Goal: Information Seeking & Learning: Learn about a topic

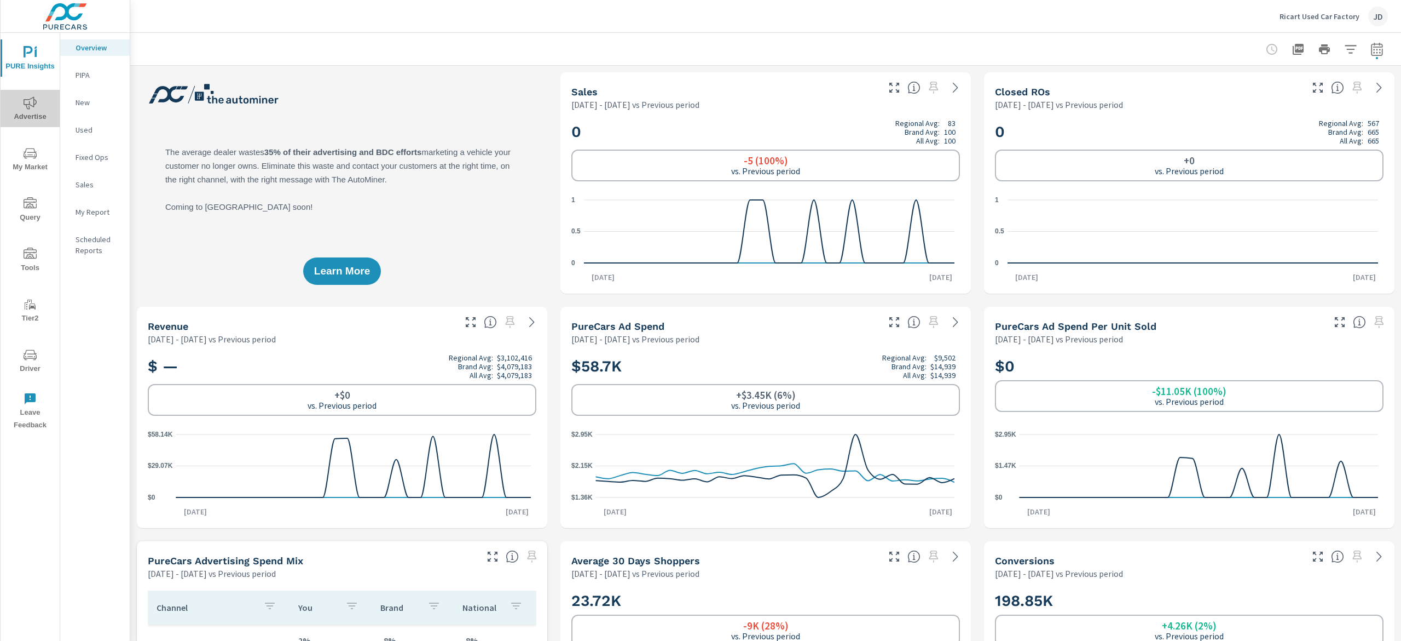
click at [37, 116] on span "Advertise" at bounding box center [30, 109] width 53 height 27
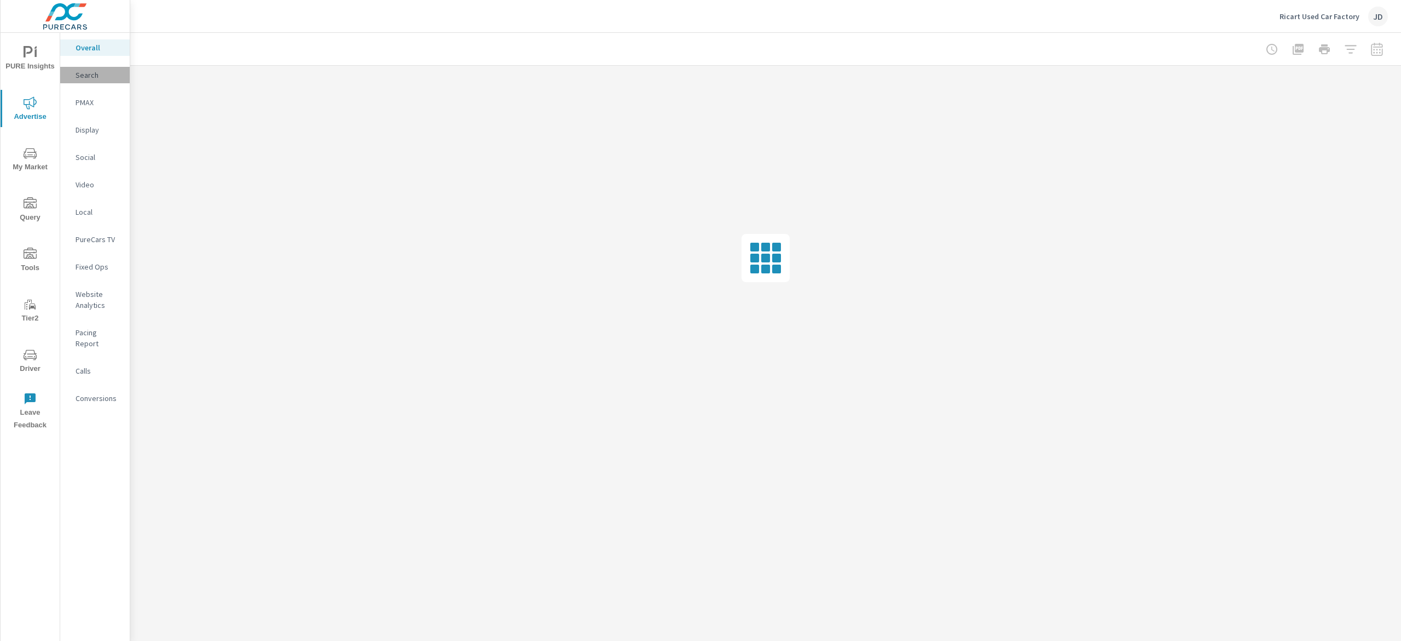
click at [90, 70] on p "Search" at bounding box center [98, 75] width 45 height 11
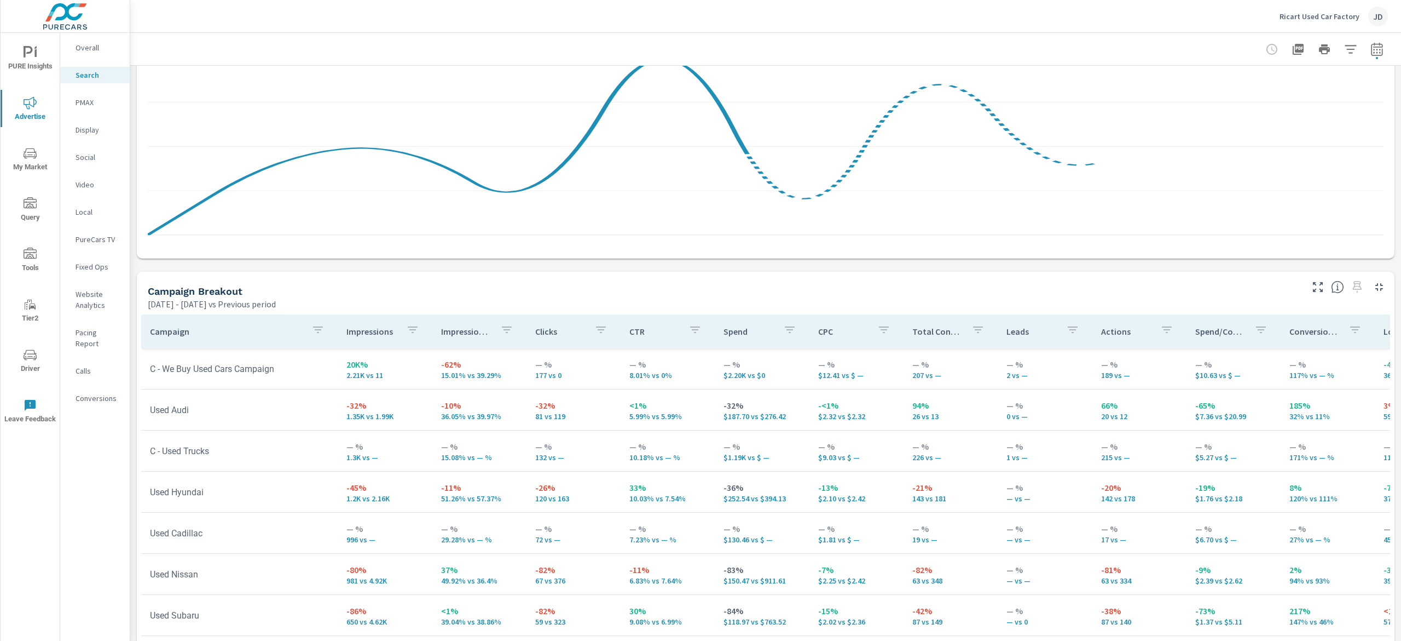
scroll to position [948, 0]
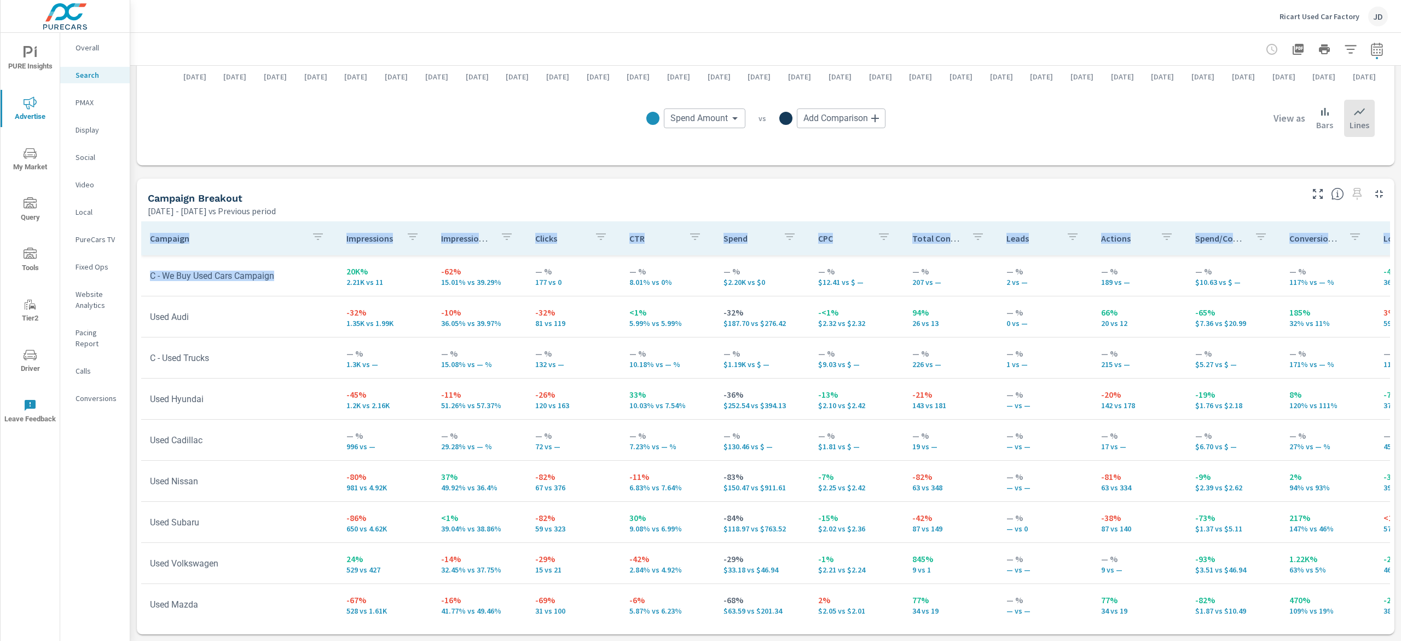
drag, startPoint x: 296, startPoint y: 280, endPoint x: 127, endPoint y: 284, distance: 168.6
click at [127, 284] on div "PURE Insights Advertise My Market Query Tools Tier2 Driver Leave Feedback Overa…" at bounding box center [700, 320] width 1401 height 641
click at [261, 258] on tr "C - We Buy Used Cars Campaign 20K% 2.21K vs 11 -62% 15.01% vs 39.29% — % 177 vs…" at bounding box center [852, 275] width 1423 height 41
drag, startPoint x: 388, startPoint y: 286, endPoint x: 321, endPoint y: 277, distance: 68.0
click at [321, 277] on tr "C - We Buy Used Cars Campaign 20K% 2.21K vs 11 -62% 15.01% vs 39.29% — % 177 vs…" at bounding box center [852, 275] width 1423 height 41
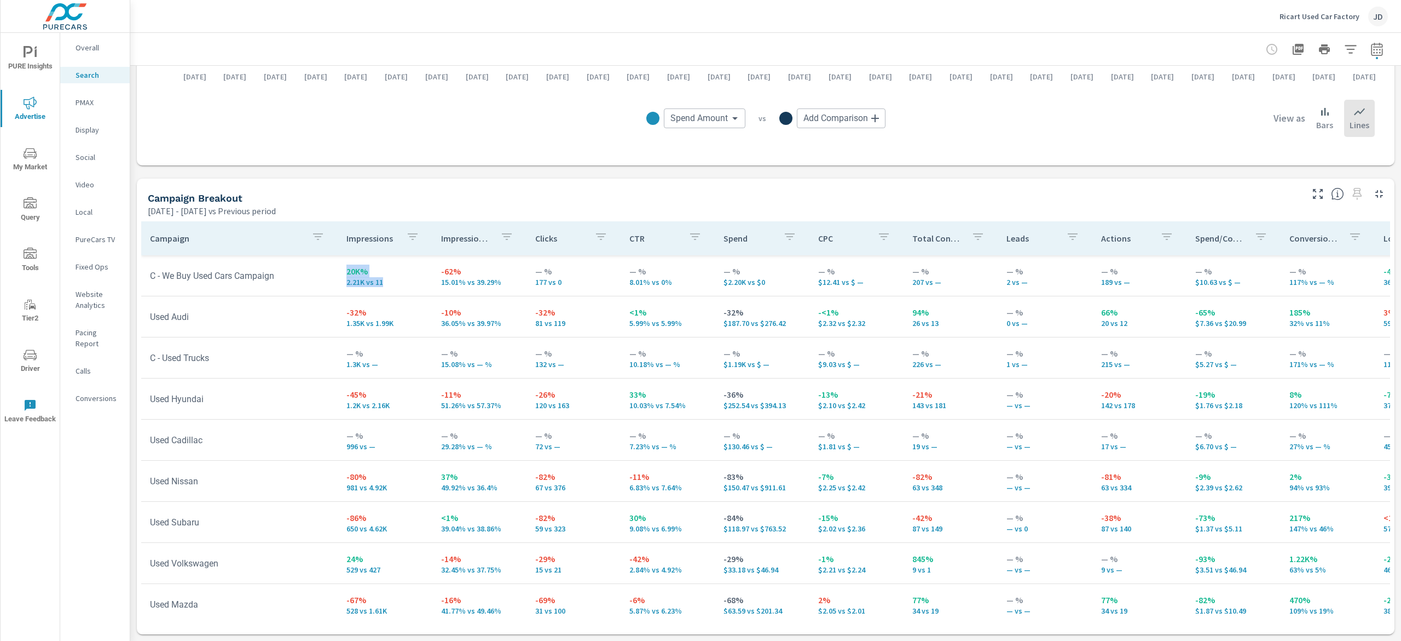
click at [283, 289] on td "C - We Buy Used Cars Campaign" at bounding box center [239, 276] width 197 height 28
drag, startPoint x: 293, startPoint y: 278, endPoint x: 159, endPoint y: 279, distance: 134.7
click at [159, 279] on td "C - We Buy Used Cars Campaign" at bounding box center [239, 276] width 197 height 28
click at [297, 277] on td "C - We Buy Used Cars Campaign" at bounding box center [239, 276] width 197 height 28
drag, startPoint x: 222, startPoint y: 280, endPoint x: 165, endPoint y: 280, distance: 56.9
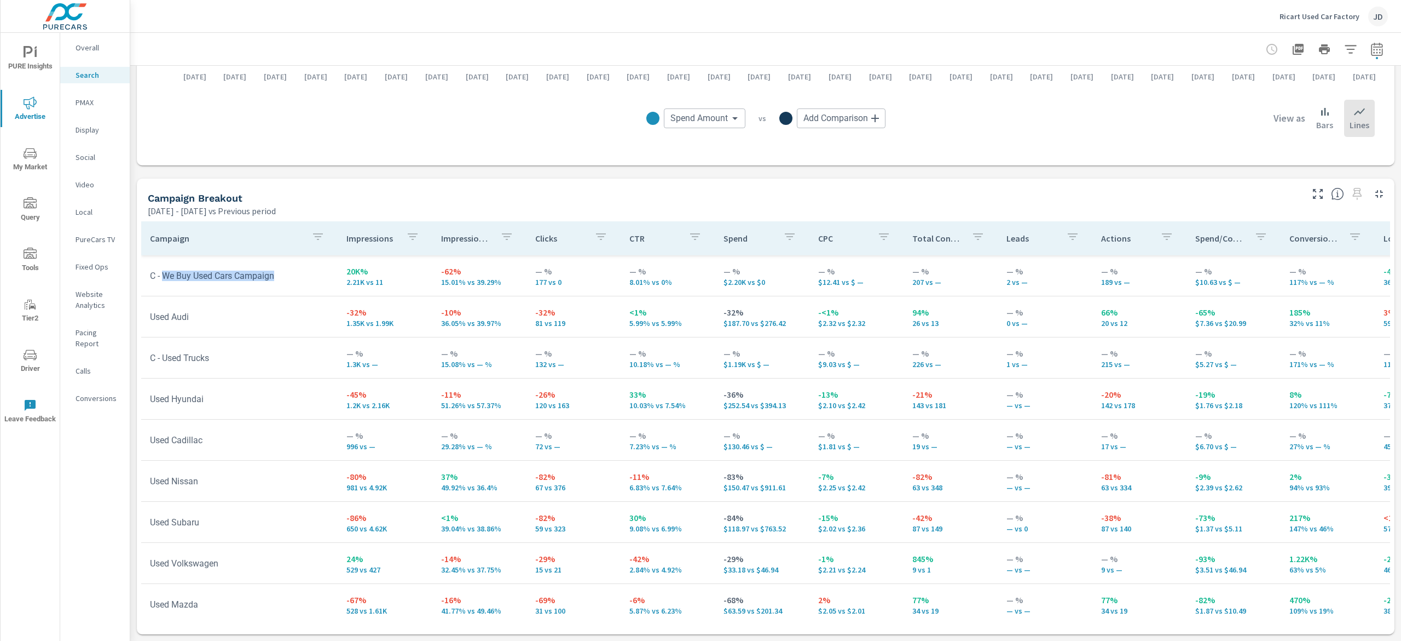
click at [165, 280] on td "C - We Buy Used Cars Campaign" at bounding box center [239, 276] width 197 height 28
click at [301, 268] on td "C - We Buy Used Cars Campaign" at bounding box center [239, 276] width 197 height 28
click at [93, 95] on div "PMAX" at bounding box center [95, 102] width 70 height 16
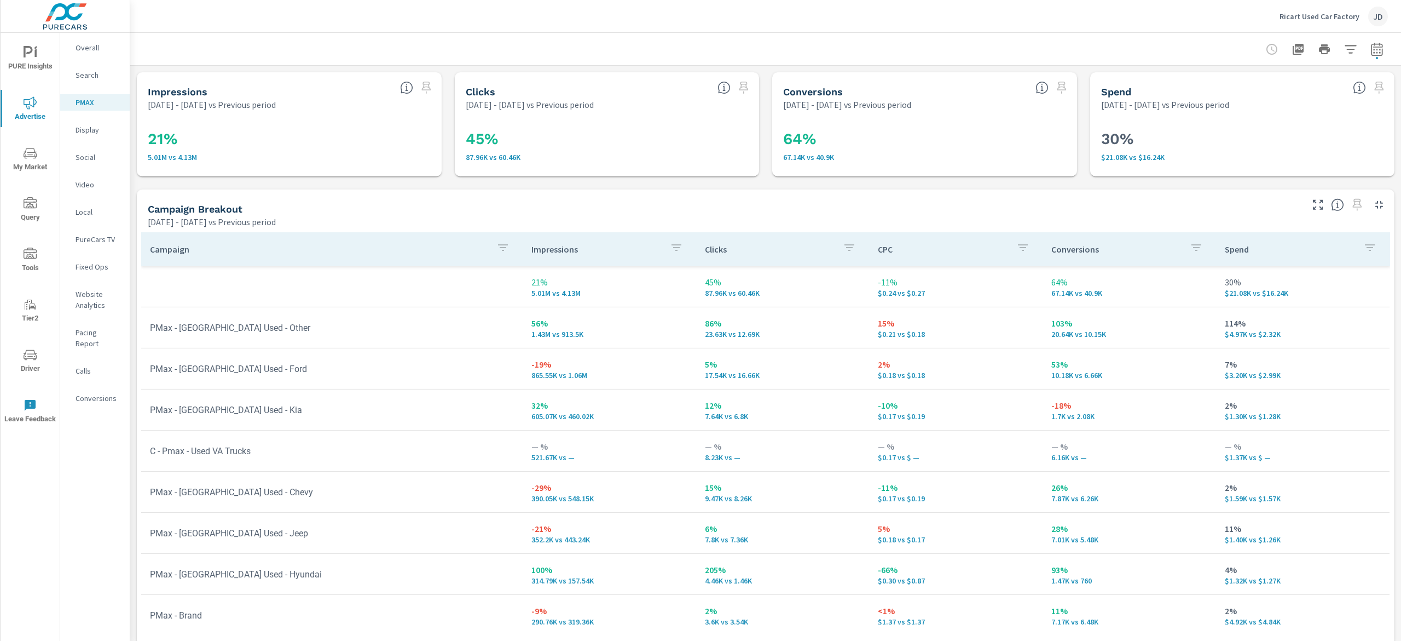
scroll to position [19, 0]
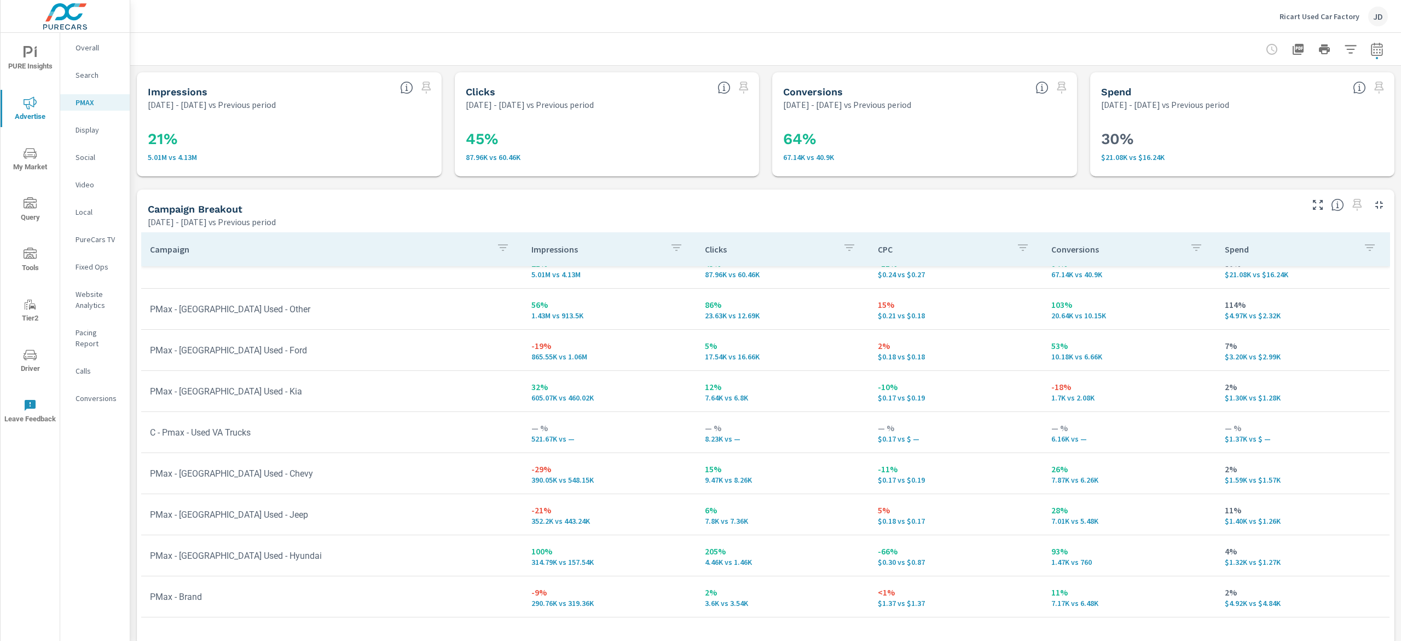
click at [84, 76] on p "Search" at bounding box center [98, 75] width 45 height 11
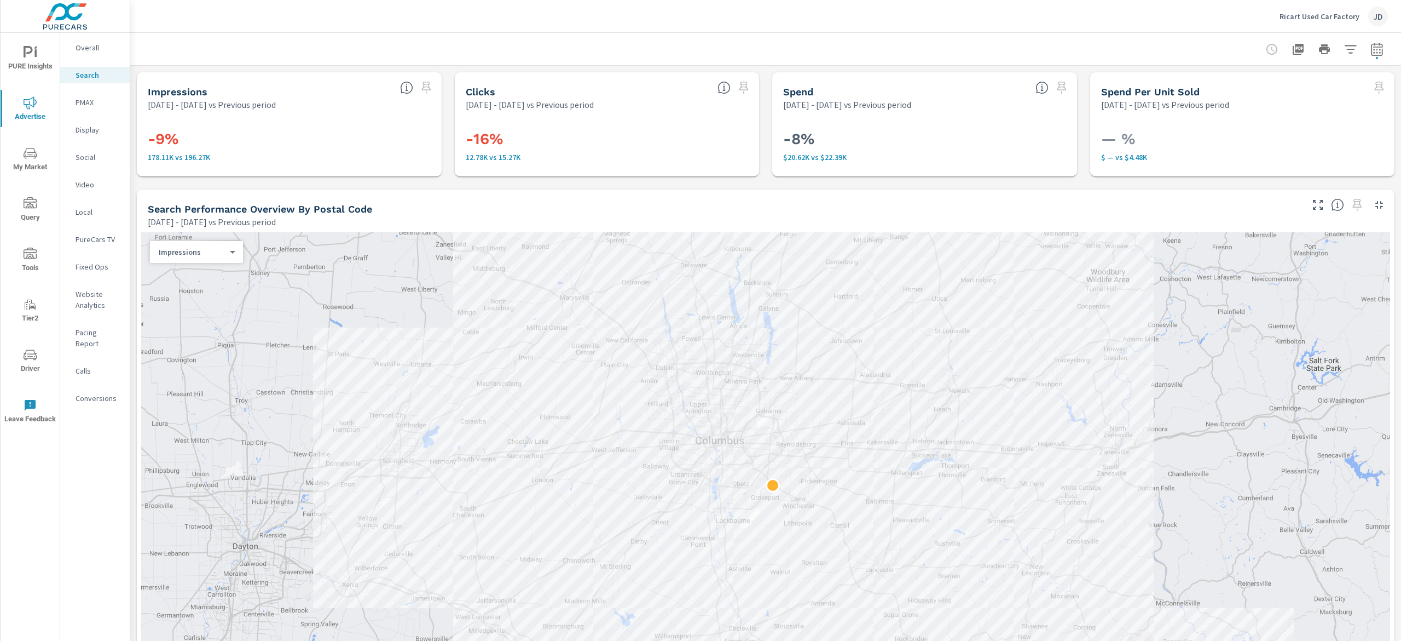
scroll to position [438, 0]
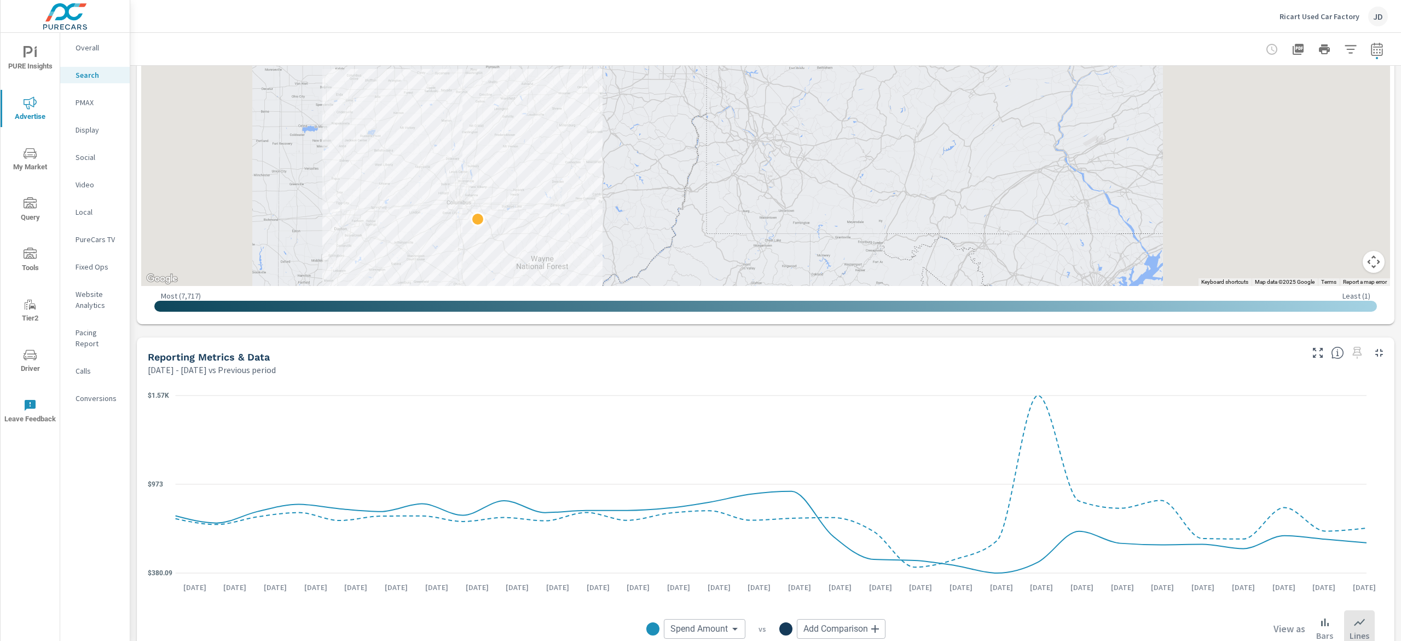
scroll to position [948, 0]
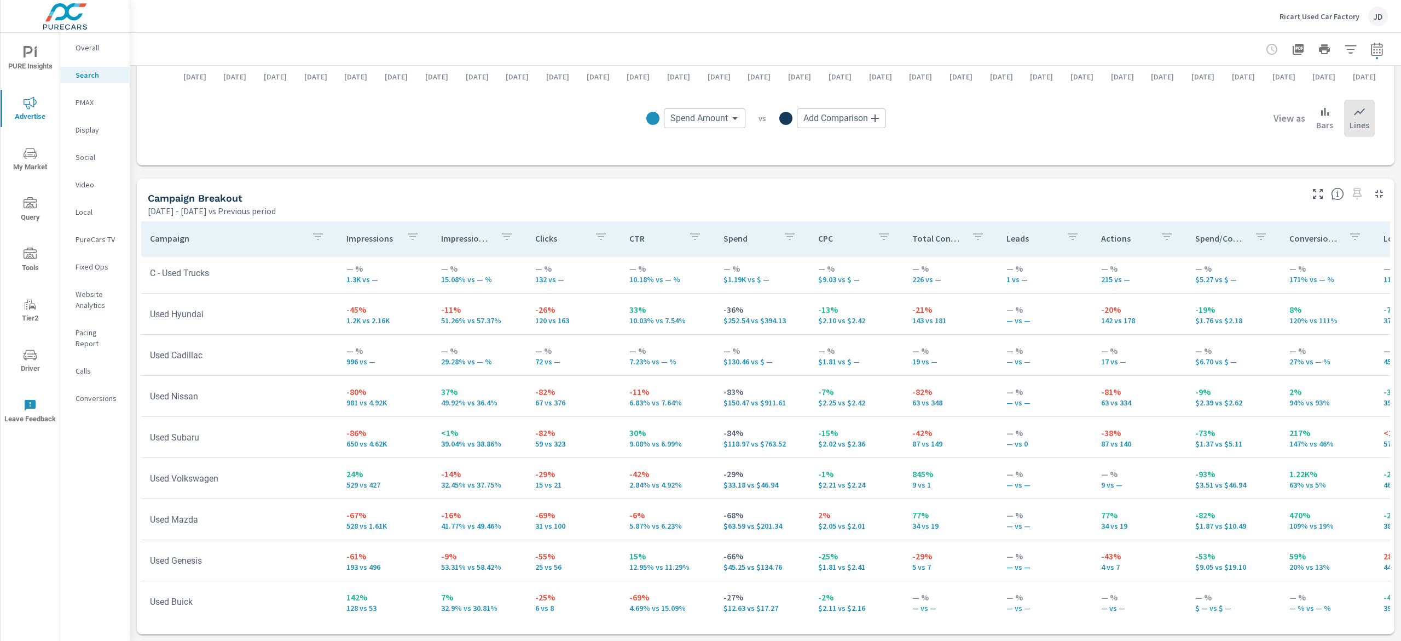
scroll to position [506, 0]
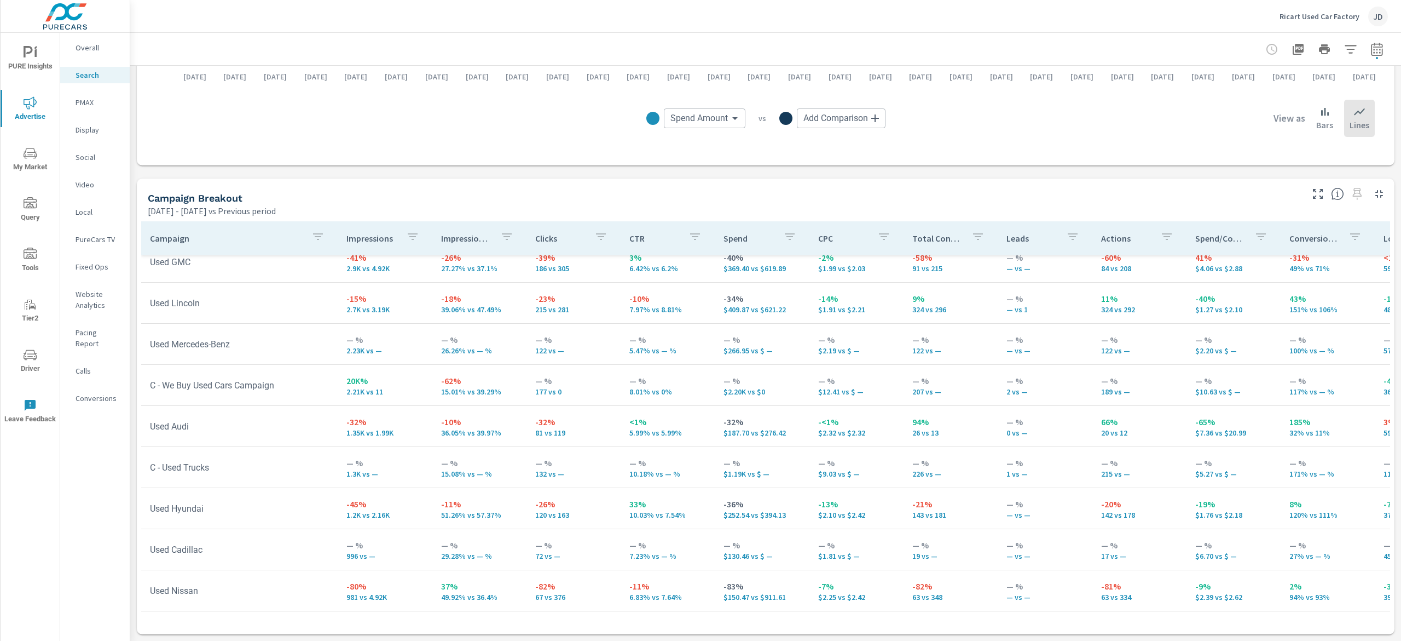
scroll to position [397, 0]
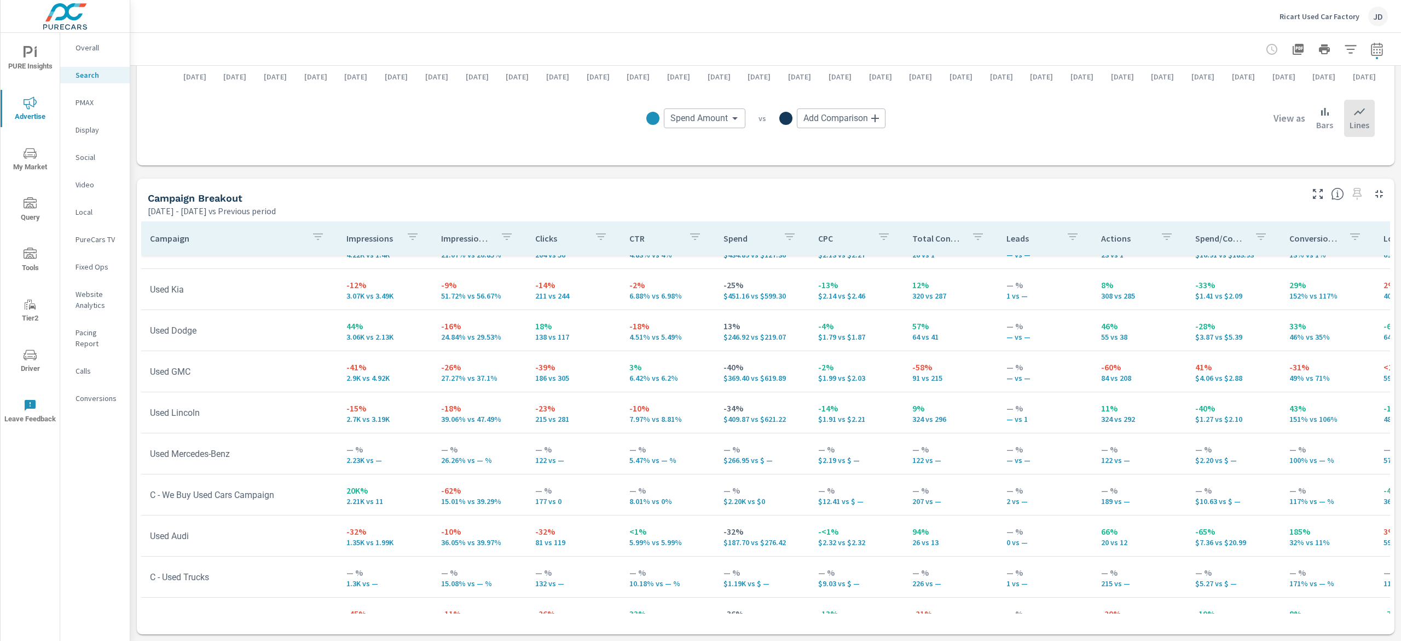
scroll to position [287, 0]
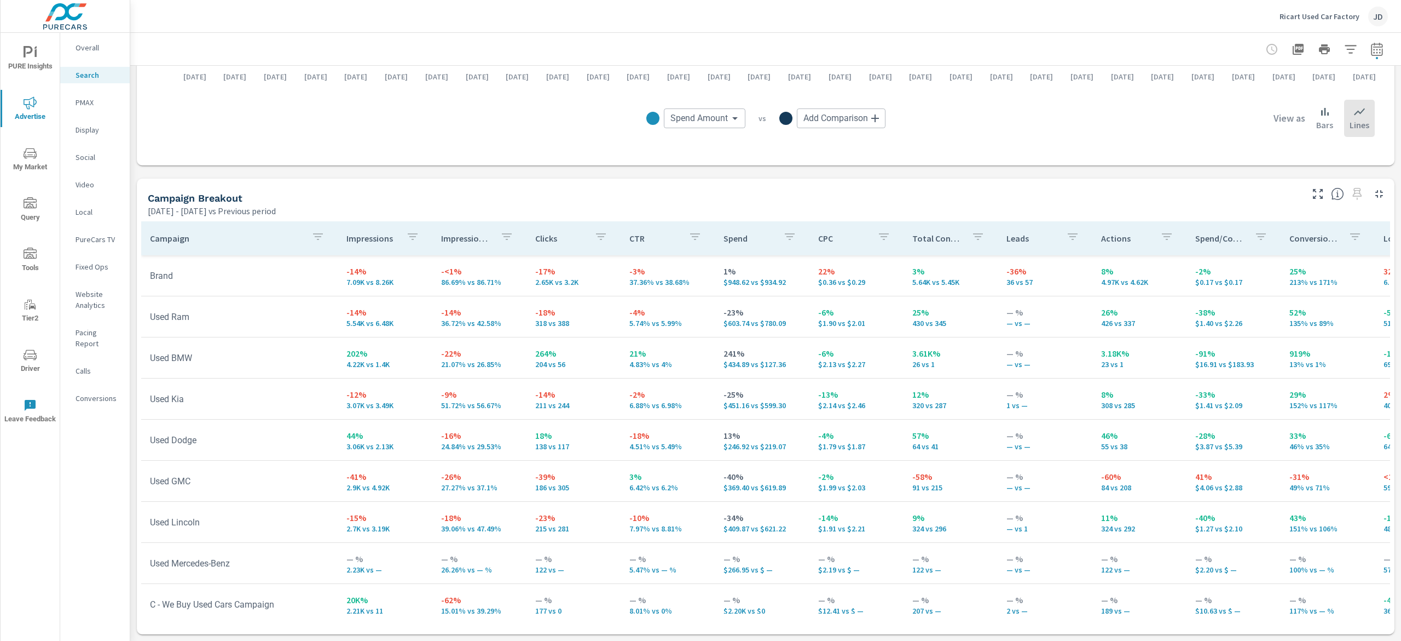
scroll to position [178, 0]
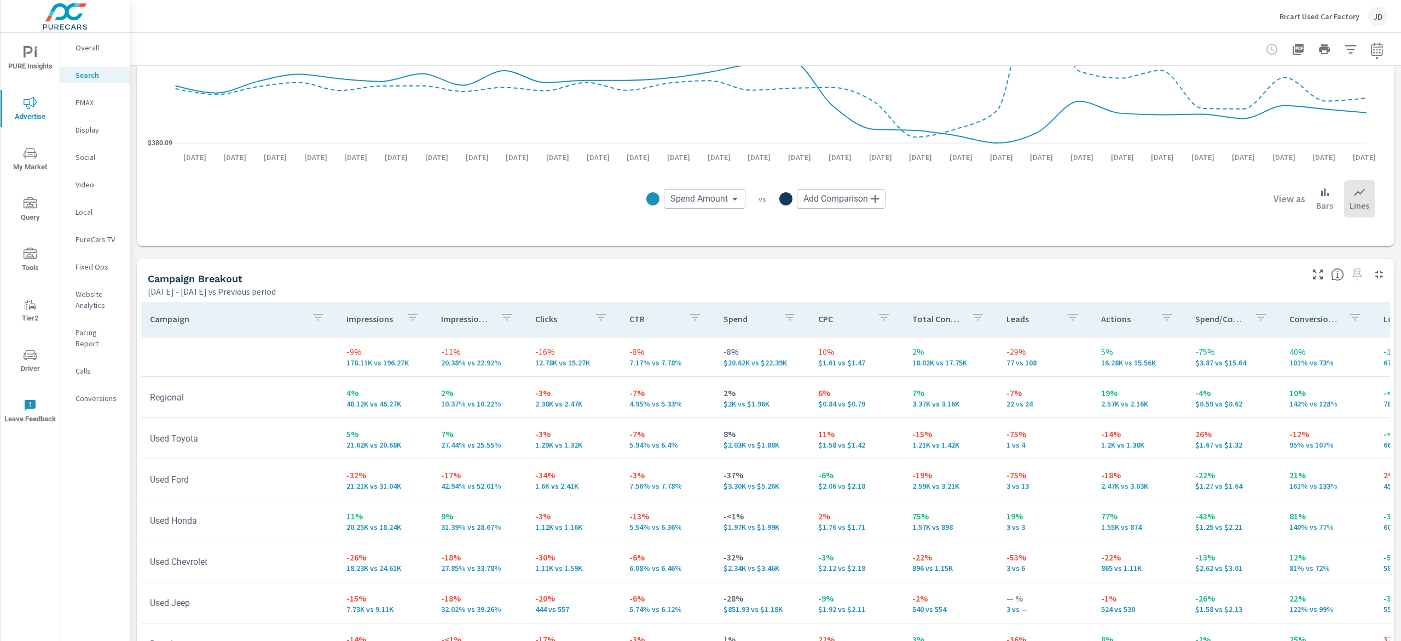
scroll to position [839, 0]
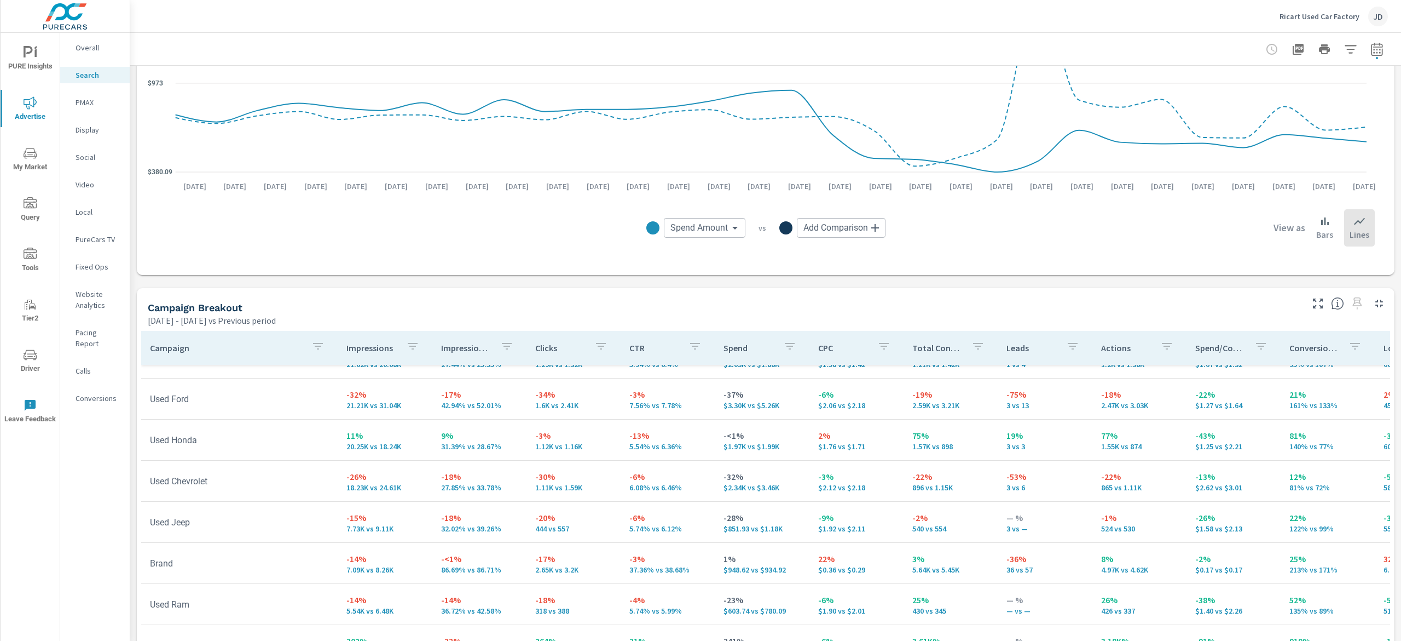
scroll to position [94, 0]
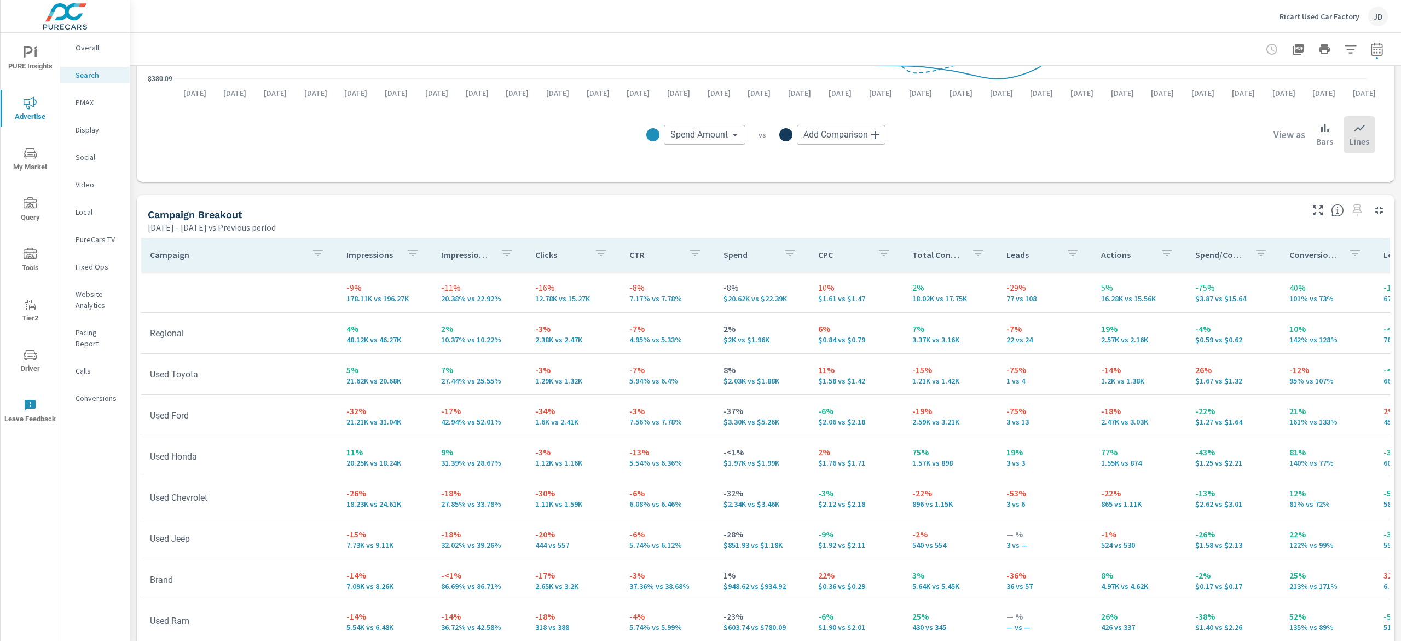
scroll to position [948, 0]
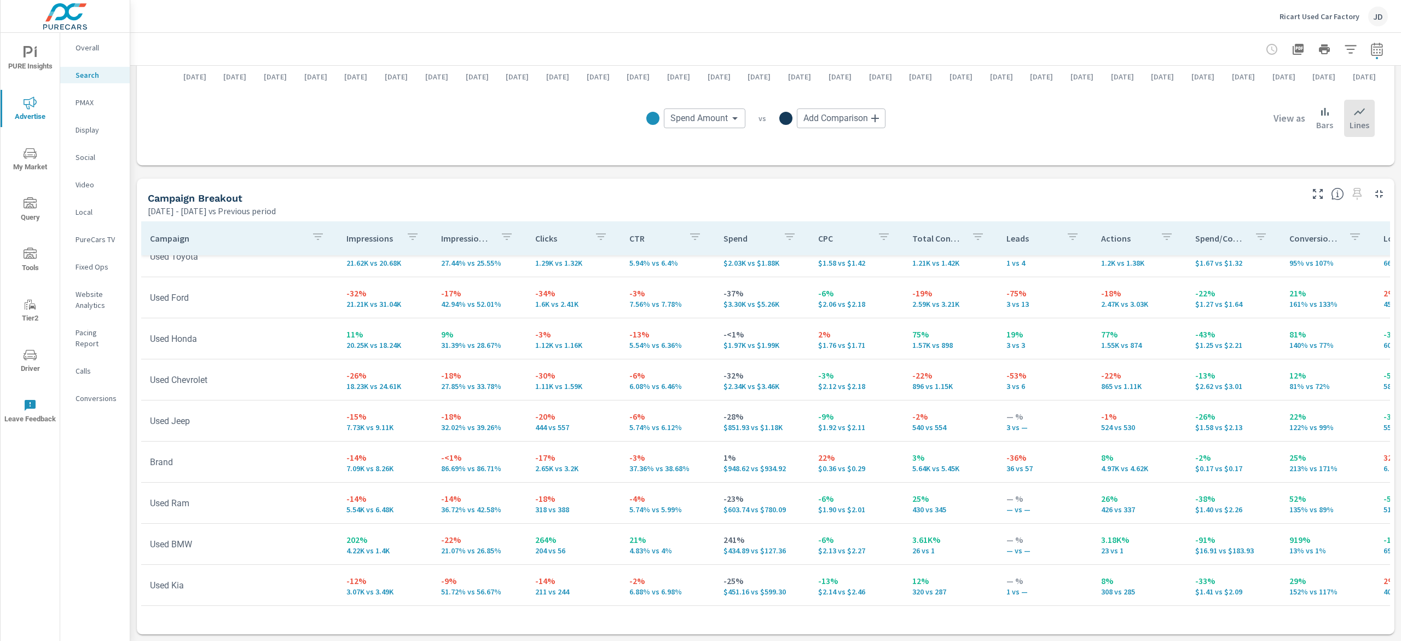
scroll to position [109, 0]
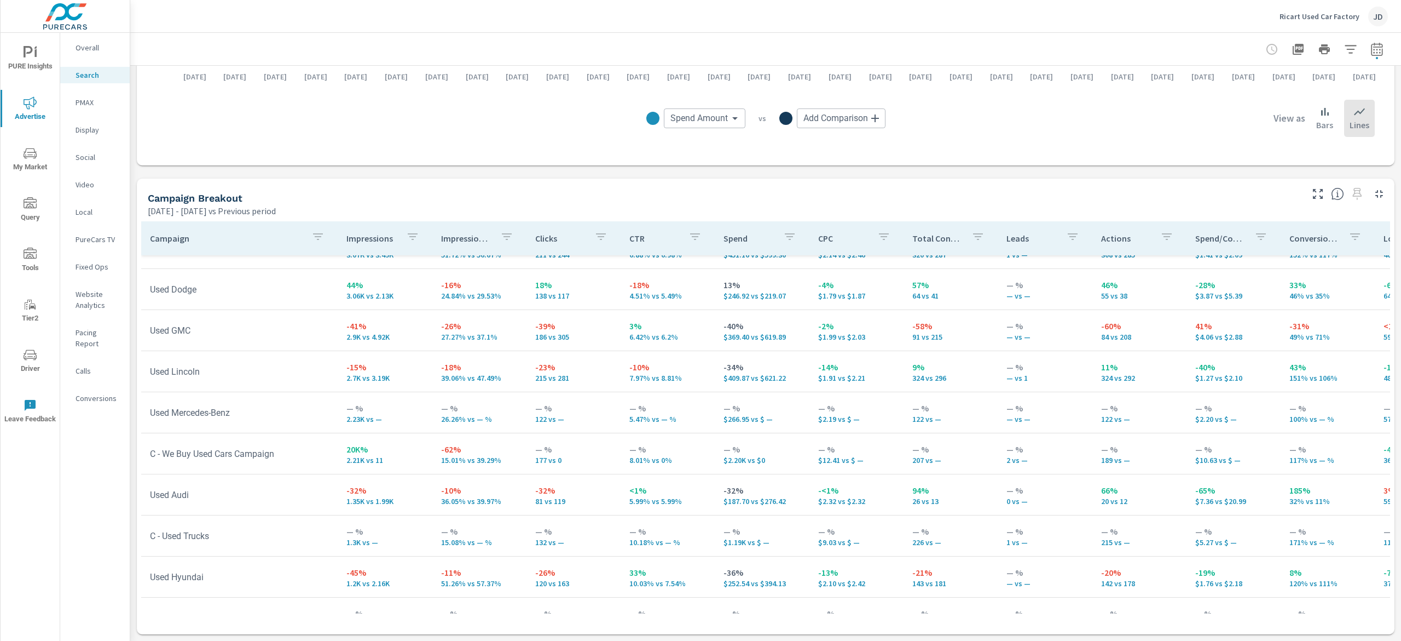
scroll to position [547, 0]
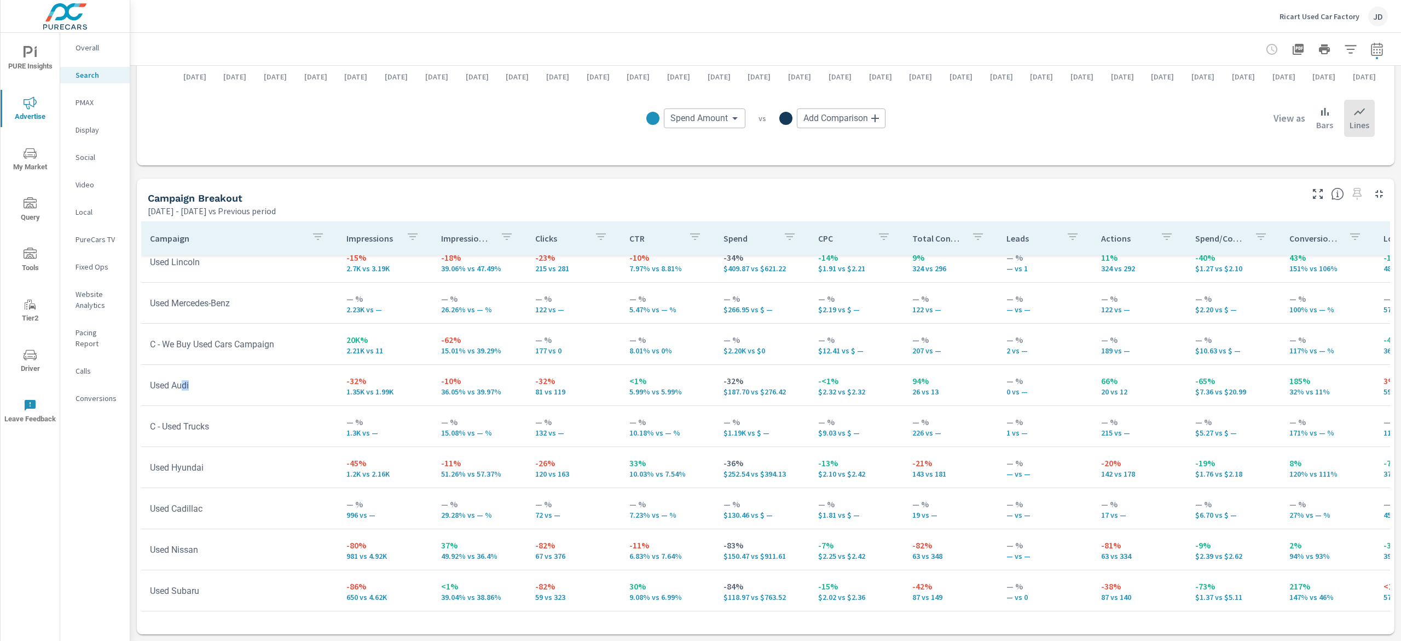
drag, startPoint x: 241, startPoint y: 387, endPoint x: 181, endPoint y: 388, distance: 60.8
click at [181, 388] on td "Used Audi" at bounding box center [239, 385] width 197 height 28
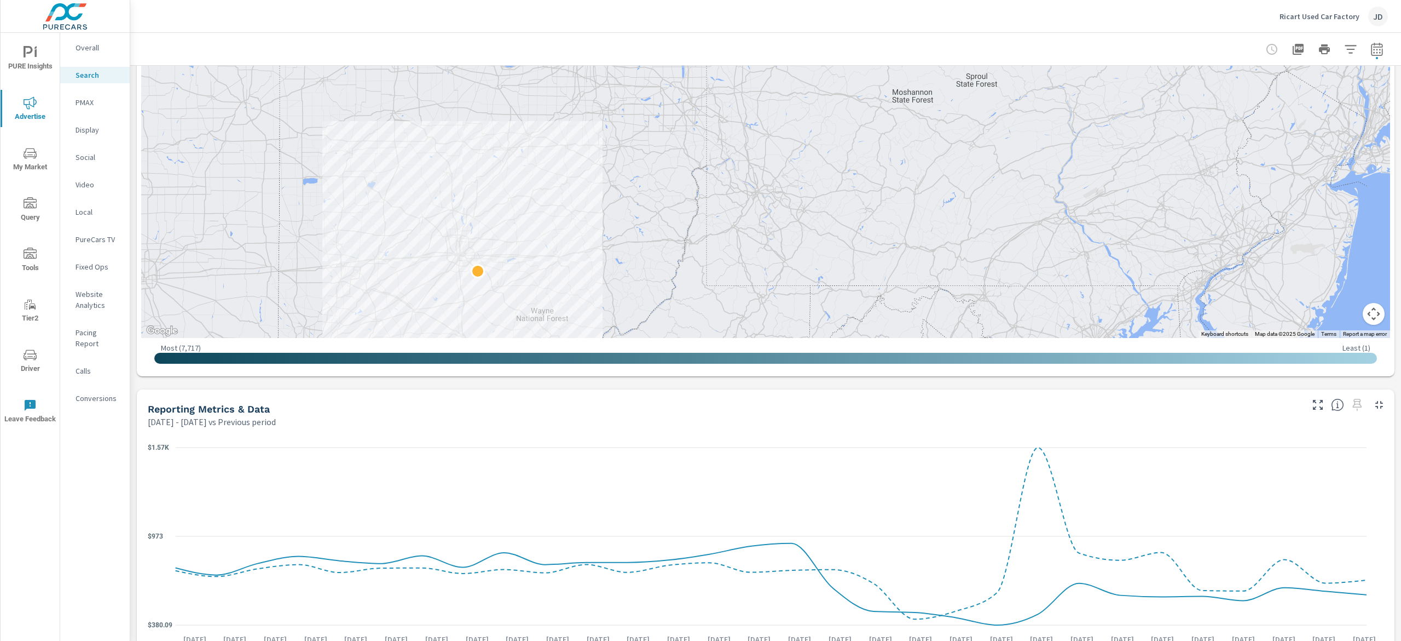
scroll to position [291, 0]
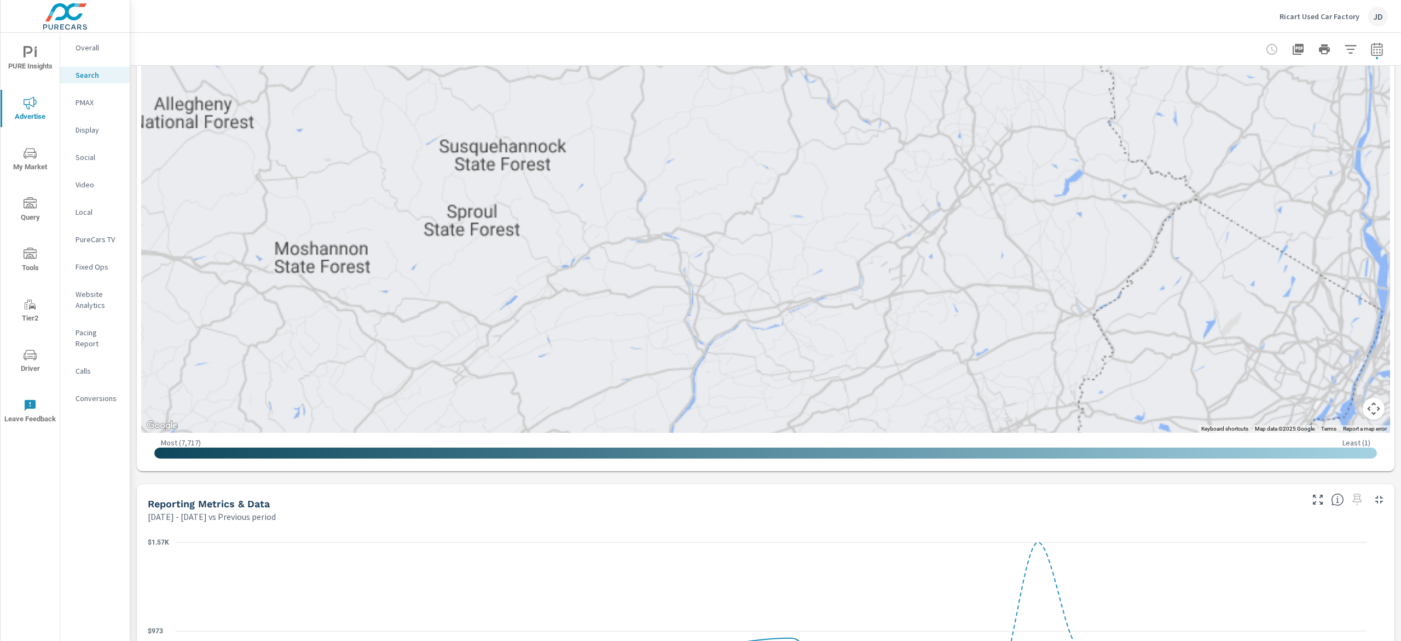
click at [1366, 41] on button "button" at bounding box center [1377, 49] width 22 height 22
select select "Previous period"
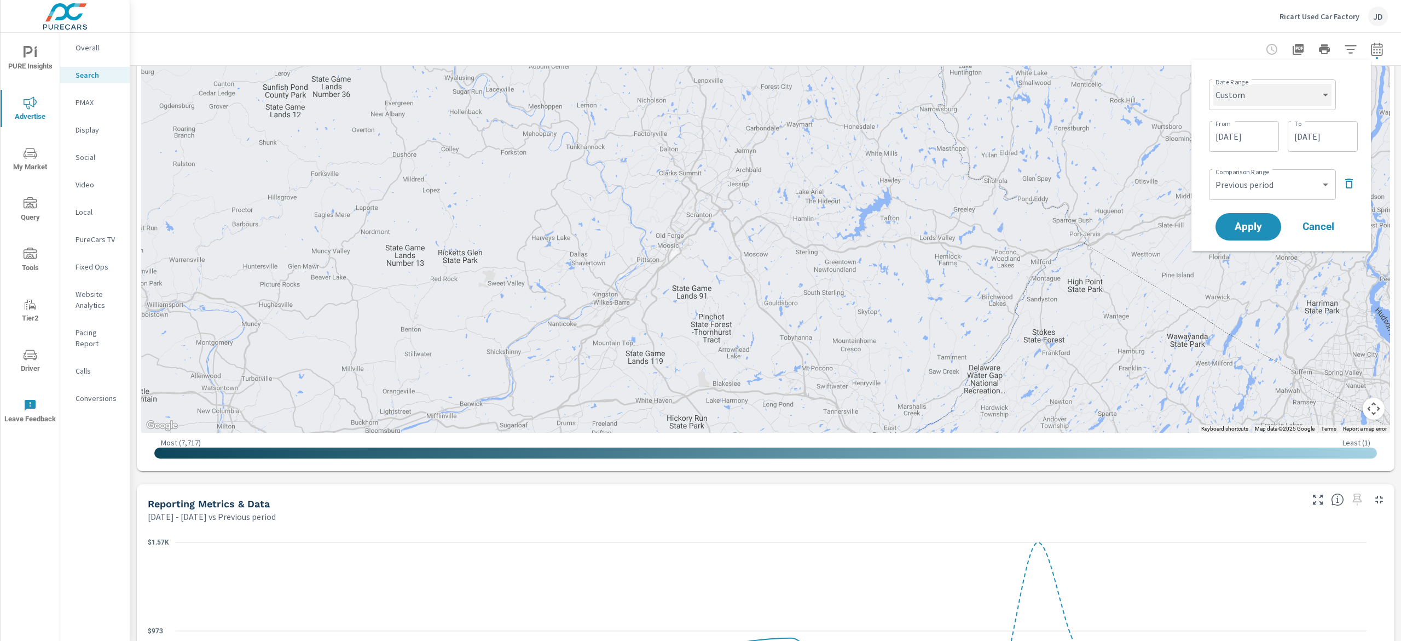
click at [1325, 89] on select "Custom Yesterday Last week Last 7 days Last 14 days Last 30 days Last 45 days L…" at bounding box center [1273, 95] width 118 height 22
select select "Last month"
click at [1218, 84] on select "Custom Yesterday Last week Last 7 days Last 14 days Last 30 days Last 45 days L…" at bounding box center [1273, 95] width 118 height 22
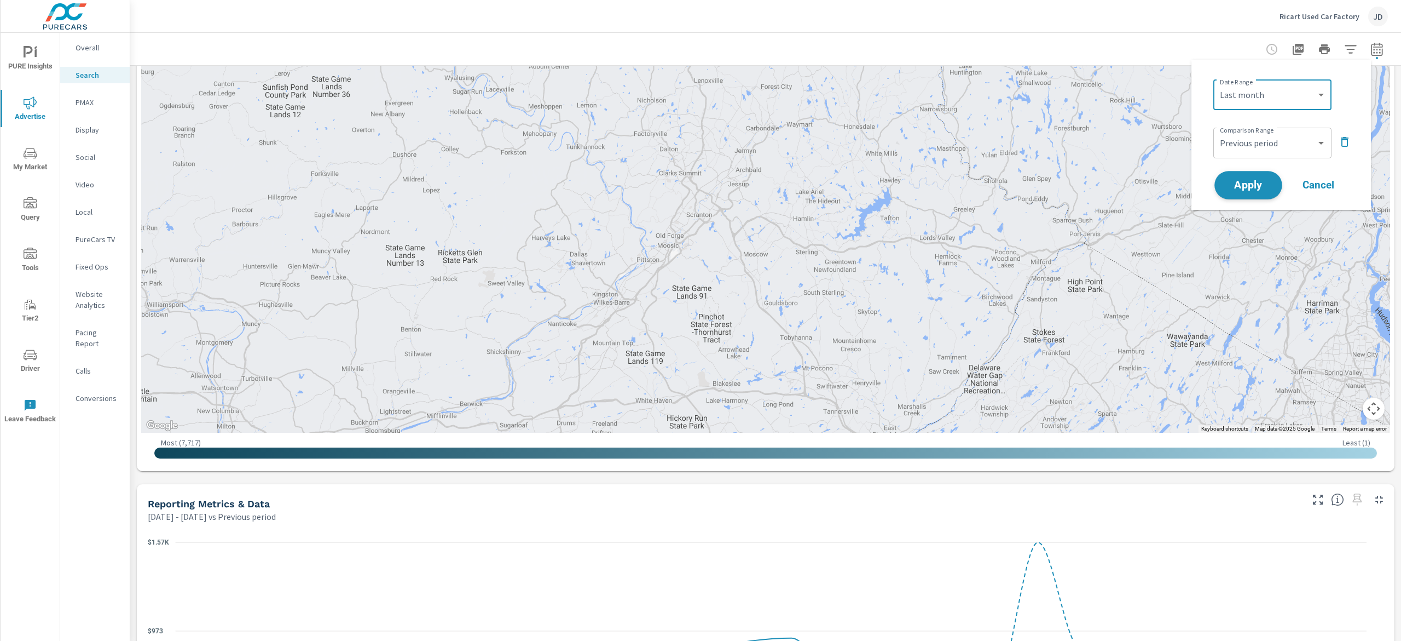
click at [1249, 195] on button "Apply" at bounding box center [1249, 185] width 68 height 28
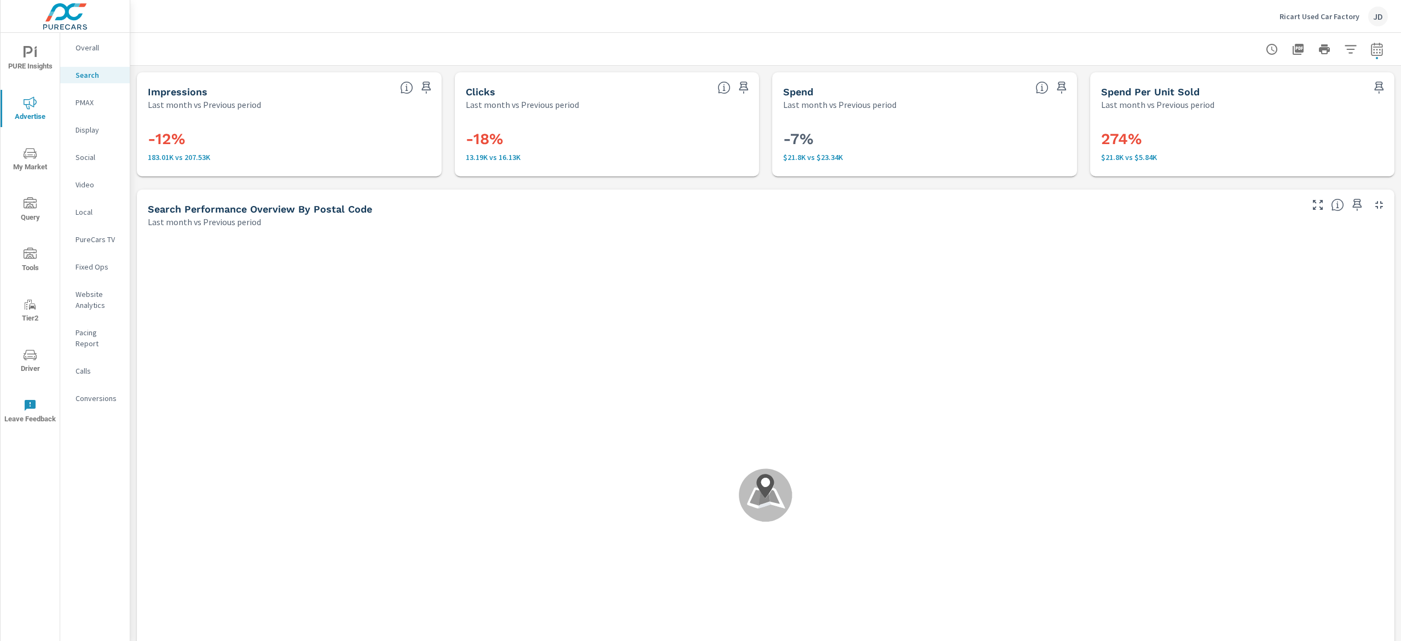
scroll to position [462, 0]
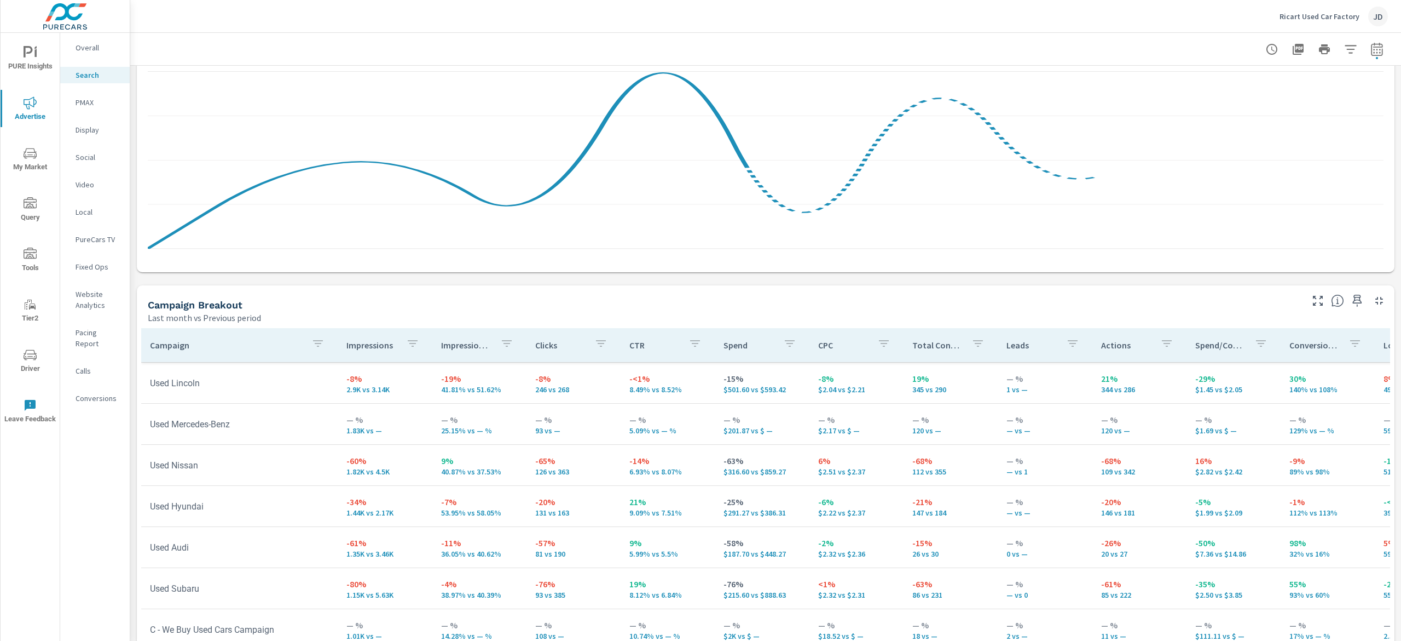
scroll to position [923, 0]
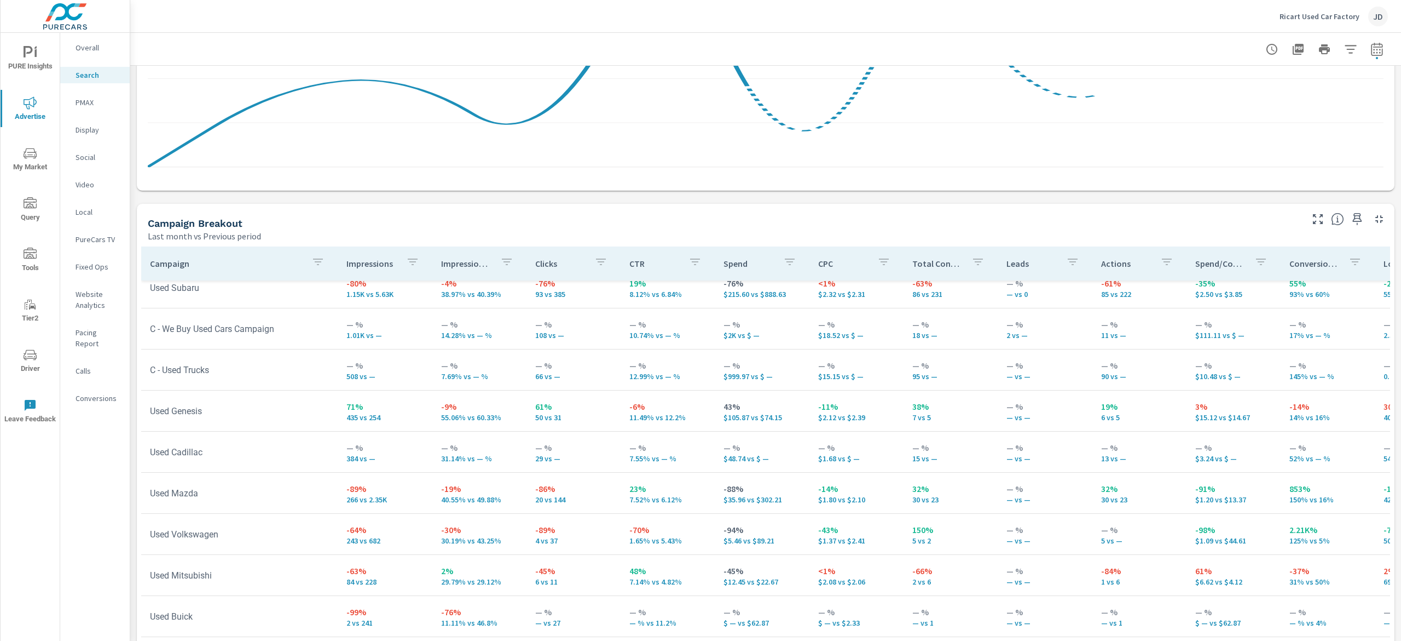
scroll to position [809, 0]
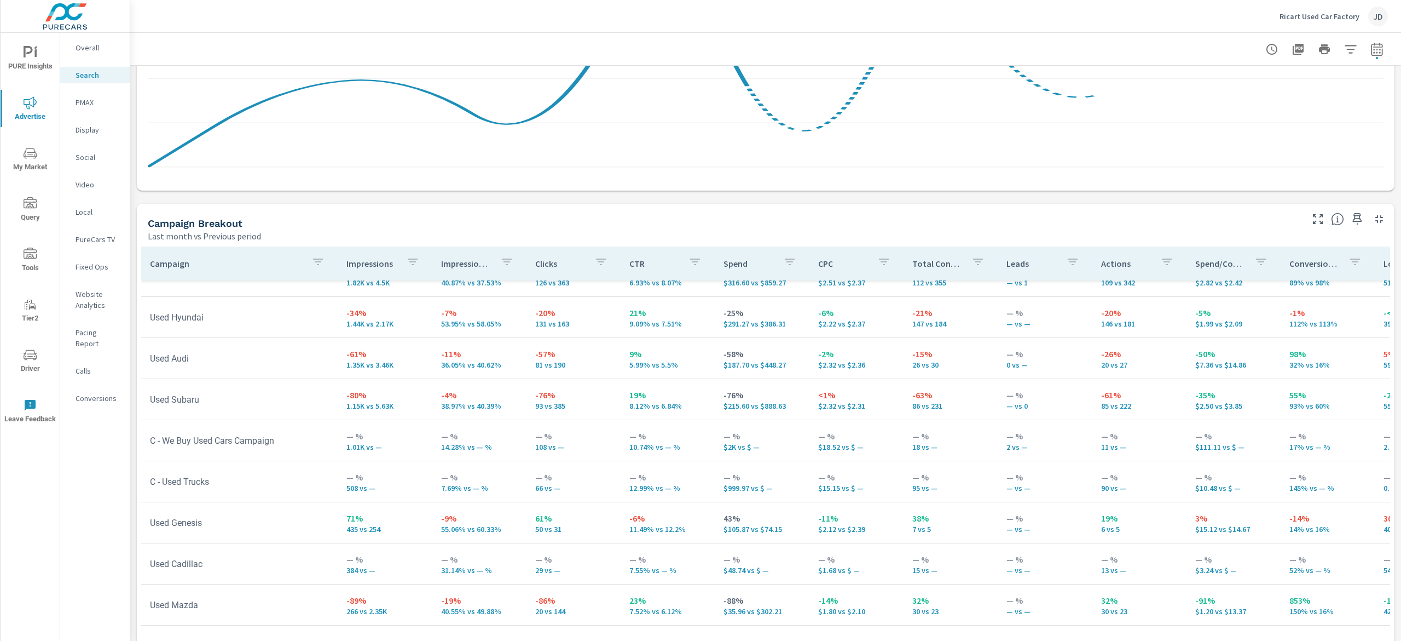
scroll to position [590, 0]
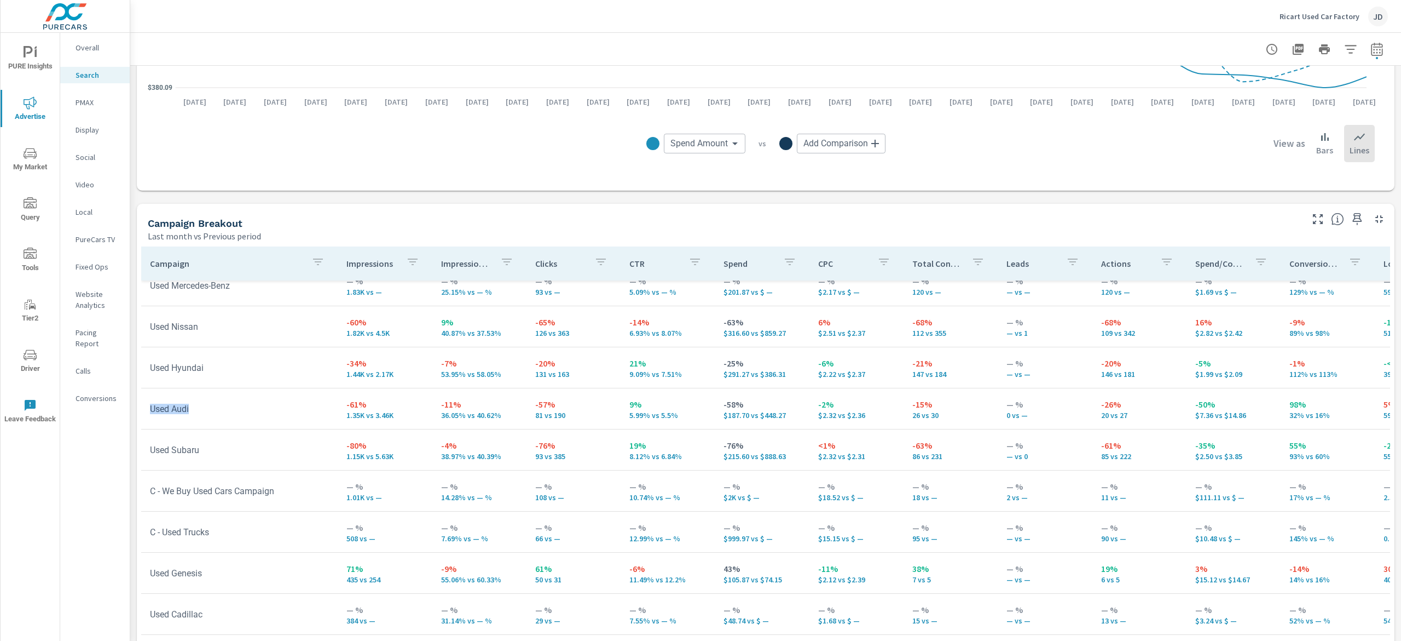
drag, startPoint x: 201, startPoint y: 413, endPoint x: 165, endPoint y: 411, distance: 36.8
click at [141, 409] on td "Used Audi" at bounding box center [239, 409] width 197 height 28
click at [196, 408] on td "Used Audi" at bounding box center [239, 409] width 197 height 28
drag, startPoint x: 217, startPoint y: 407, endPoint x: 135, endPoint y: 413, distance: 82.3
click at [145, 413] on td "Used Audi" at bounding box center [239, 409] width 197 height 28
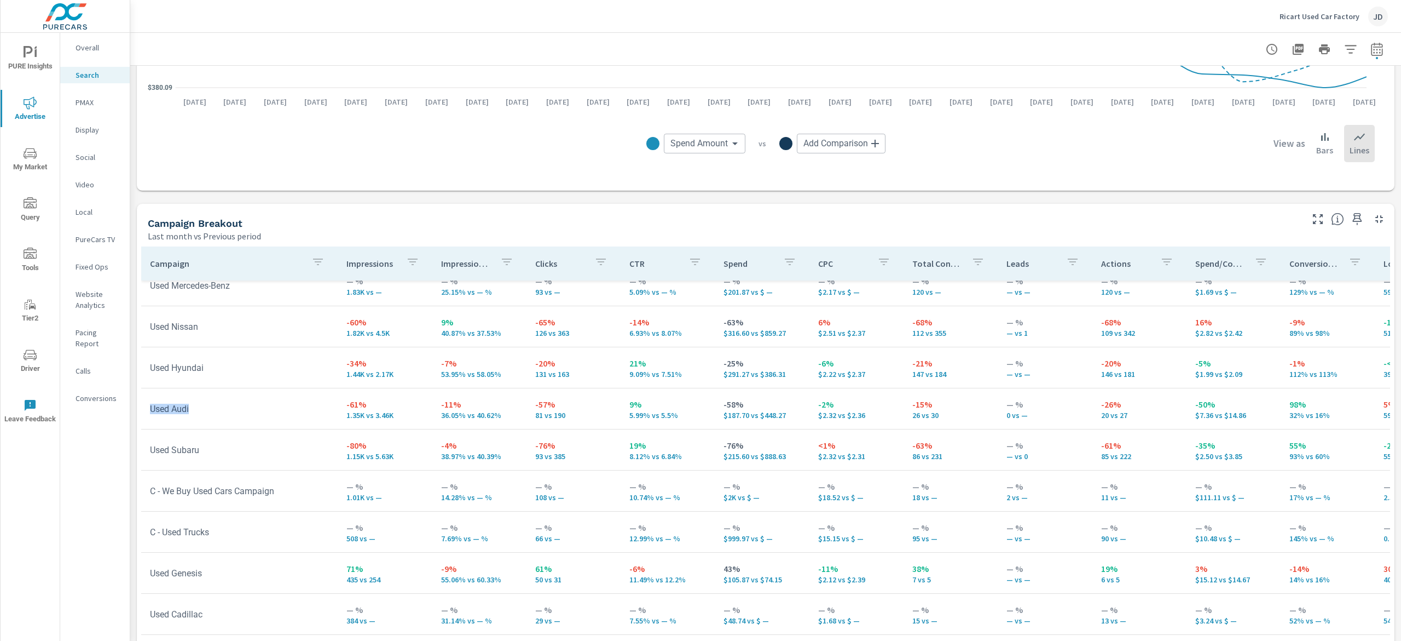
scroll to position [700, 0]
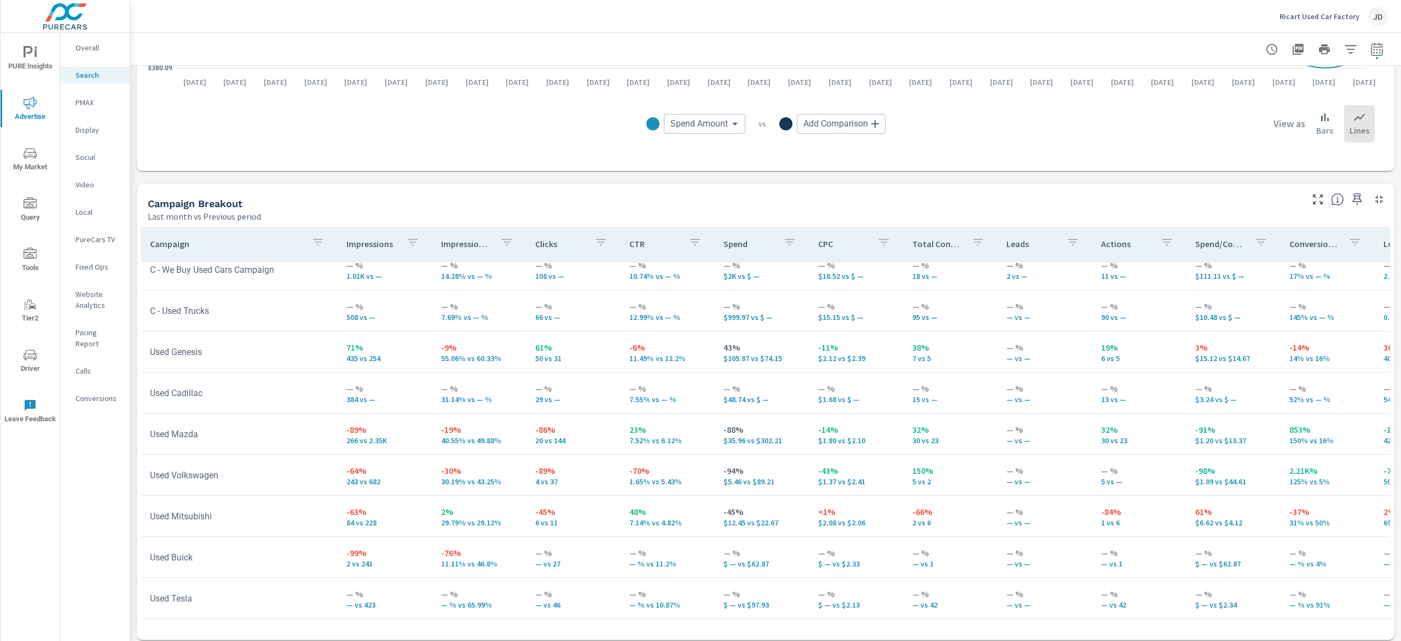
scroll to position [948, 0]
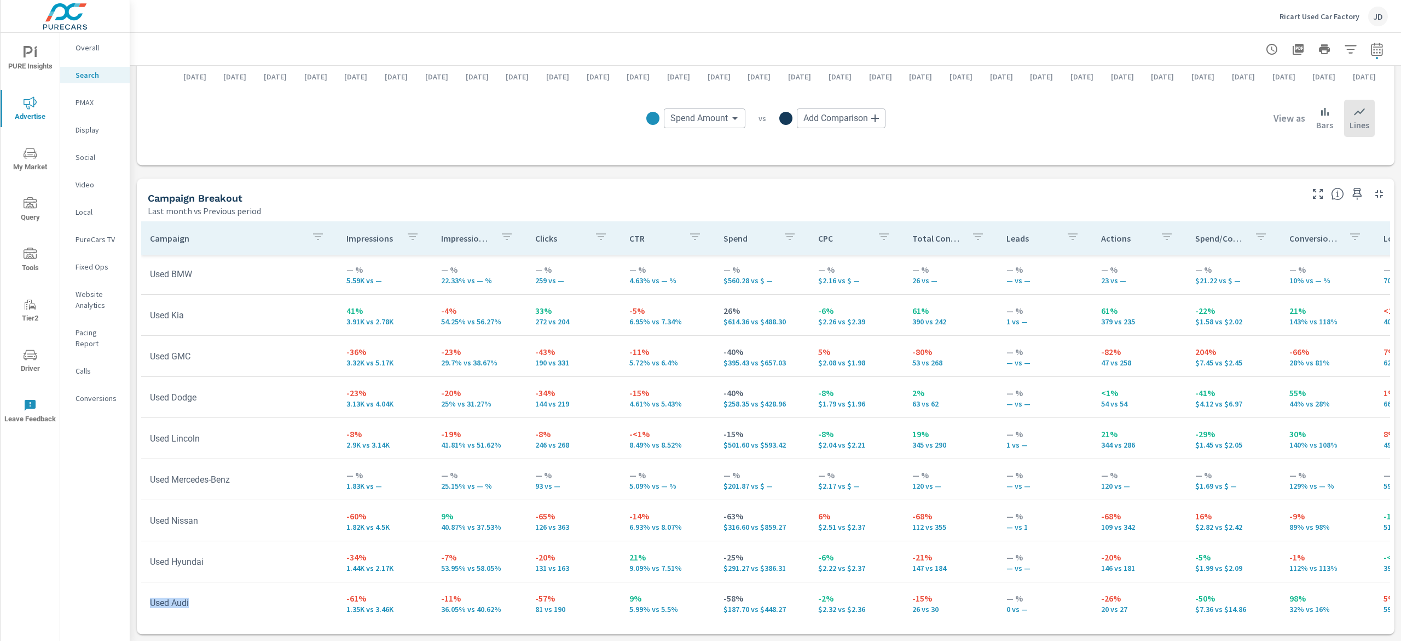
scroll to position [152, 0]
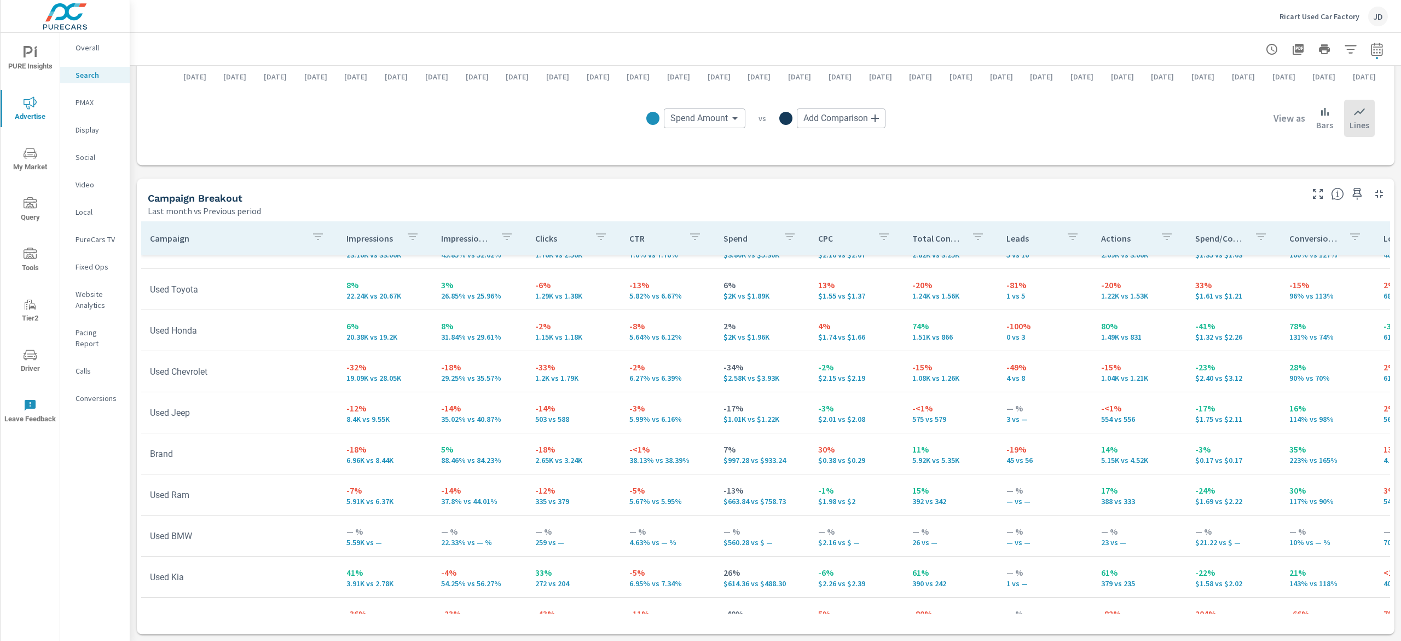
scroll to position [219, 0]
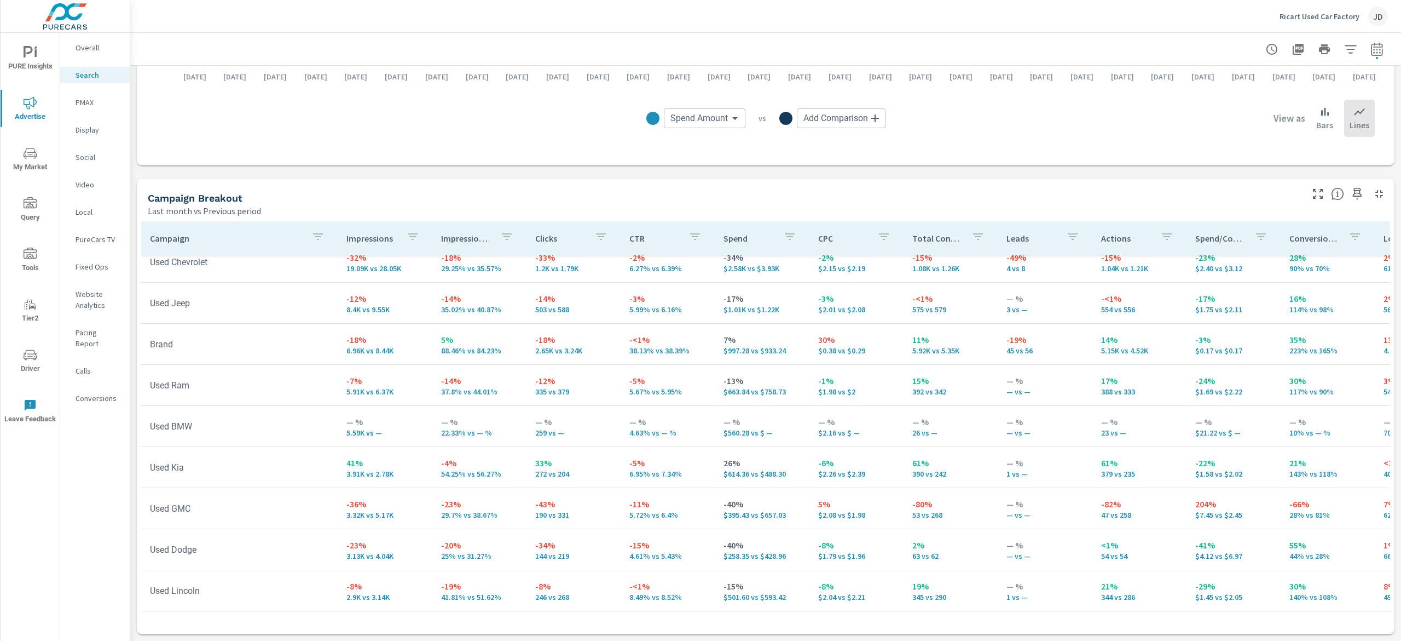
scroll to position [328, 0]
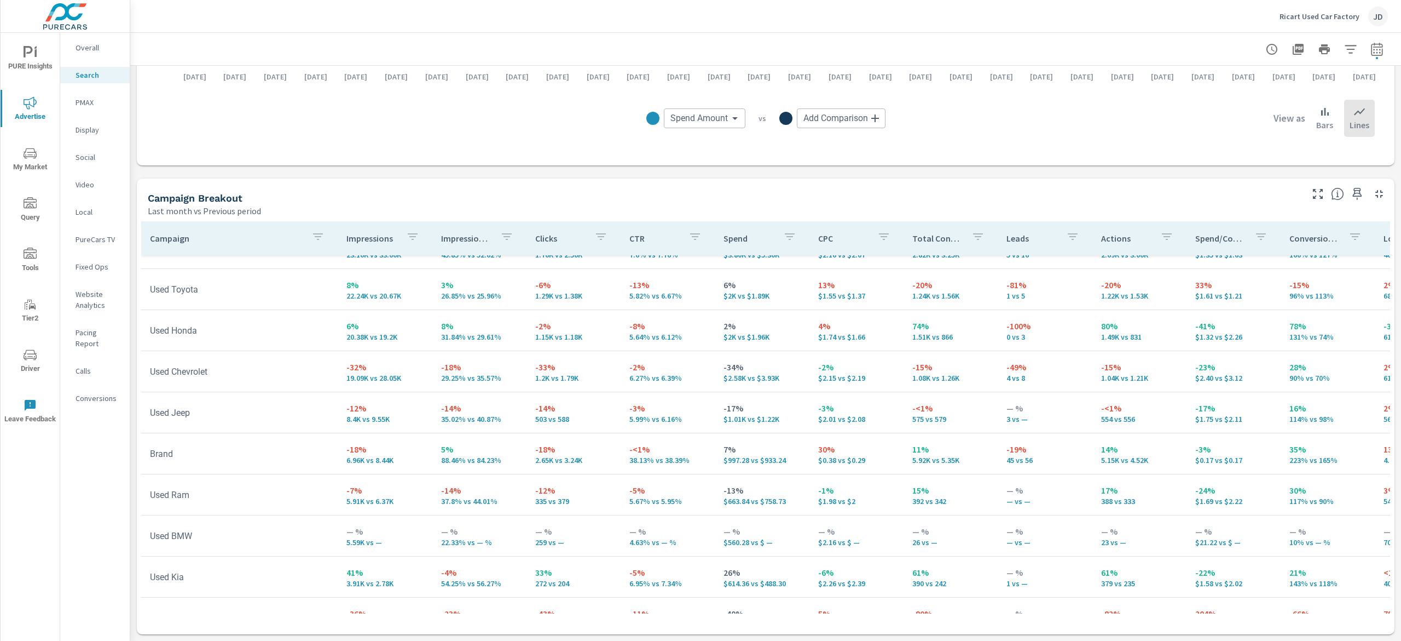
scroll to position [93, 0]
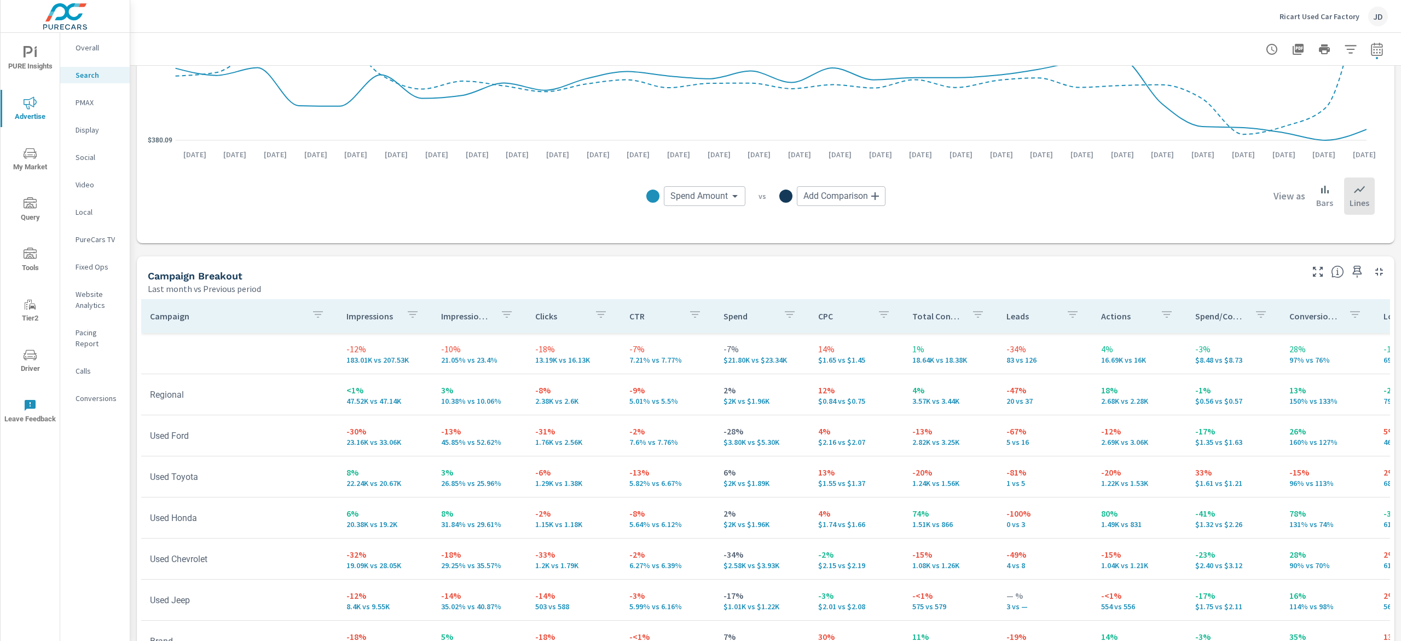
scroll to position [839, 0]
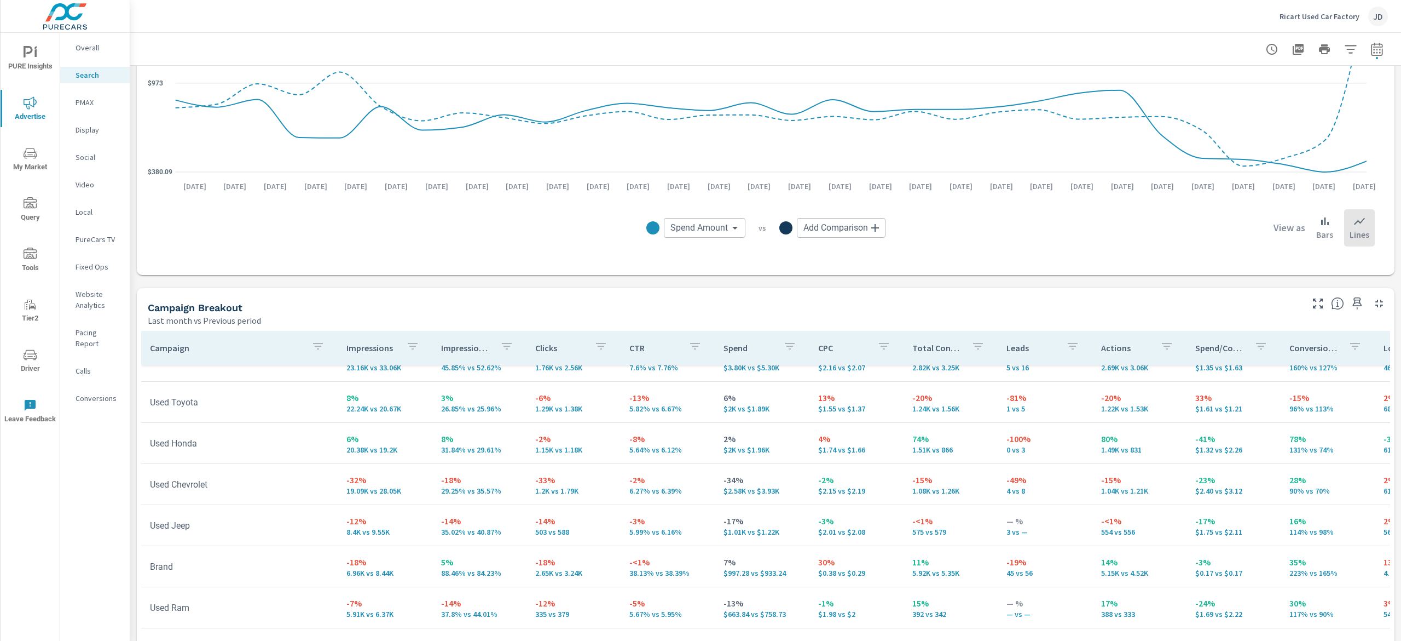
scroll to position [109, 0]
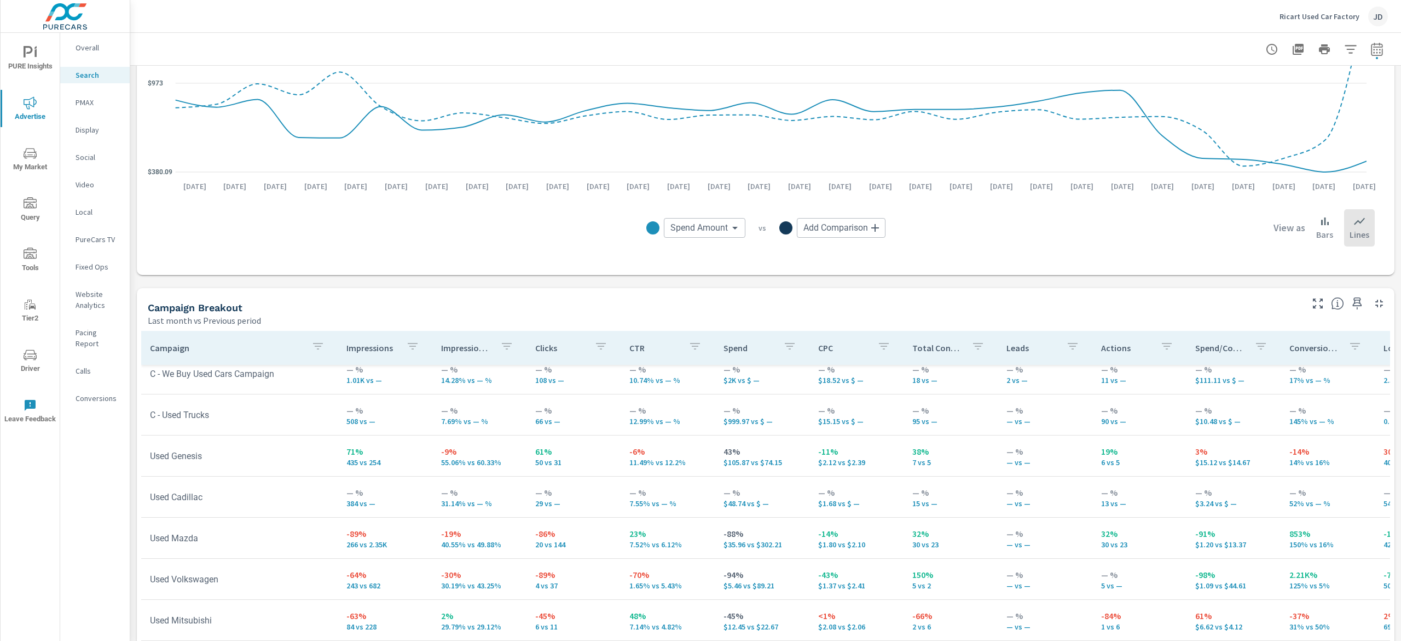
scroll to position [948, 0]
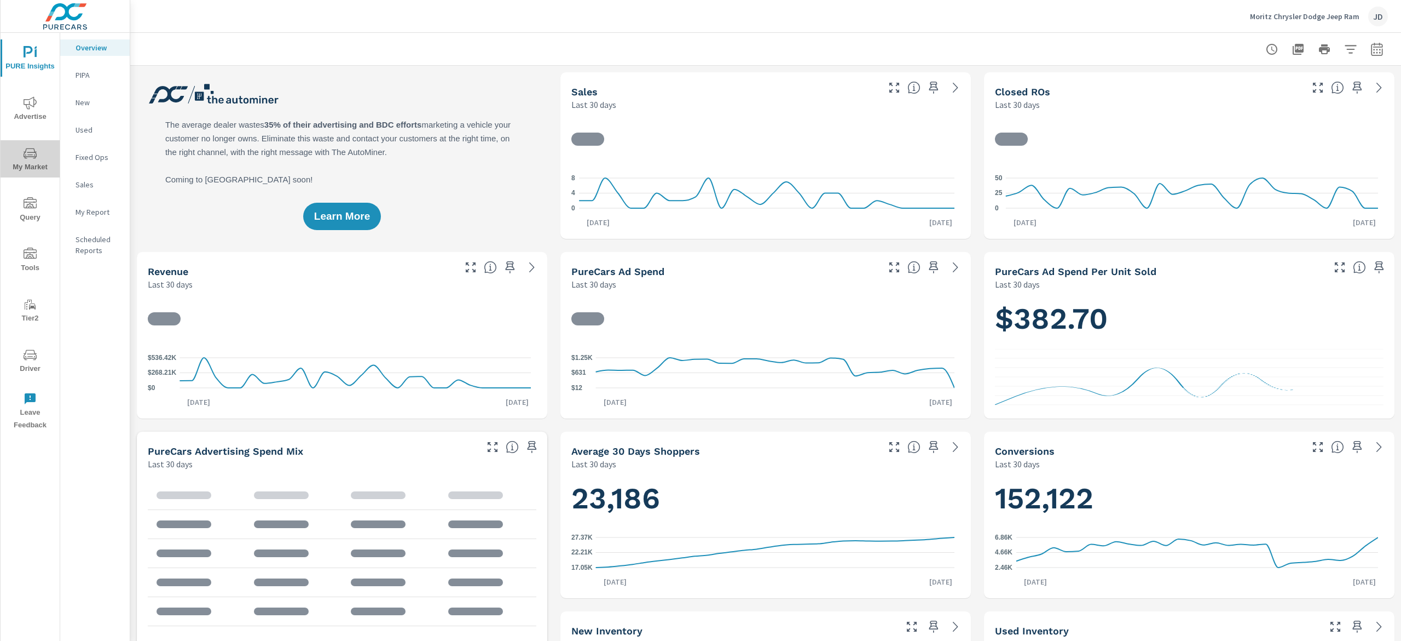
click at [34, 159] on icon "nav menu" at bounding box center [30, 153] width 13 height 13
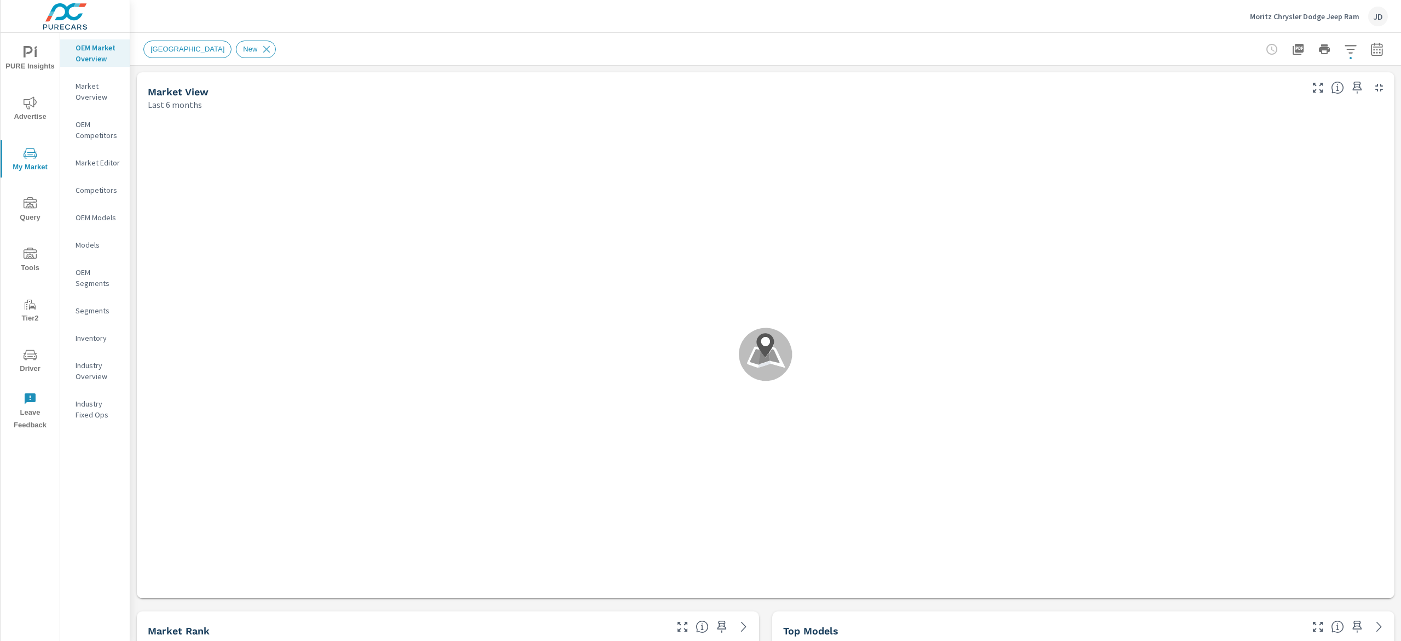
scroll to position [82, 0]
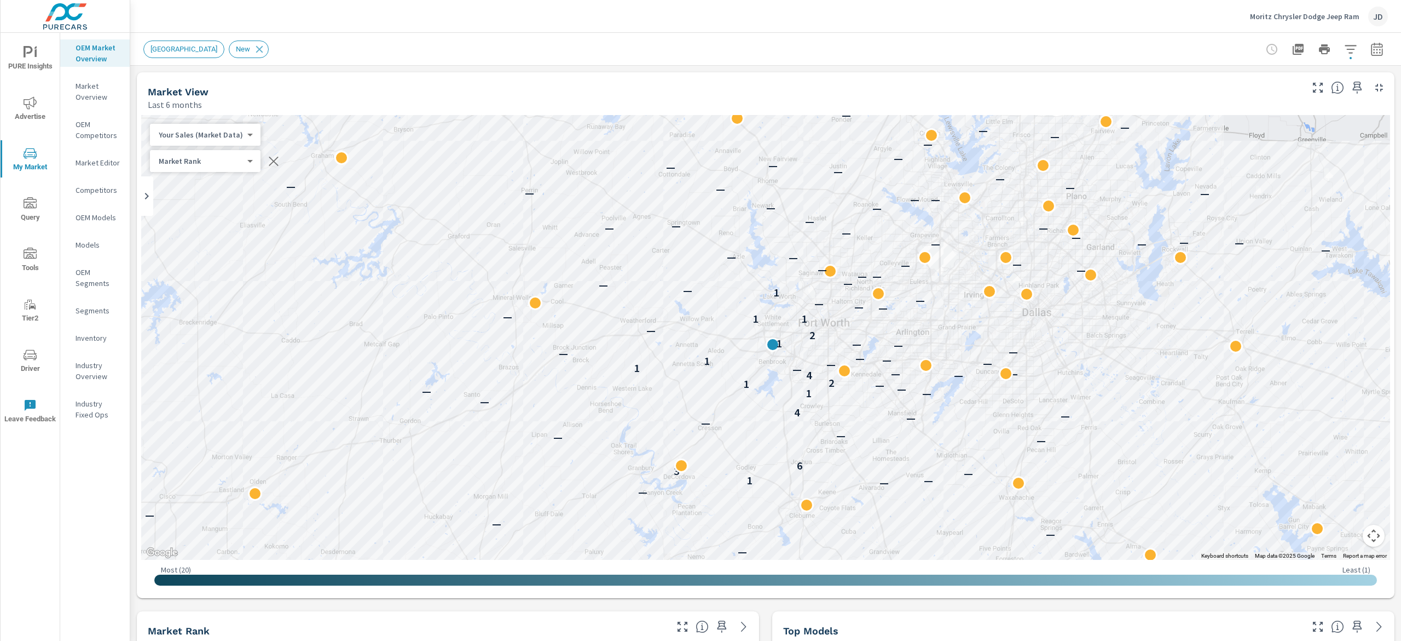
click at [614, 27] on div "Moritz Chrysler Dodge Jeep Ram JD" at bounding box center [765, 16] width 1245 height 32
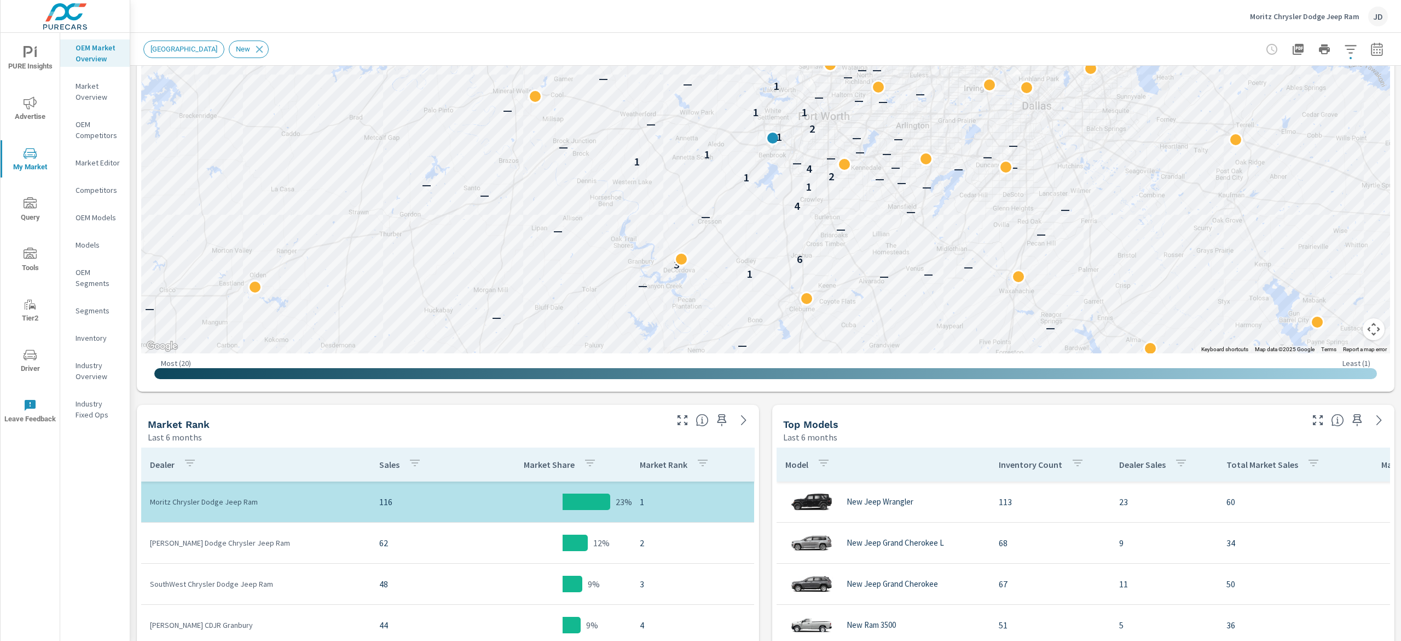
scroll to position [48, 0]
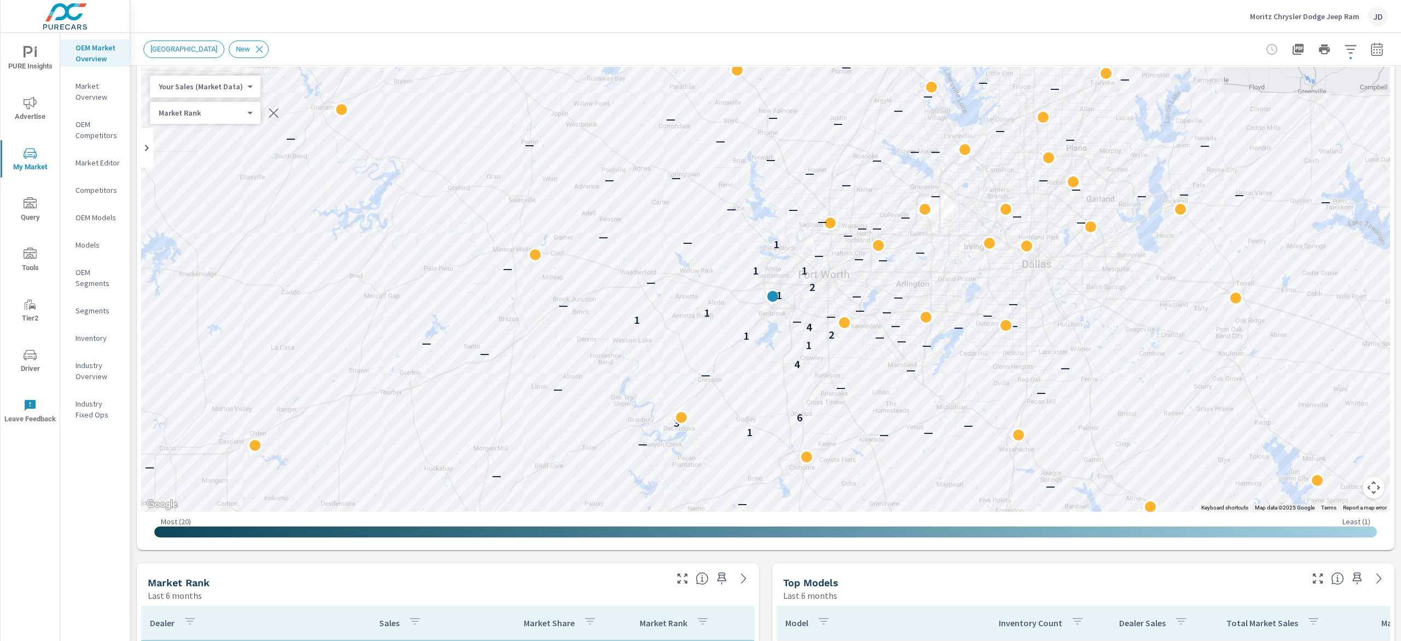
click at [1363, 37] on div "New Market Area New" at bounding box center [765, 49] width 1245 height 32
click at [1371, 48] on icon "button" at bounding box center [1377, 49] width 13 height 13
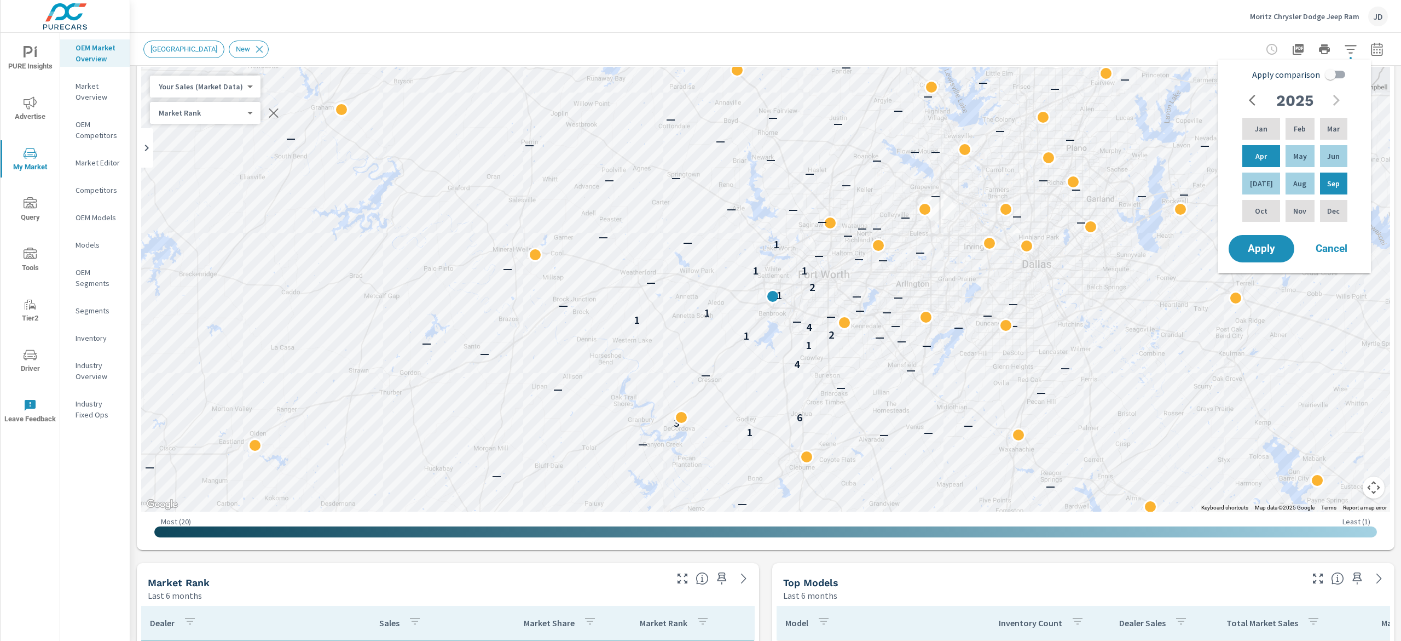
click at [1323, 71] on input "Apply comparison" at bounding box center [1331, 74] width 62 height 21
checkbox input "true"
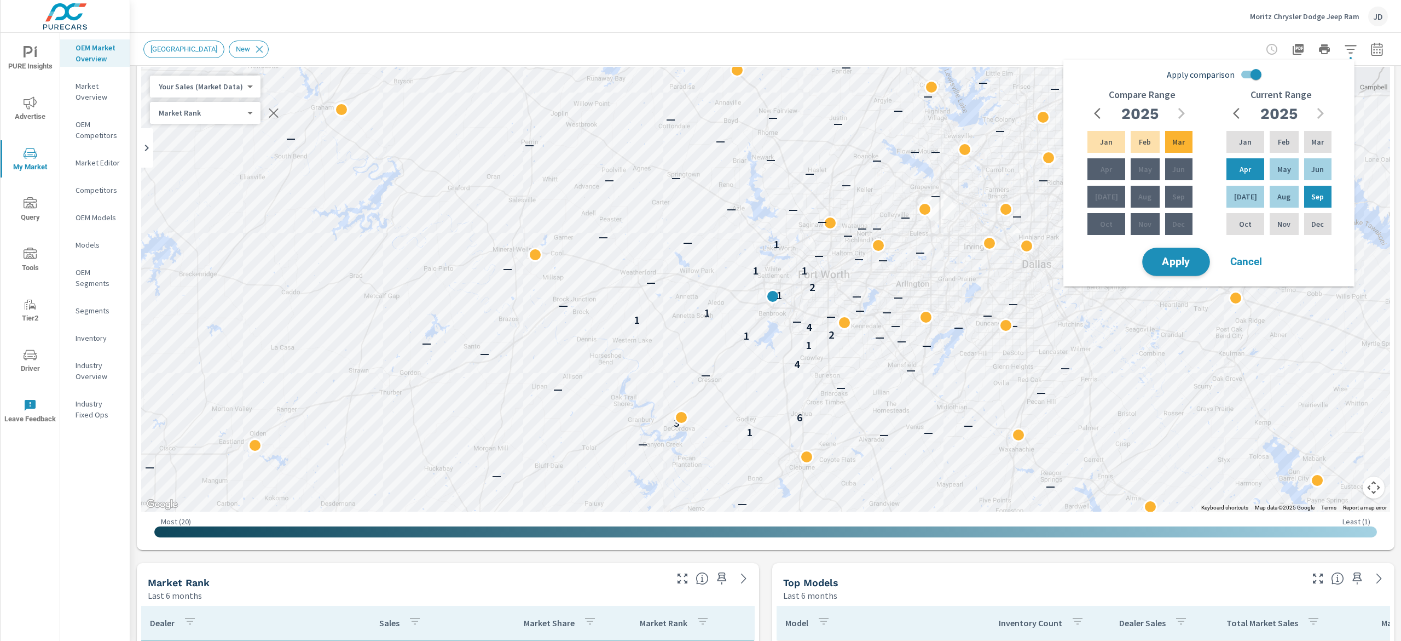
click at [1170, 252] on button "Apply" at bounding box center [1177, 261] width 68 height 28
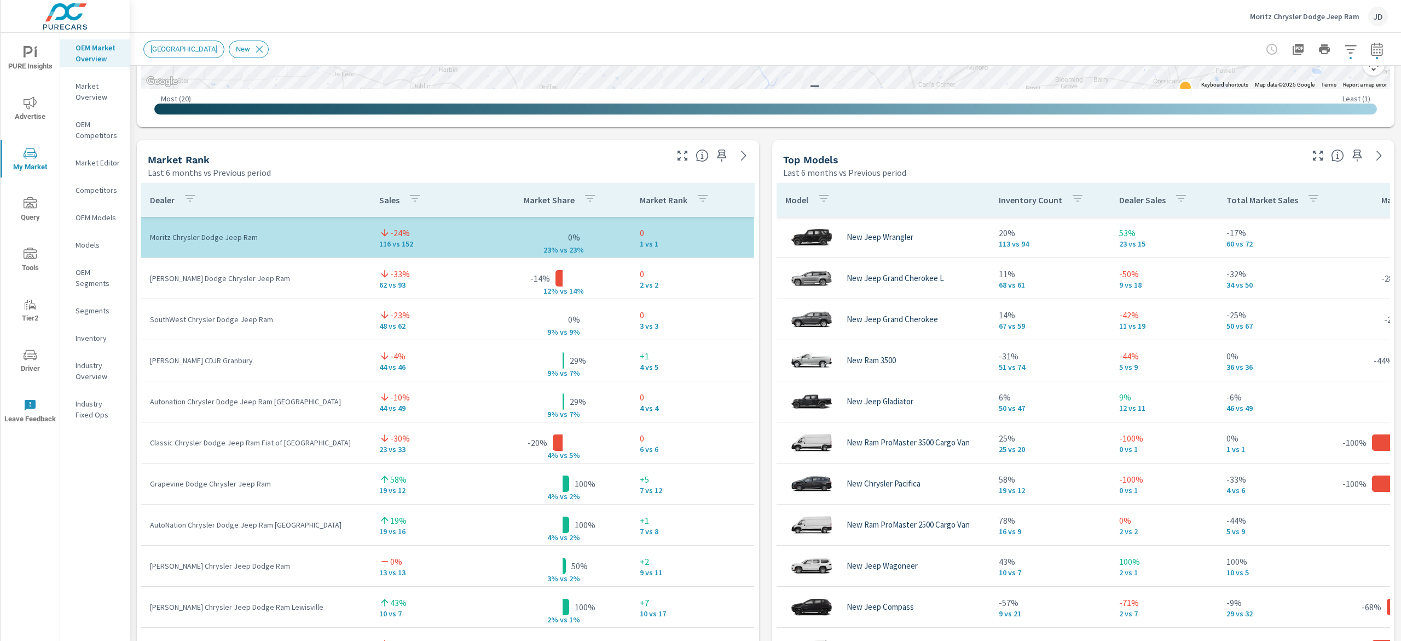
scroll to position [740, 0]
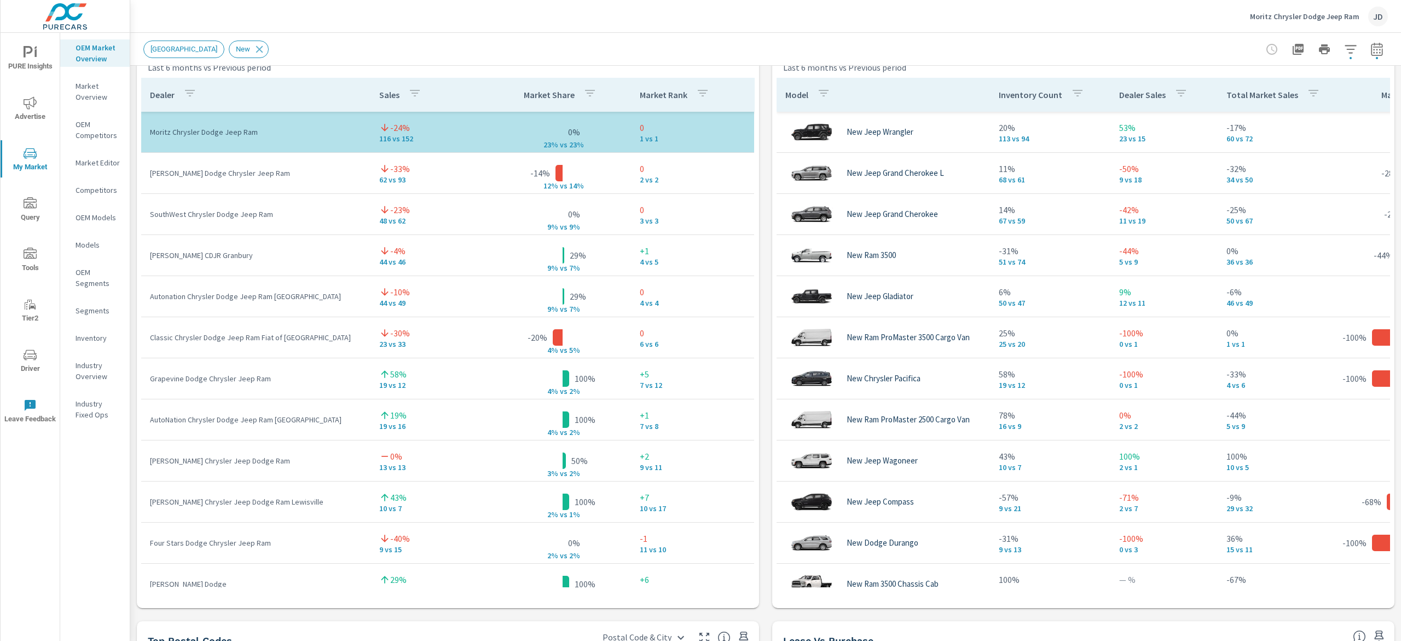
drag, startPoint x: 336, startPoint y: 297, endPoint x: 153, endPoint y: 302, distance: 182.4
click at [151, 302] on p "Autonation Chrysler Dodge Jeep Ram North Richland Hills" at bounding box center [256, 296] width 212 height 11
click at [708, 34] on div "New Market Area New" at bounding box center [765, 49] width 1245 height 32
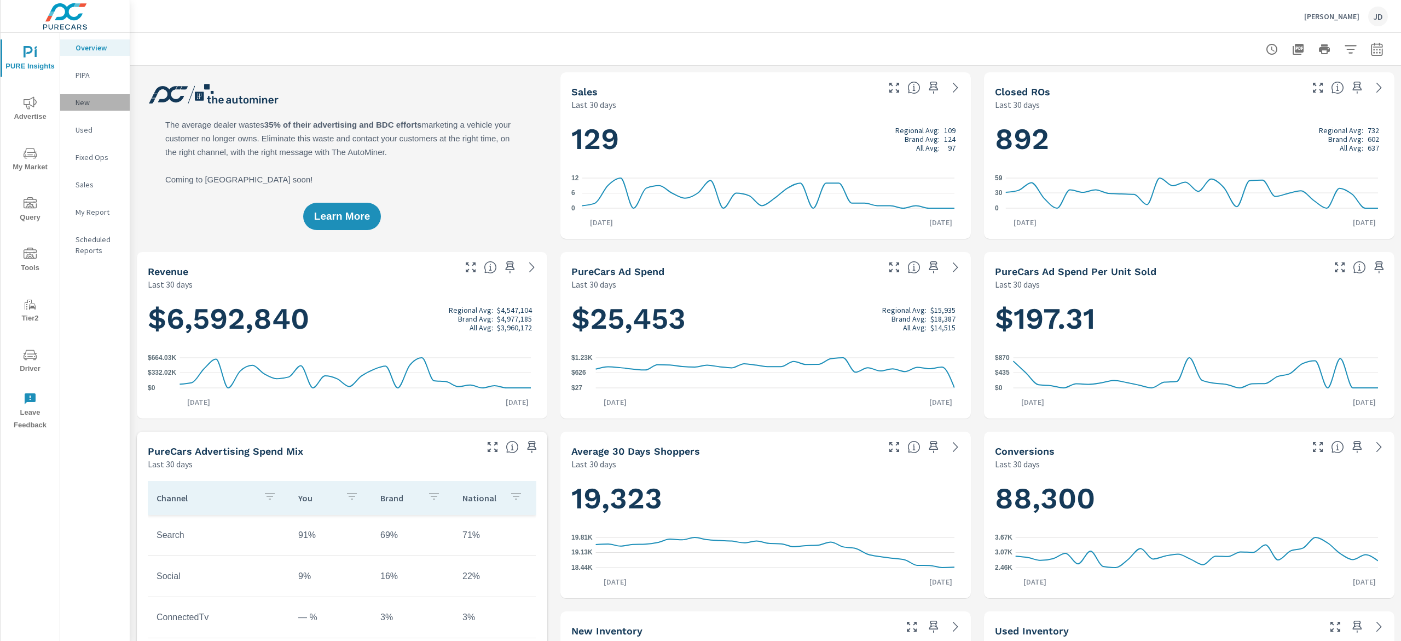
click at [83, 100] on p "New" at bounding box center [98, 102] width 45 height 11
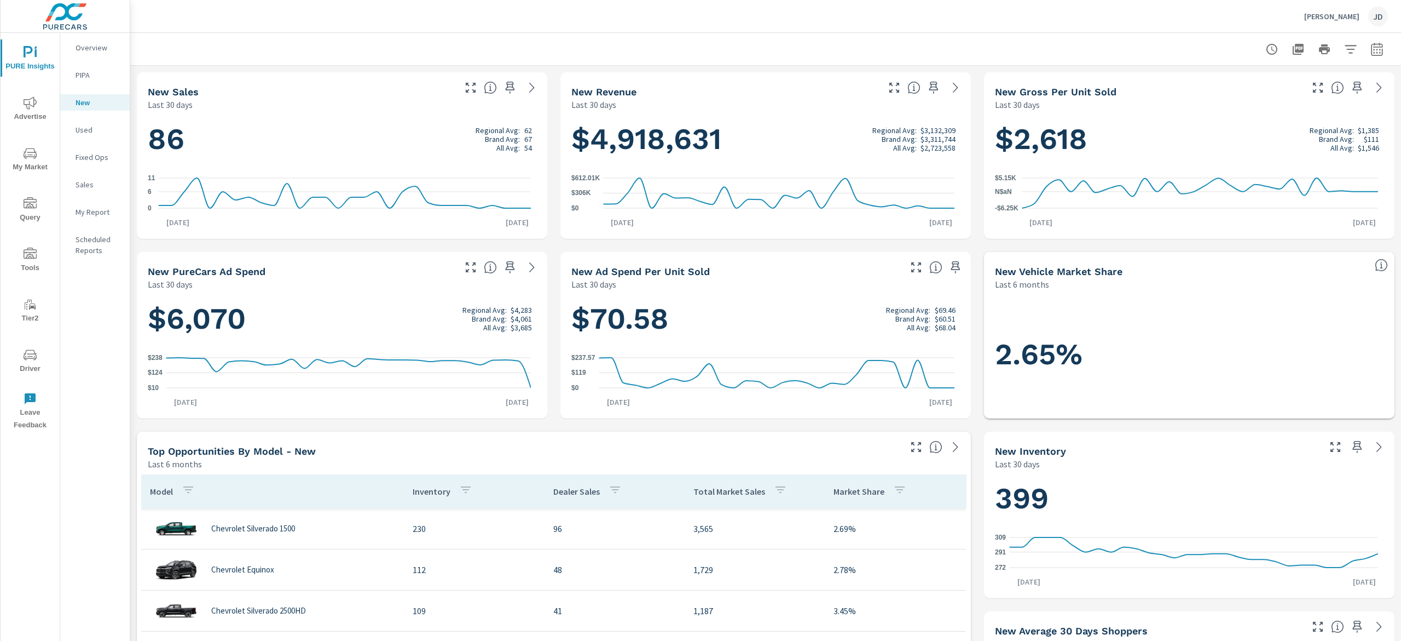
click at [1371, 43] on div at bounding box center [1324, 49] width 127 height 22
click at [1368, 45] on button "button" at bounding box center [1377, 49] width 22 height 22
click at [1322, 94] on select "Custom Yesterday Last week Last 7 days Last 14 days Last 30 days Last 45 days L…" at bounding box center [1272, 95] width 109 height 22
select select "Last month"
click at [1218, 84] on select "Custom Yesterday Last week Last 7 days Last 14 days Last 30 days Last 45 days L…" at bounding box center [1272, 95] width 109 height 22
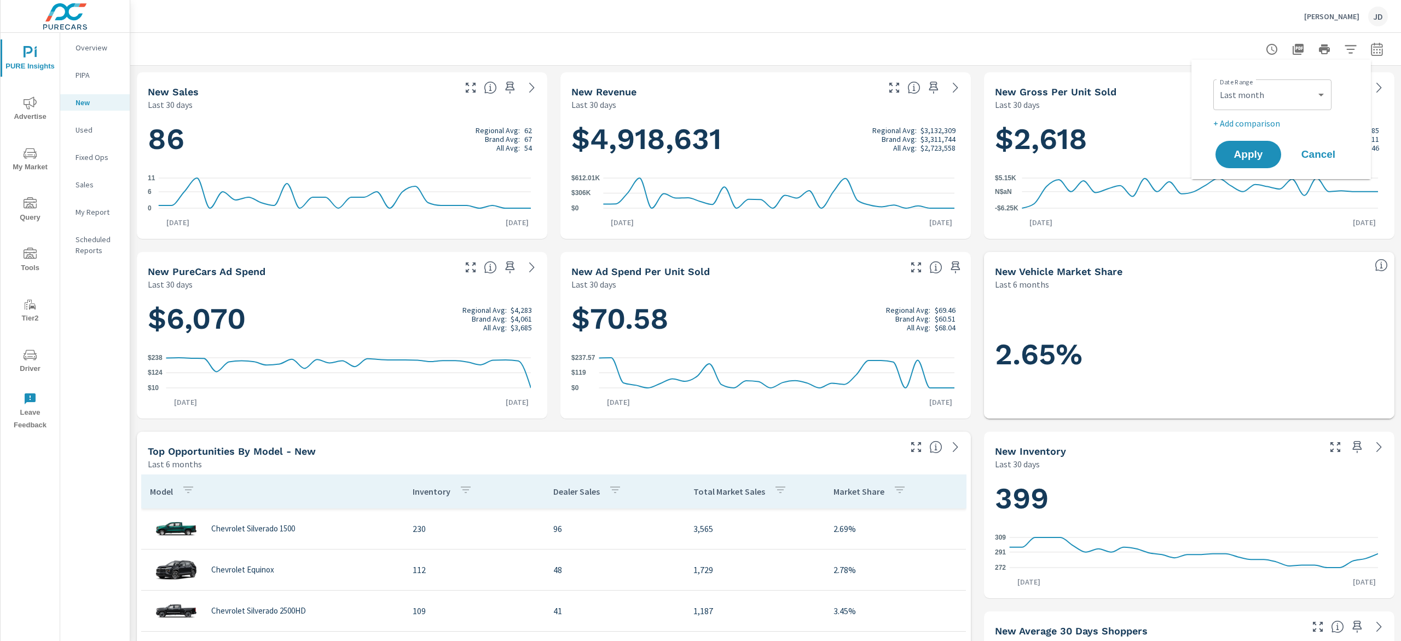
click at [1236, 120] on p "+ Add comparison" at bounding box center [1284, 123] width 140 height 13
select select "Previous period"
click at [1247, 180] on span "Apply" at bounding box center [1248, 185] width 45 height 10
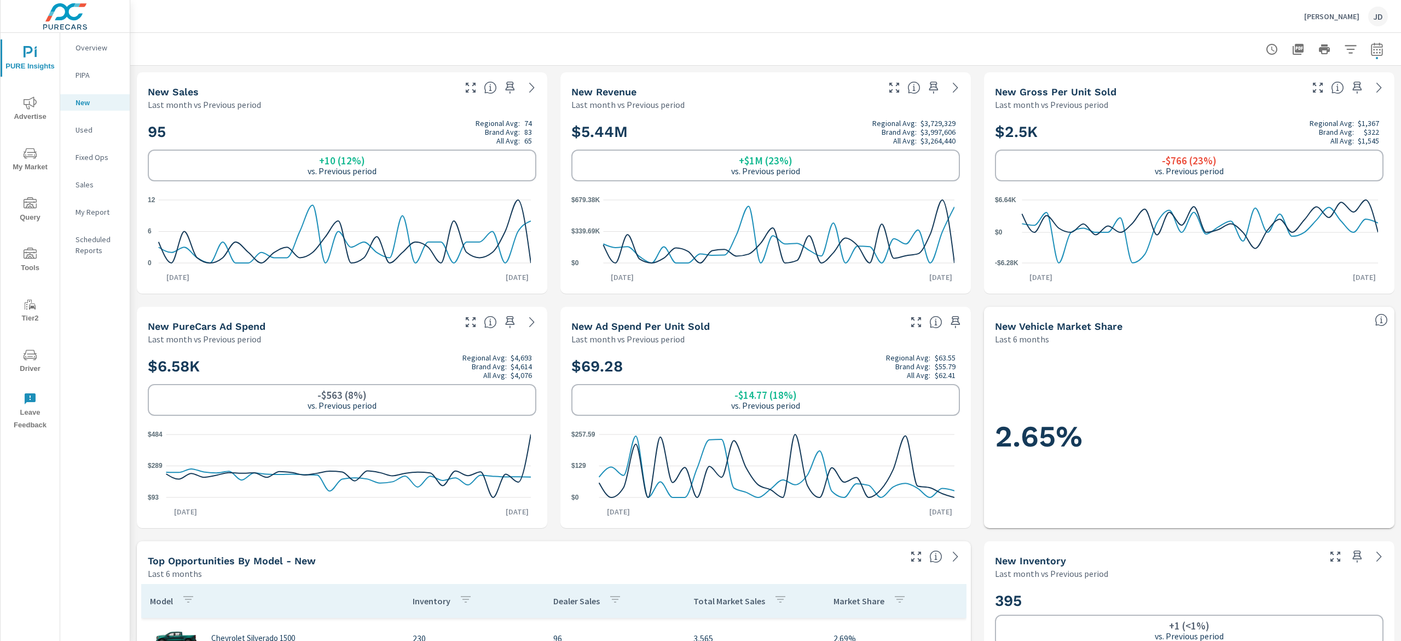
click at [50, 129] on div "PURE Insights Advertise My Market Query Tools Tier2 Driver Leave Feedback" at bounding box center [30, 234] width 59 height 403
click at [67, 126] on div "Used" at bounding box center [95, 130] width 70 height 16
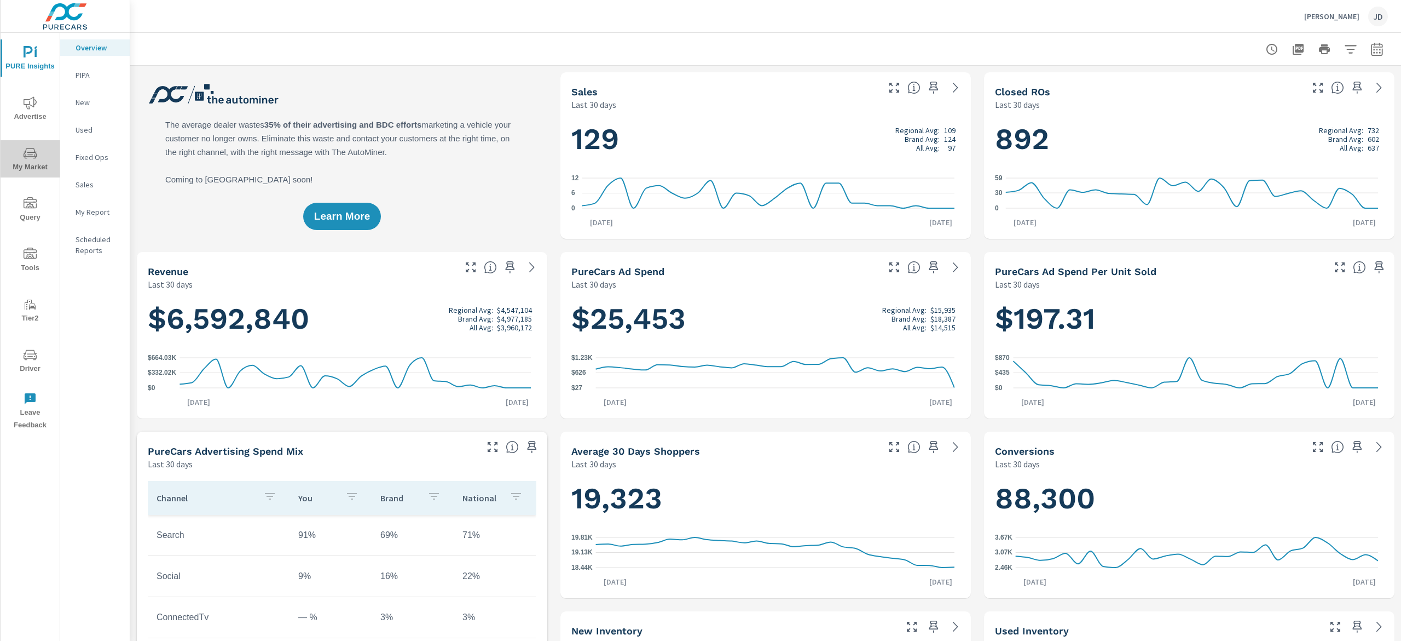
click at [33, 163] on span "My Market" at bounding box center [30, 160] width 53 height 27
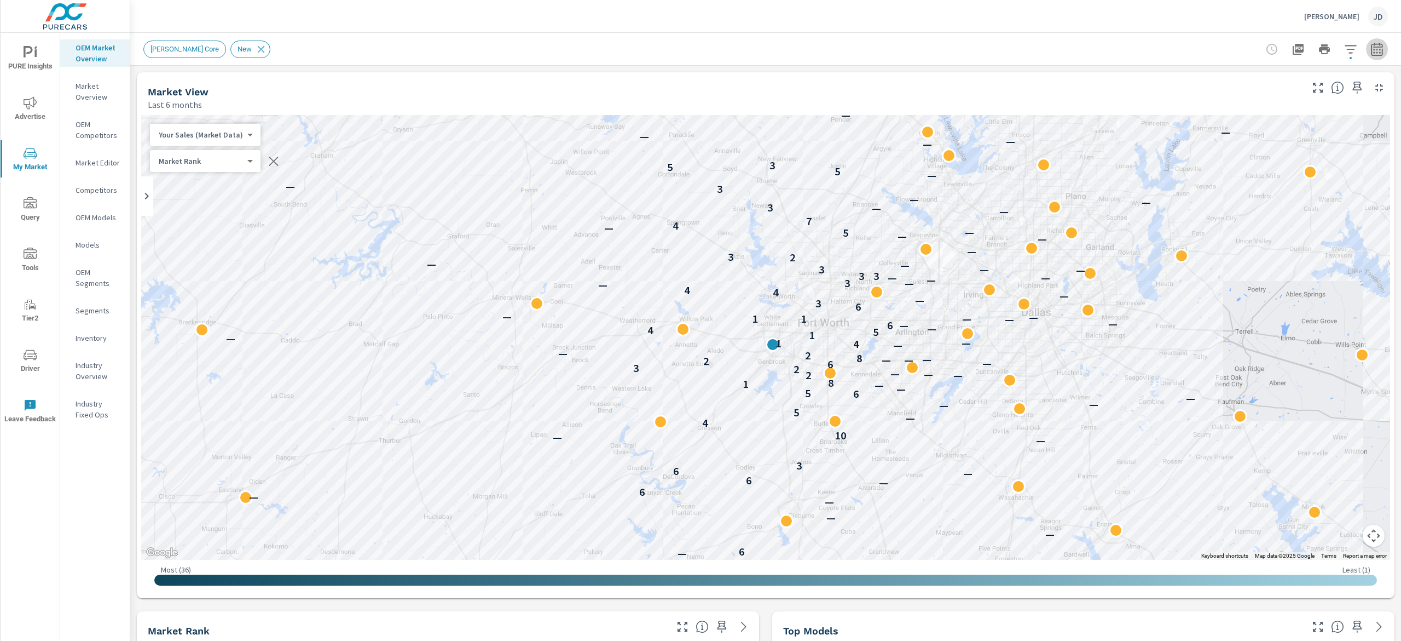
click at [1366, 44] on button "button" at bounding box center [1377, 49] width 22 height 22
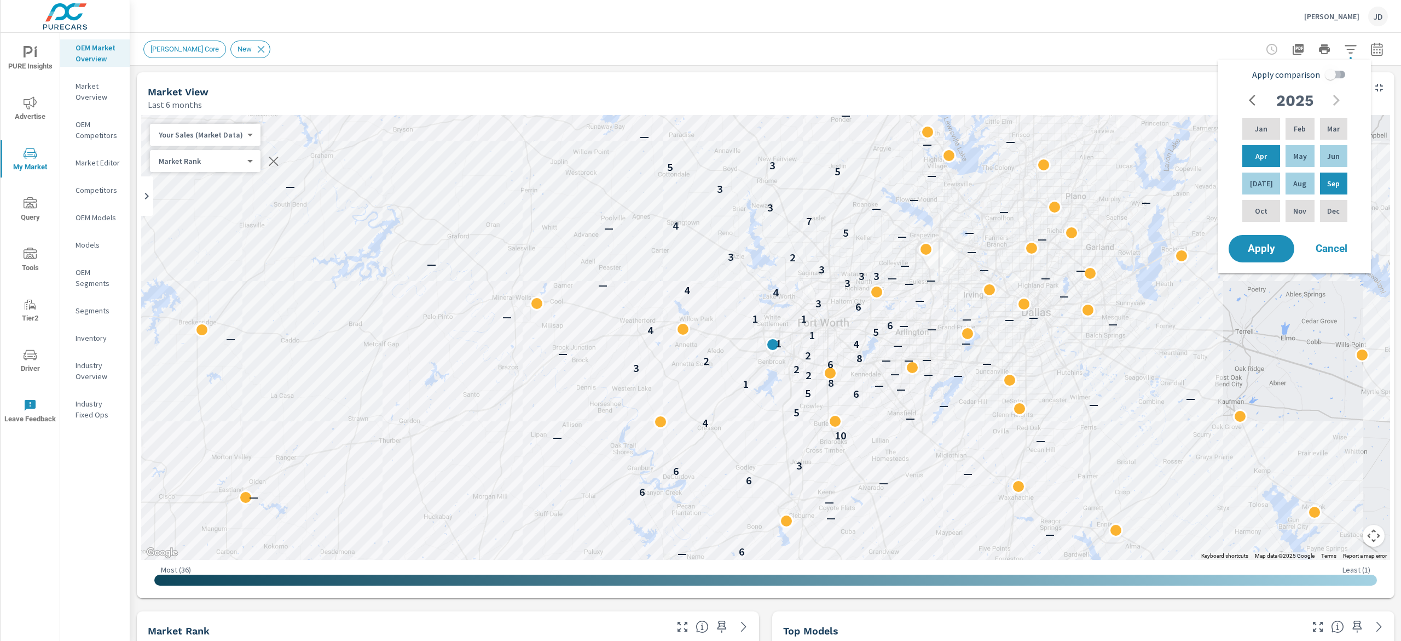
click at [1335, 72] on input "Apply comparison" at bounding box center [1331, 74] width 62 height 21
checkbox input "true"
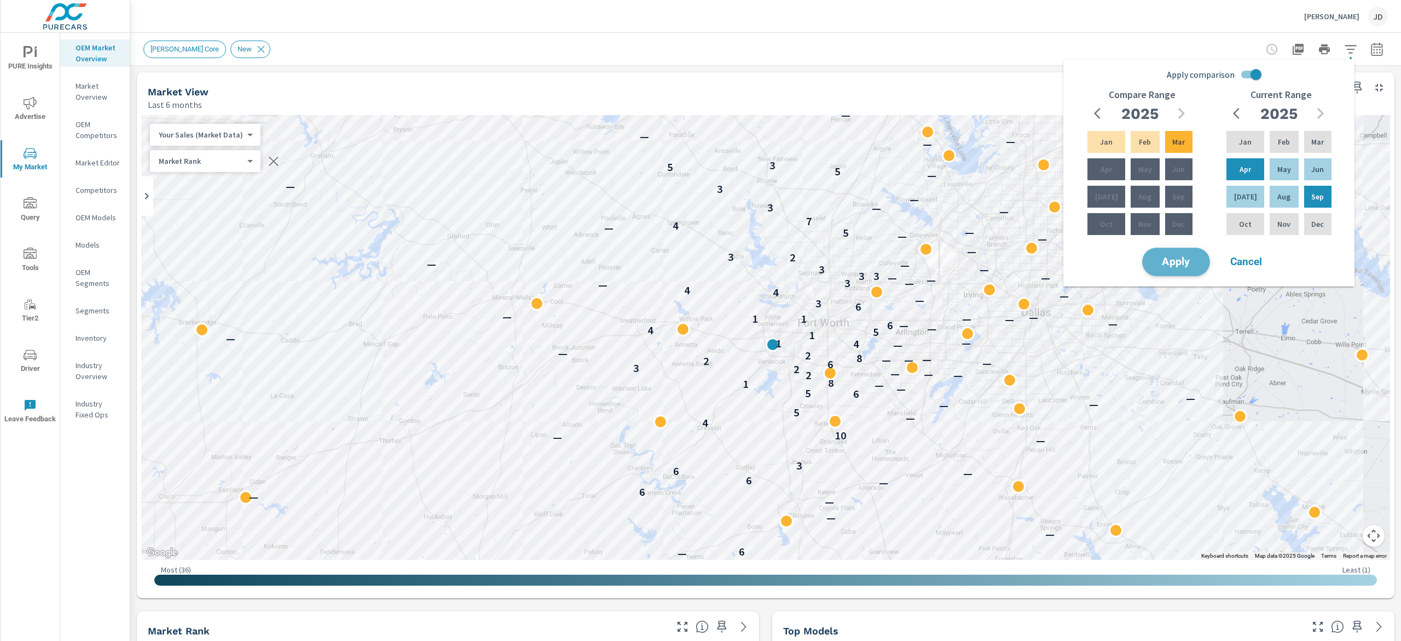
click at [1192, 253] on button "Apply" at bounding box center [1177, 261] width 68 height 28
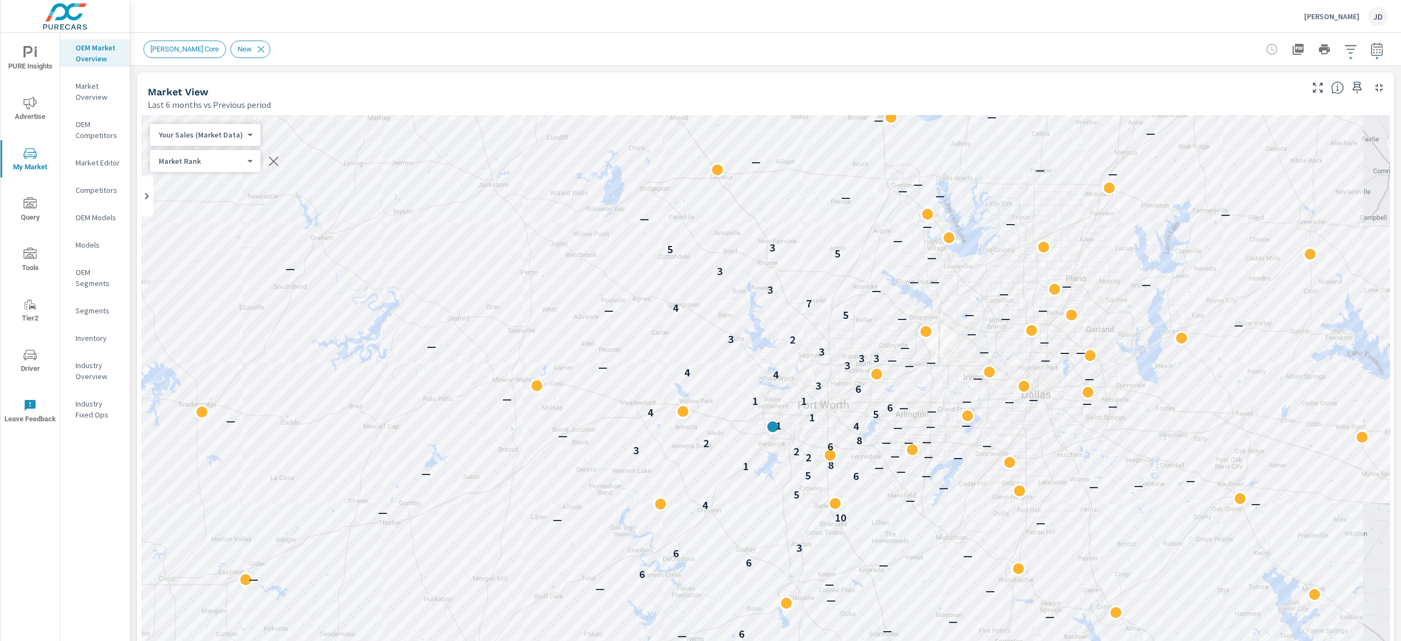
drag, startPoint x: 1369, startPoint y: 96, endPoint x: 1353, endPoint y: 193, distance: 98.1
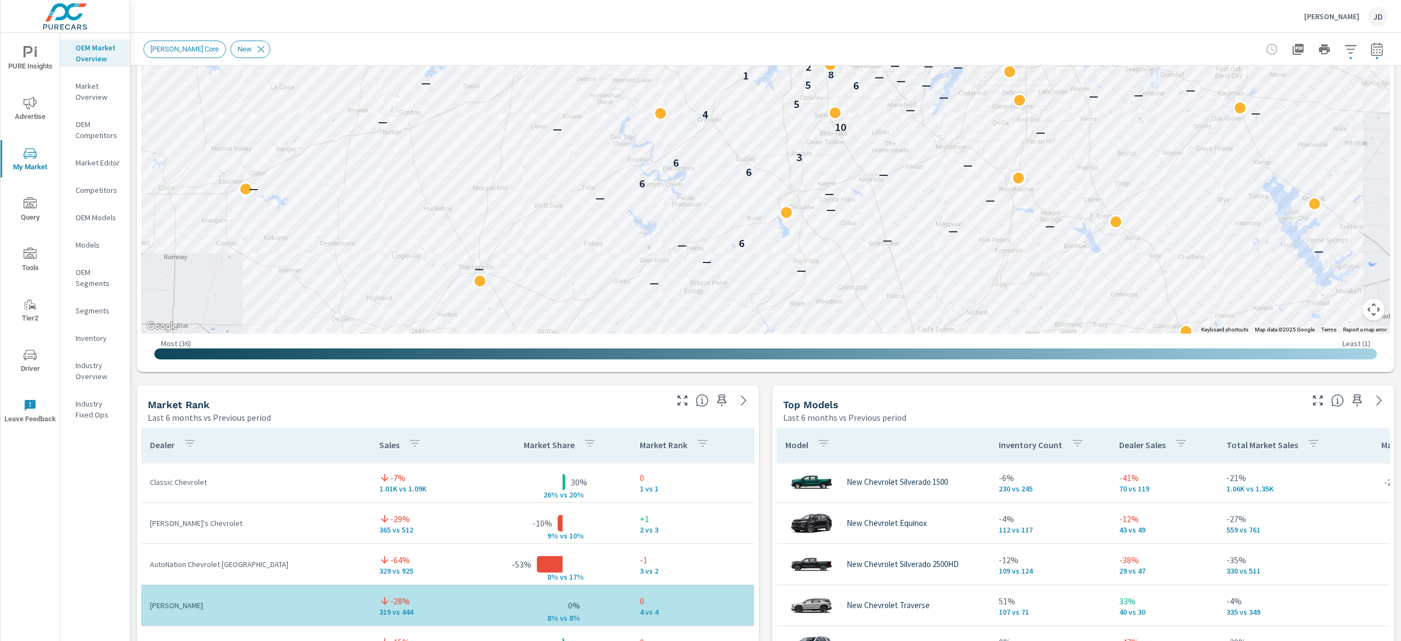
scroll to position [552, 0]
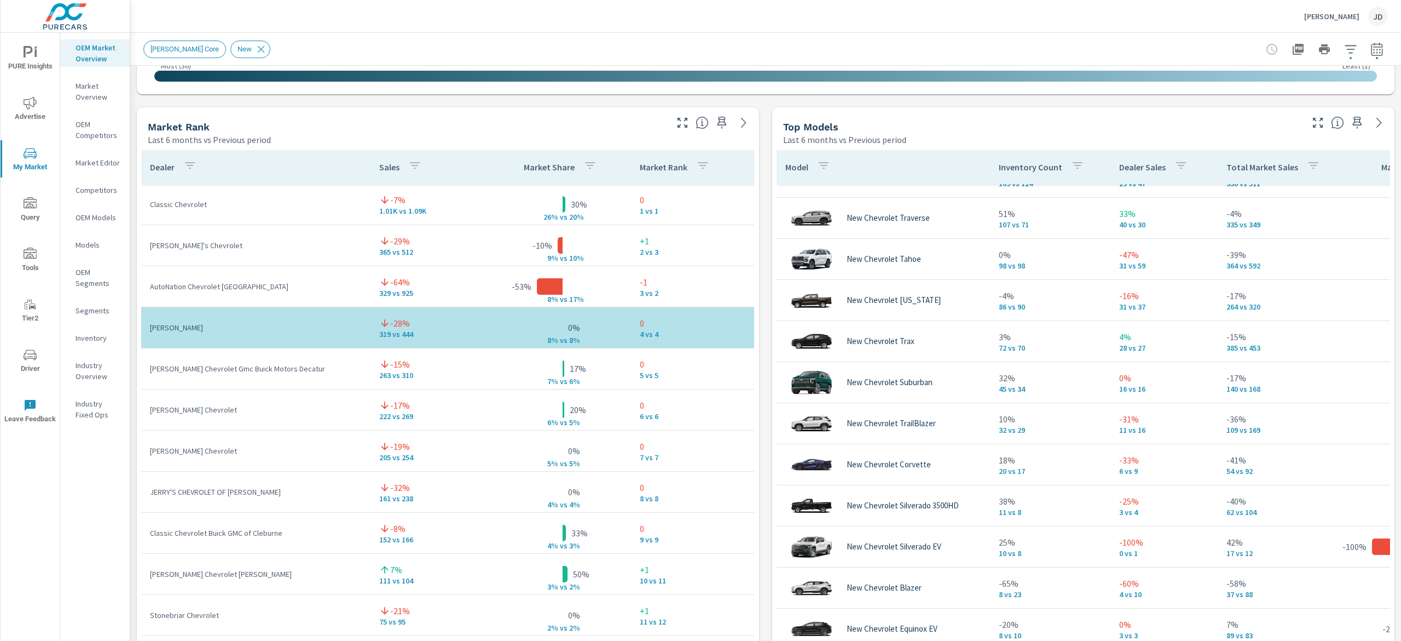
scroll to position [18, 0]
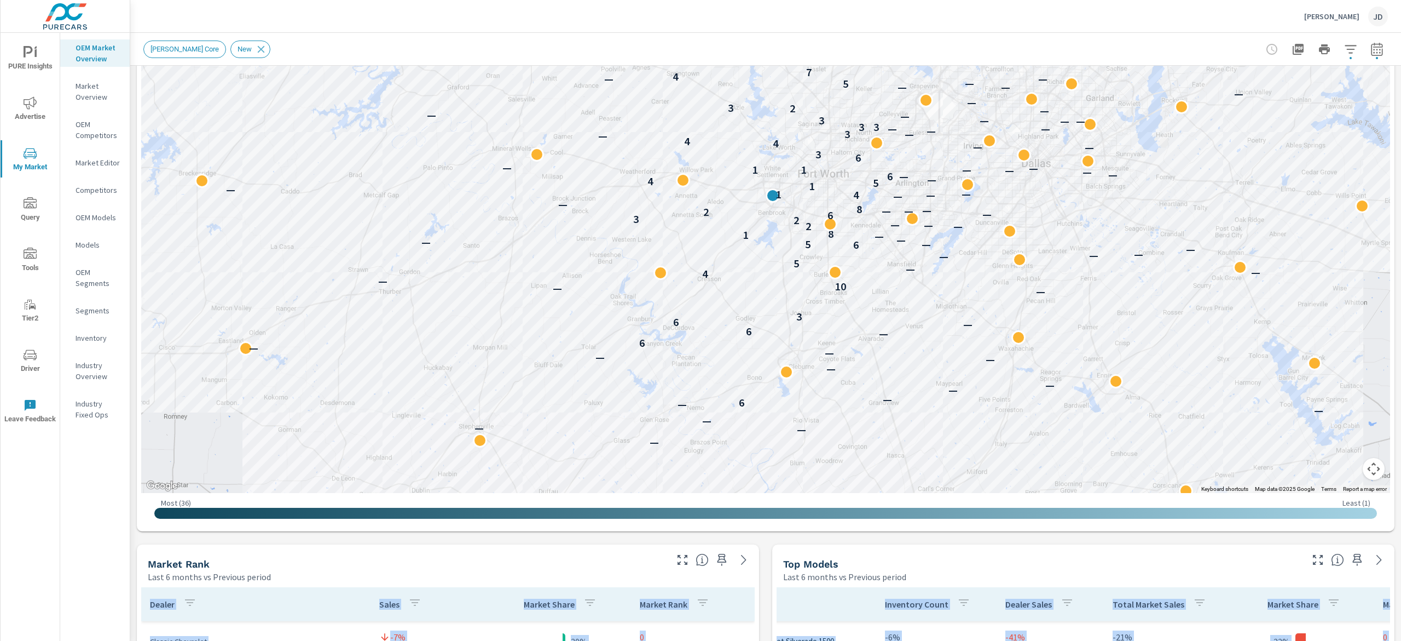
scroll to position [189, 0]
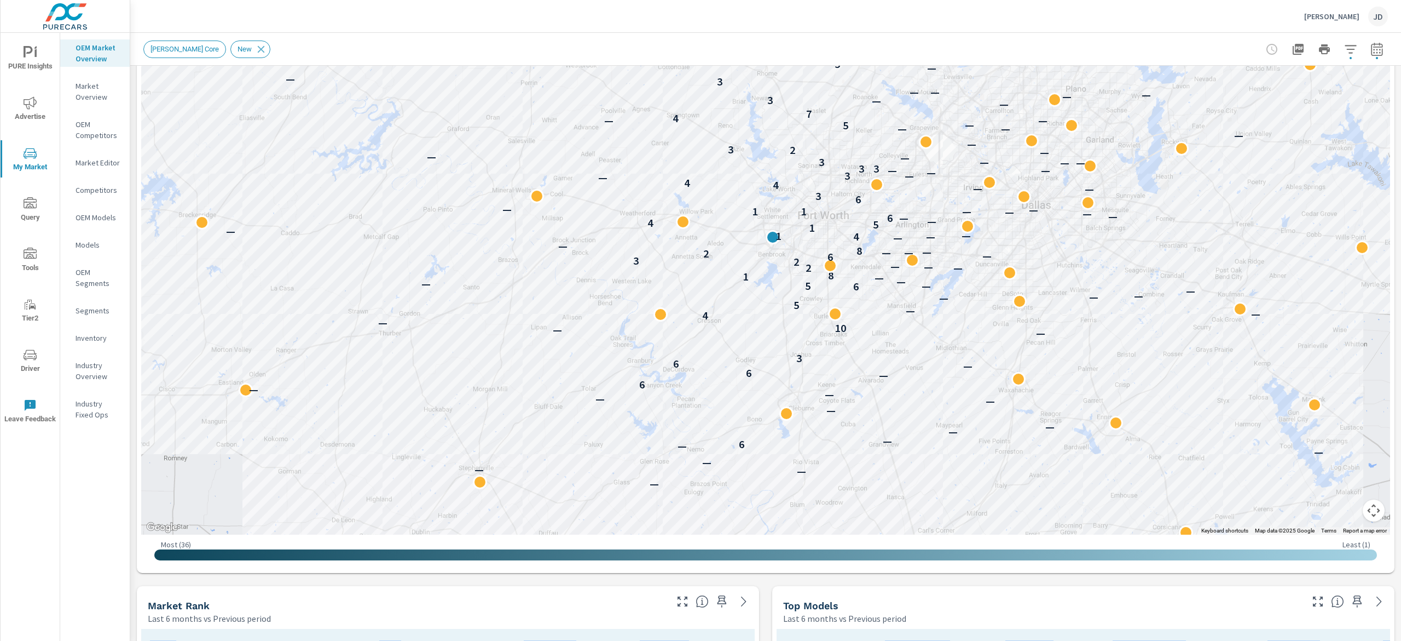
drag, startPoint x: 1400, startPoint y: 299, endPoint x: 1355, endPoint y: 149, distance: 156.6
click at [1355, 149] on div "Market Overview Moritz Chevrolet Report date range: Apr 01, 2025 - Sep 30, 2025…" at bounding box center [765, 337] width 1271 height 608
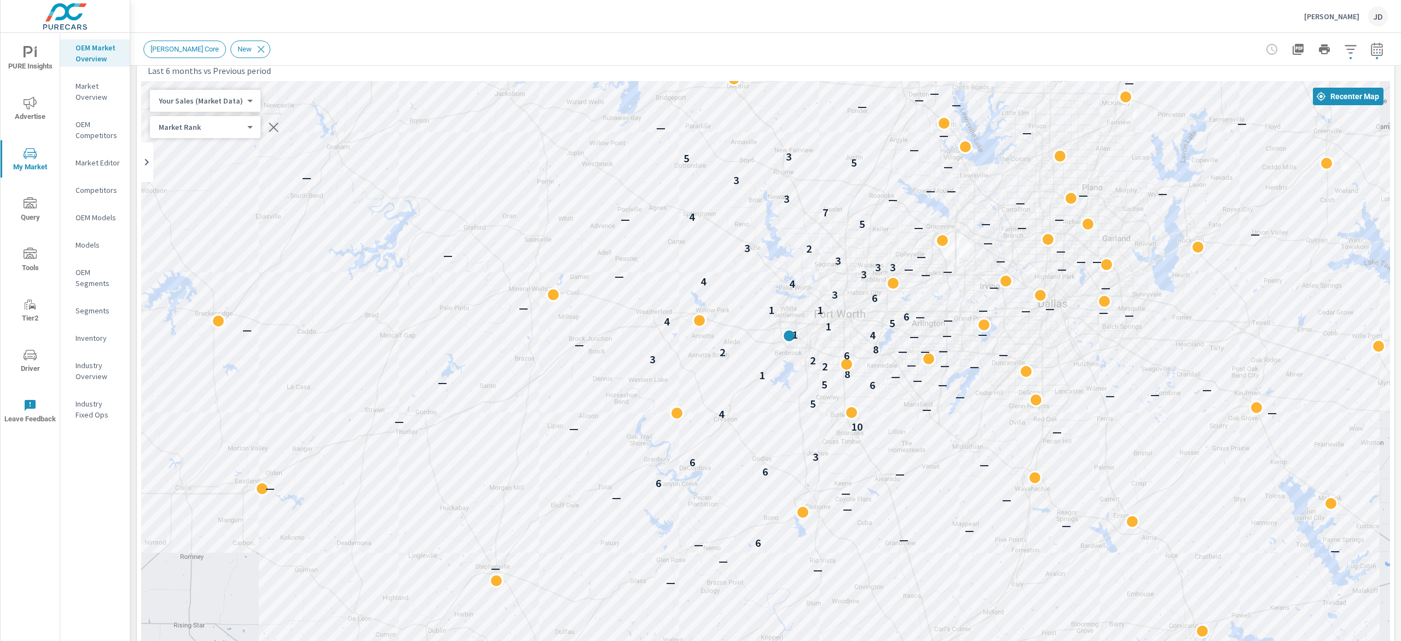
drag, startPoint x: 821, startPoint y: 414, endPoint x: 843, endPoint y: 358, distance: 60.0
click at [843, 358] on div "6" at bounding box center [847, 355] width 14 height 14
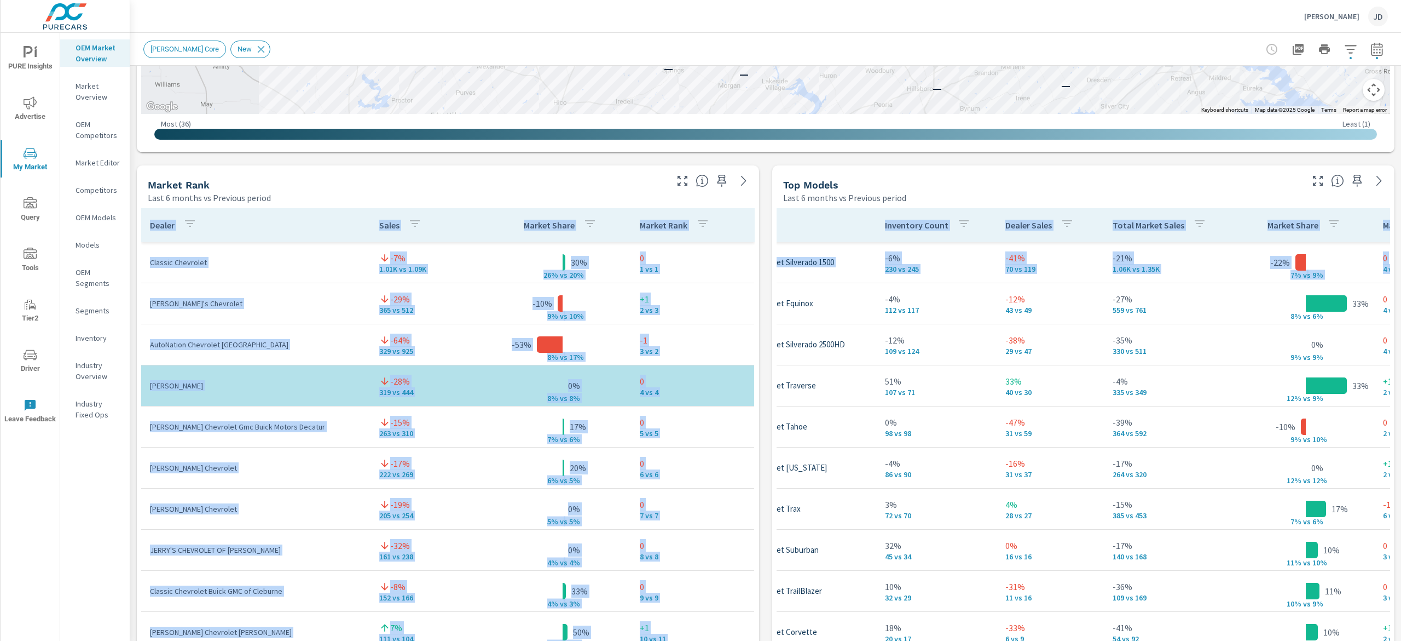
scroll to position [593, 0]
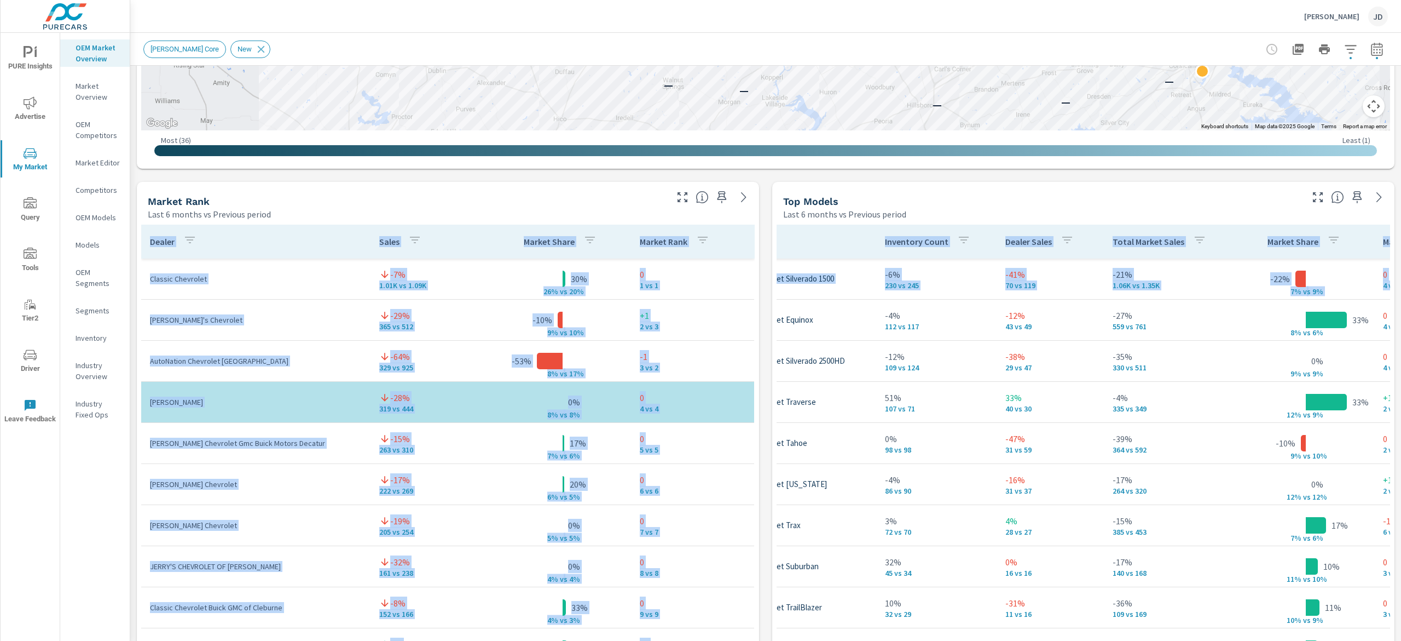
click at [1008, 175] on div "Market View Last 6 months vs Previous period ← Move left → Move right ↑ Move up…" at bounding box center [765, 409] width 1271 height 1874
click at [1019, 184] on div "Top Models Last 6 months vs Previous period" at bounding box center [1038, 201] width 533 height 39
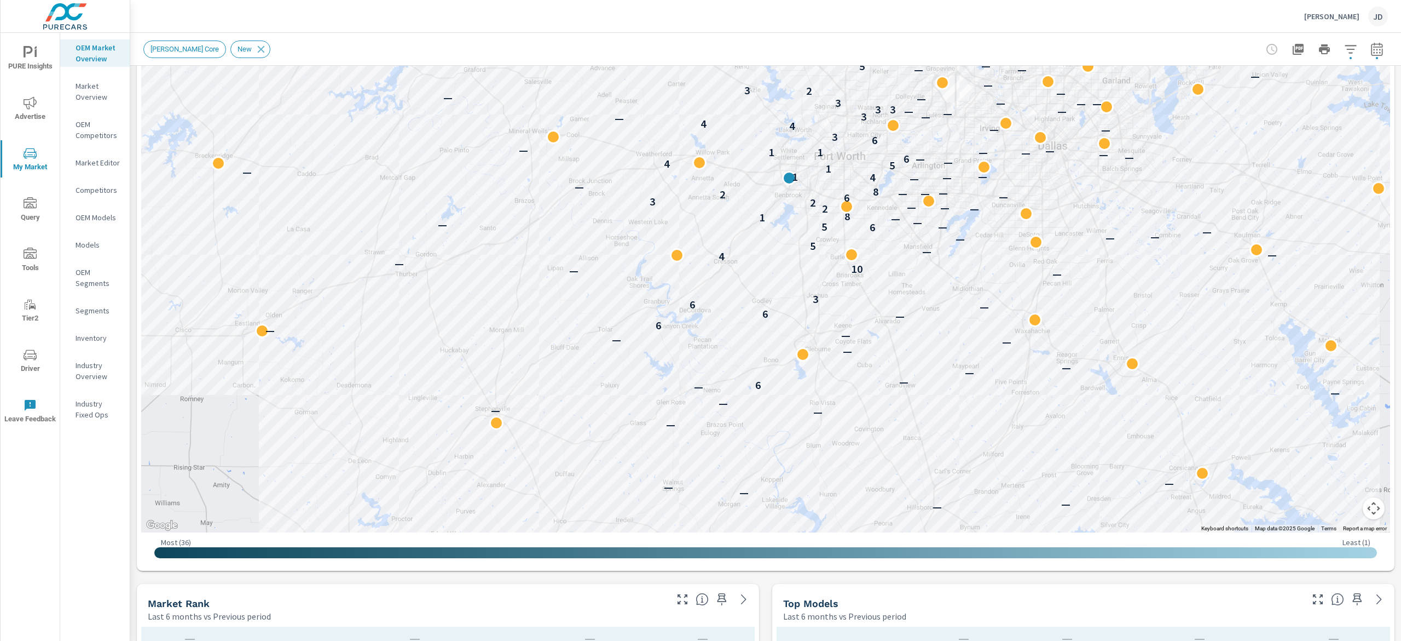
scroll to position [155, 0]
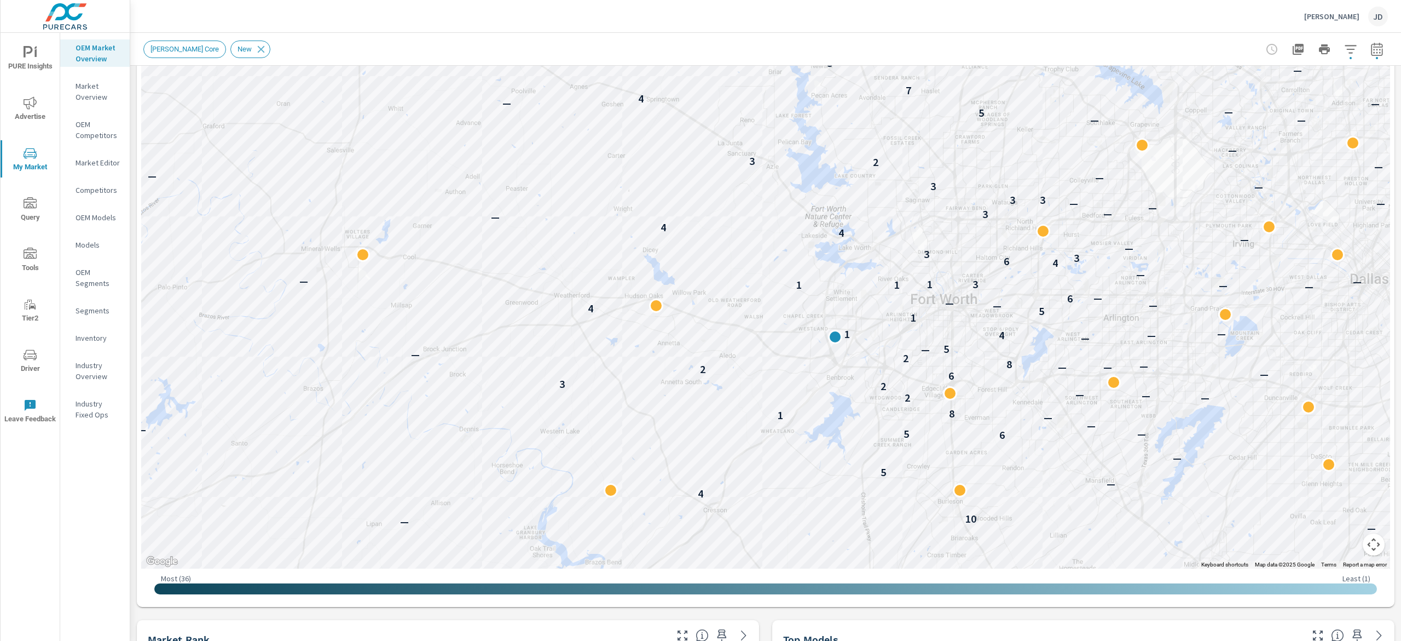
drag, startPoint x: 944, startPoint y: 280, endPoint x: 1400, endPoint y: 195, distance: 464.0
click at [979, 354] on div "— — — — — — — — — — — — 6 — — — — — — — 6 — 6 — 6 3 — — 10 — 4 — — 5 — — — — 6 …" at bounding box center [765, 263] width 1249 height 609
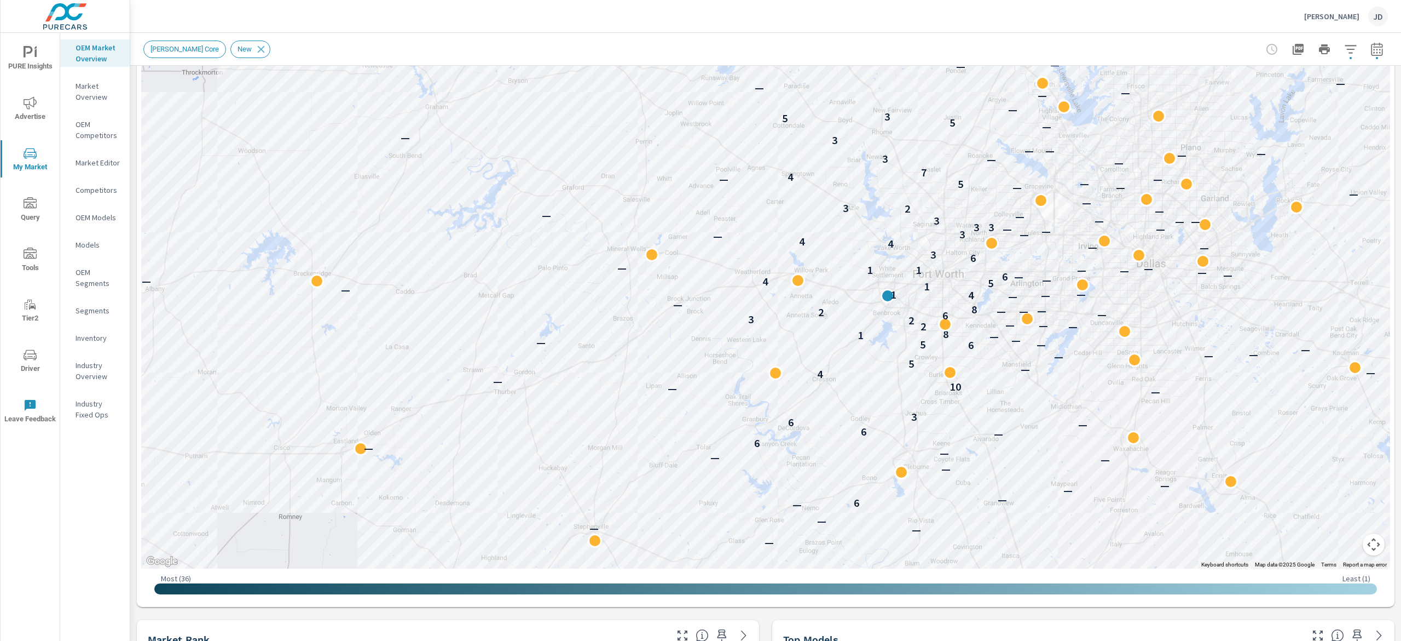
scroll to position [66, 0]
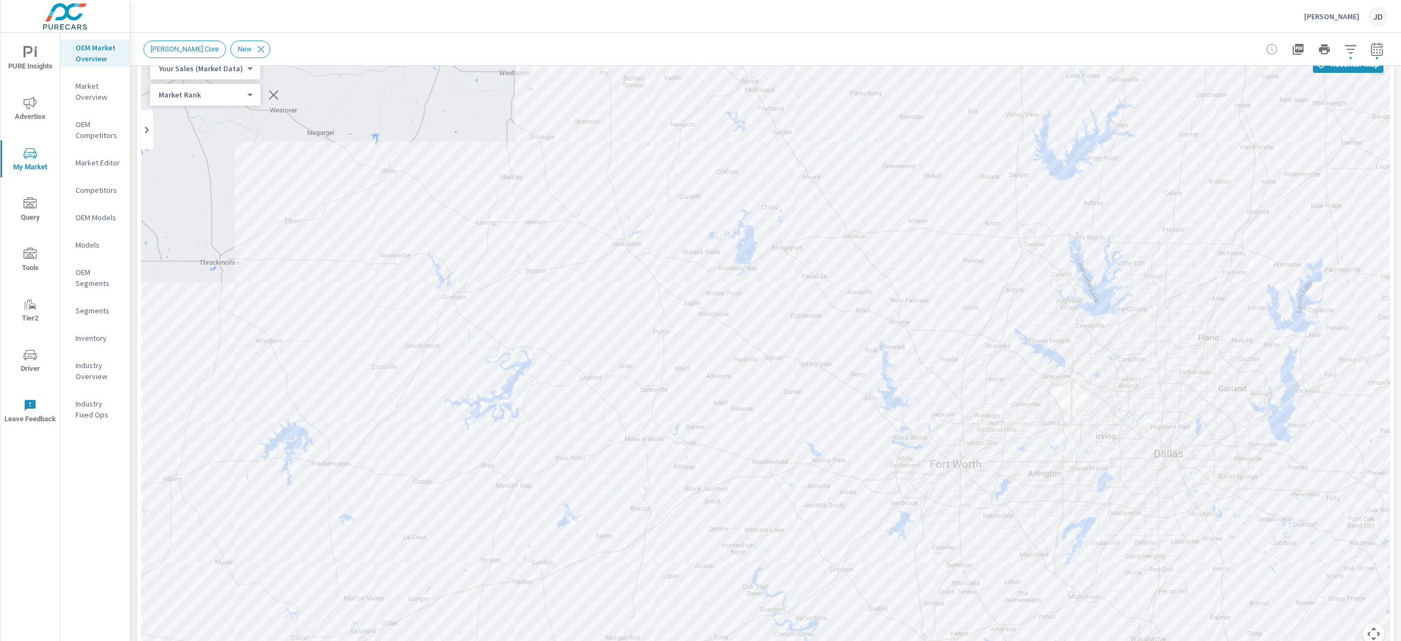
drag, startPoint x: 1017, startPoint y: 225, endPoint x: 1036, endPoint y: 327, distance: 104.1
click at [1036, 327] on div "— — — — — — — — — — — — — — — — — — — — — — 6 — — — — — — — — — — — 6 — — 6 — 6…" at bounding box center [765, 353] width 1249 height 609
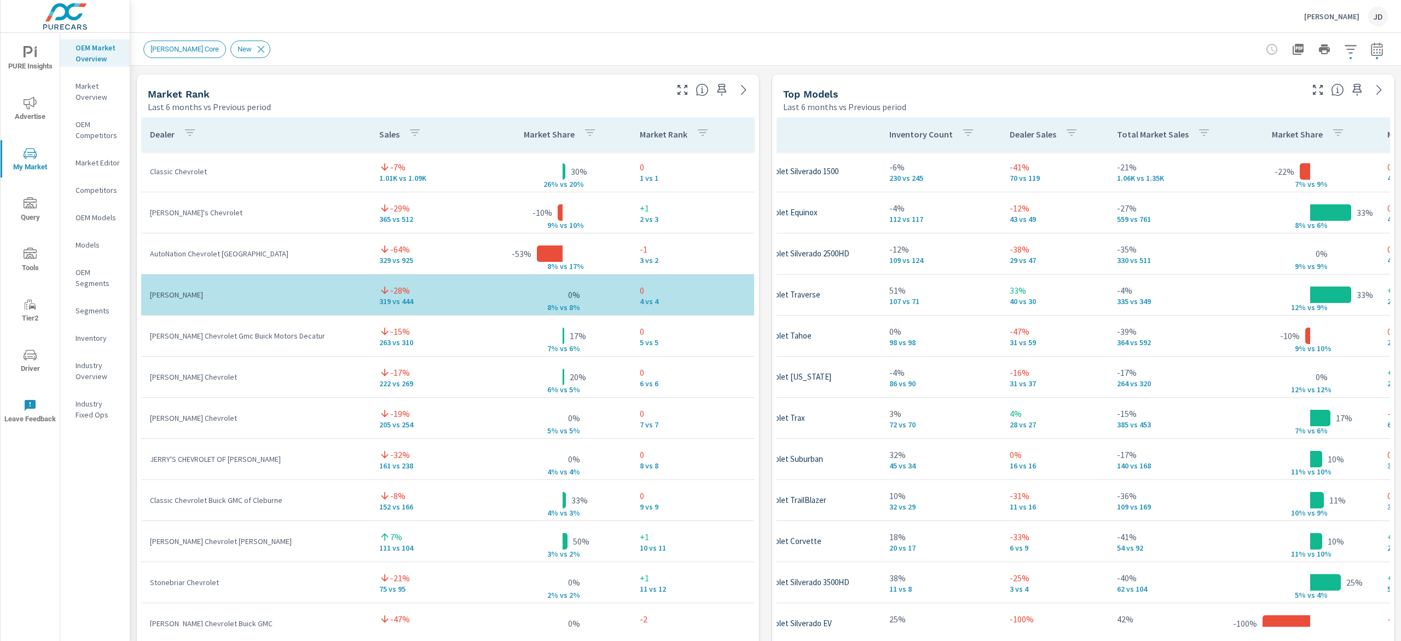
scroll to position [0, 117]
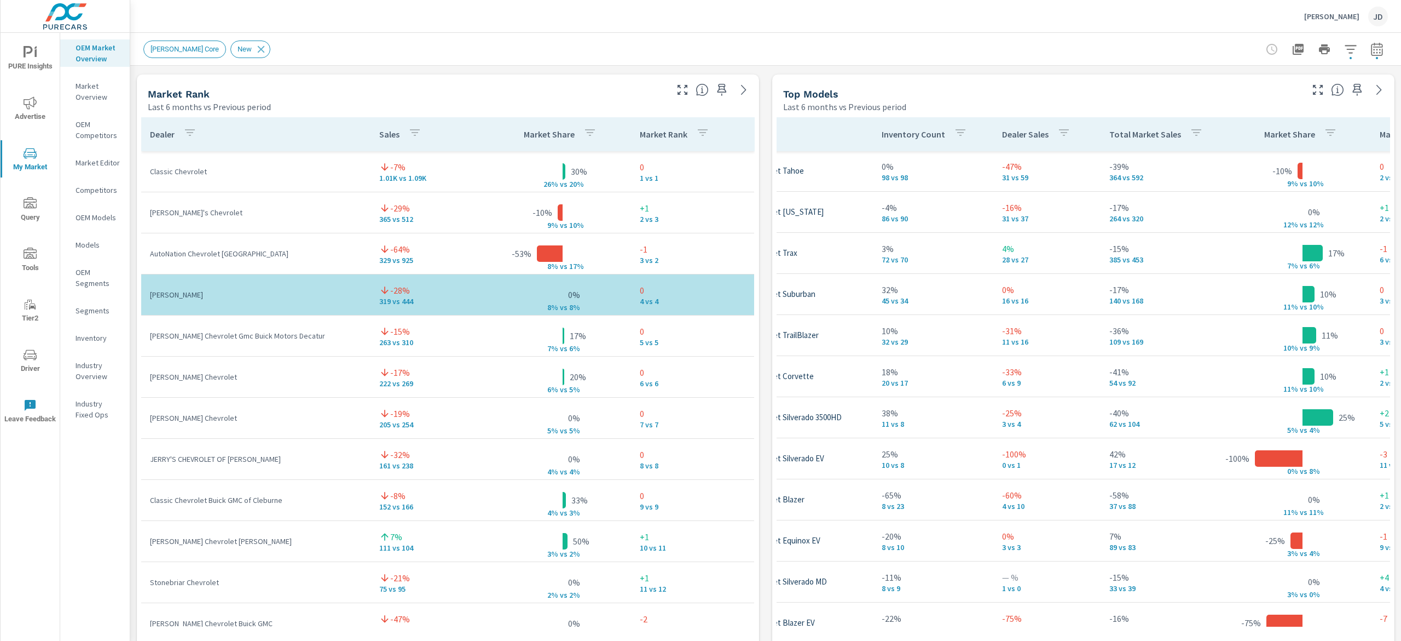
scroll to position [299, 117]
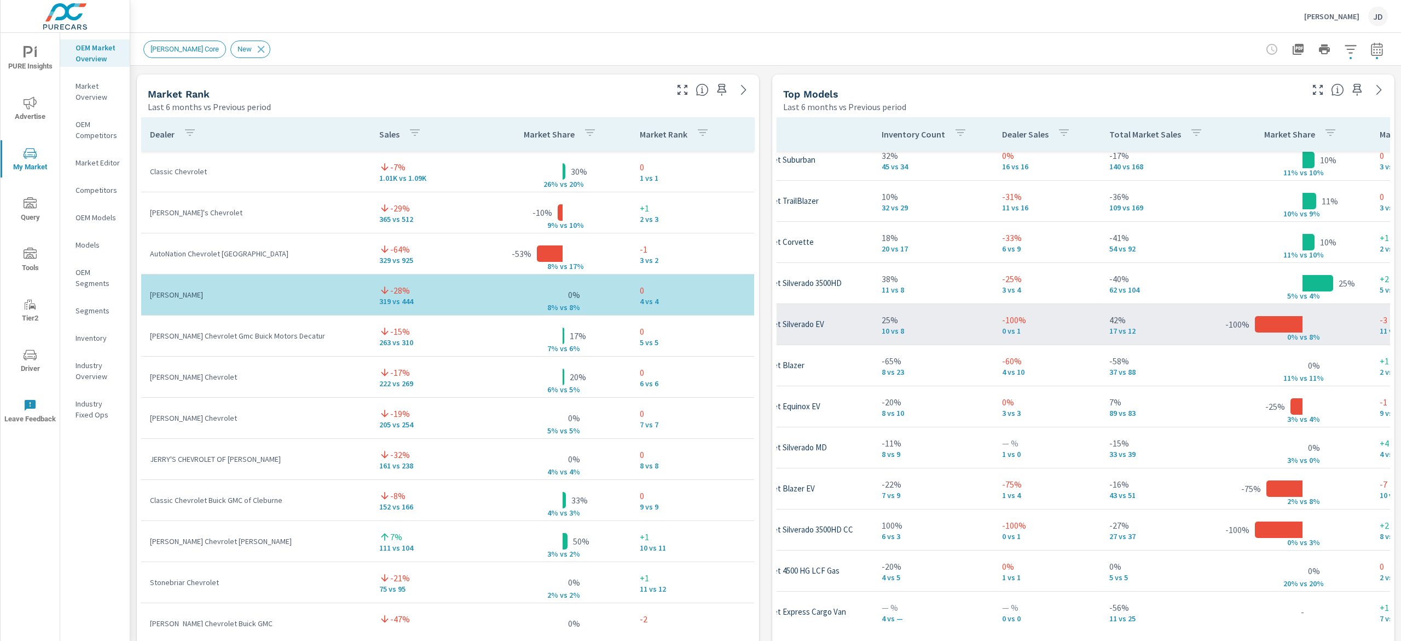
scroll to position [360, 117]
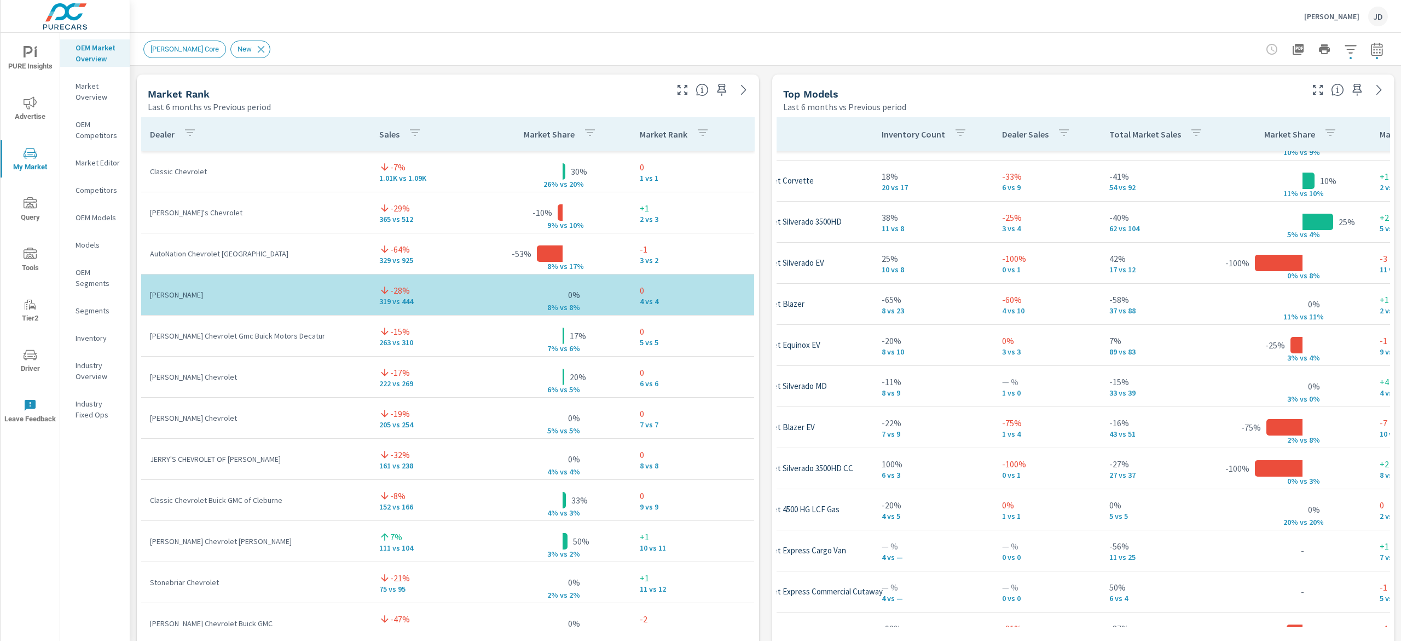
scroll to position [10, 117]
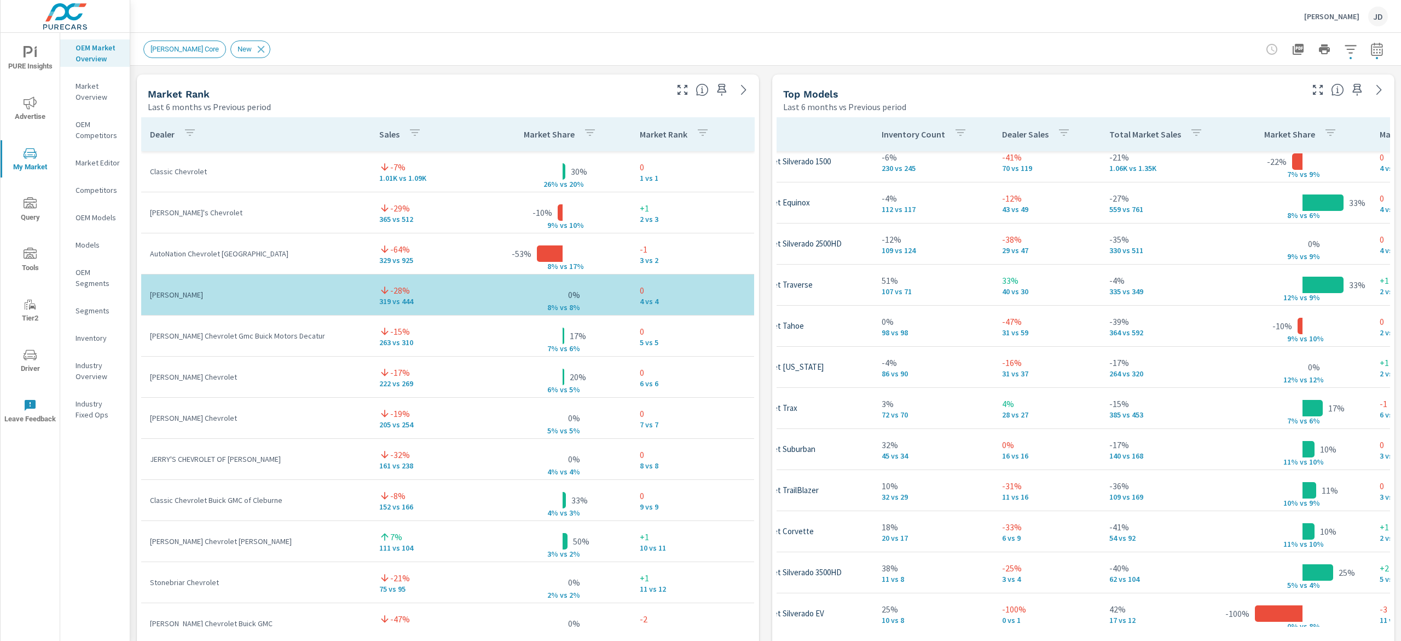
scroll to position [0, 117]
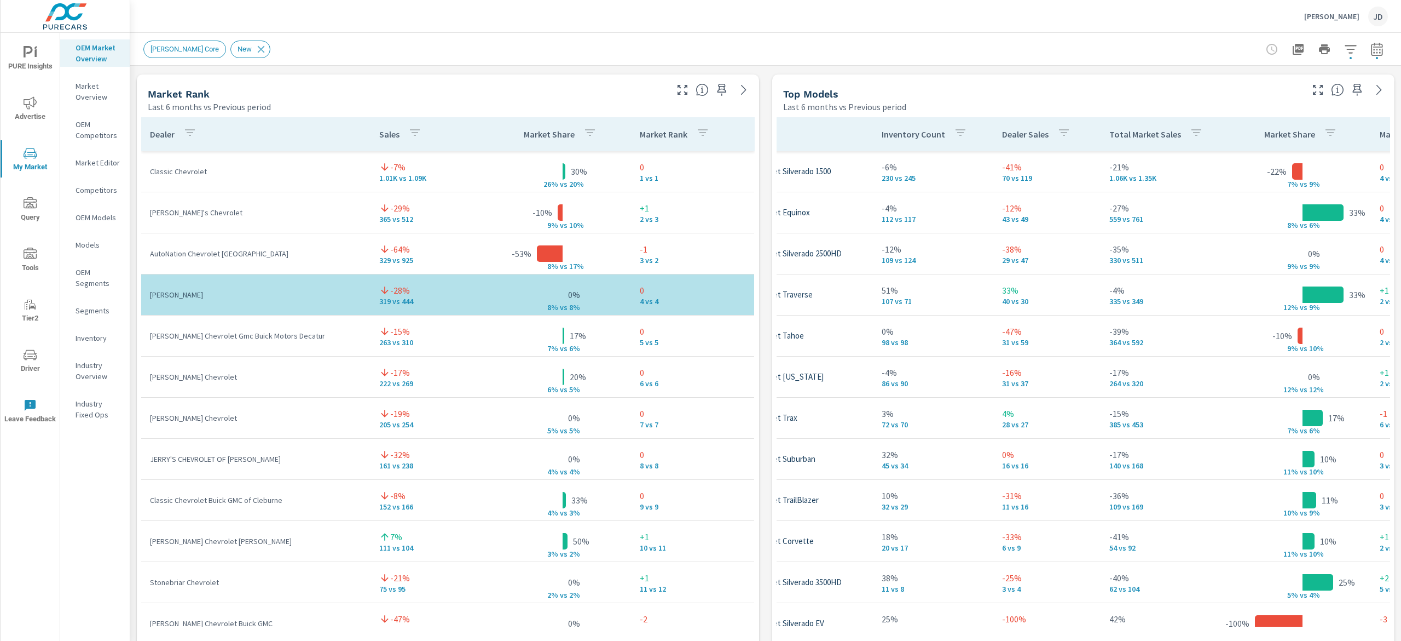
click at [867, 24] on div "Moritz Chevrolet JD" at bounding box center [765, 16] width 1245 height 32
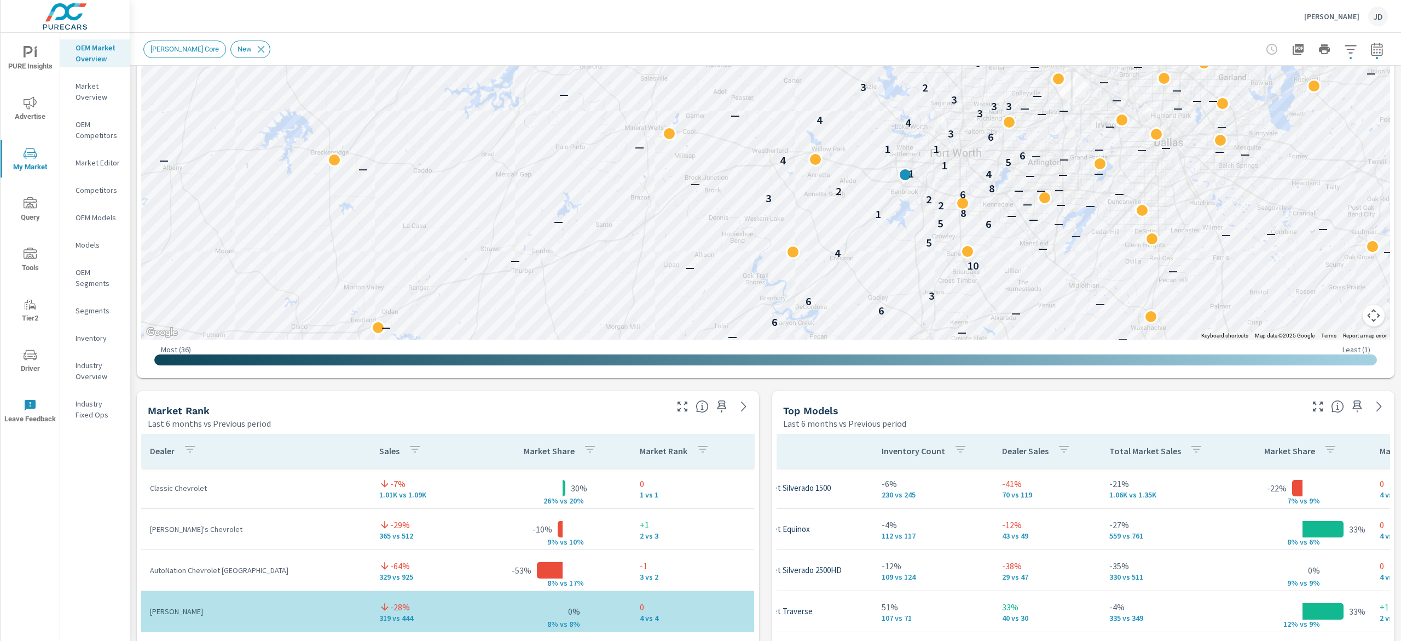
scroll to position [153, 0]
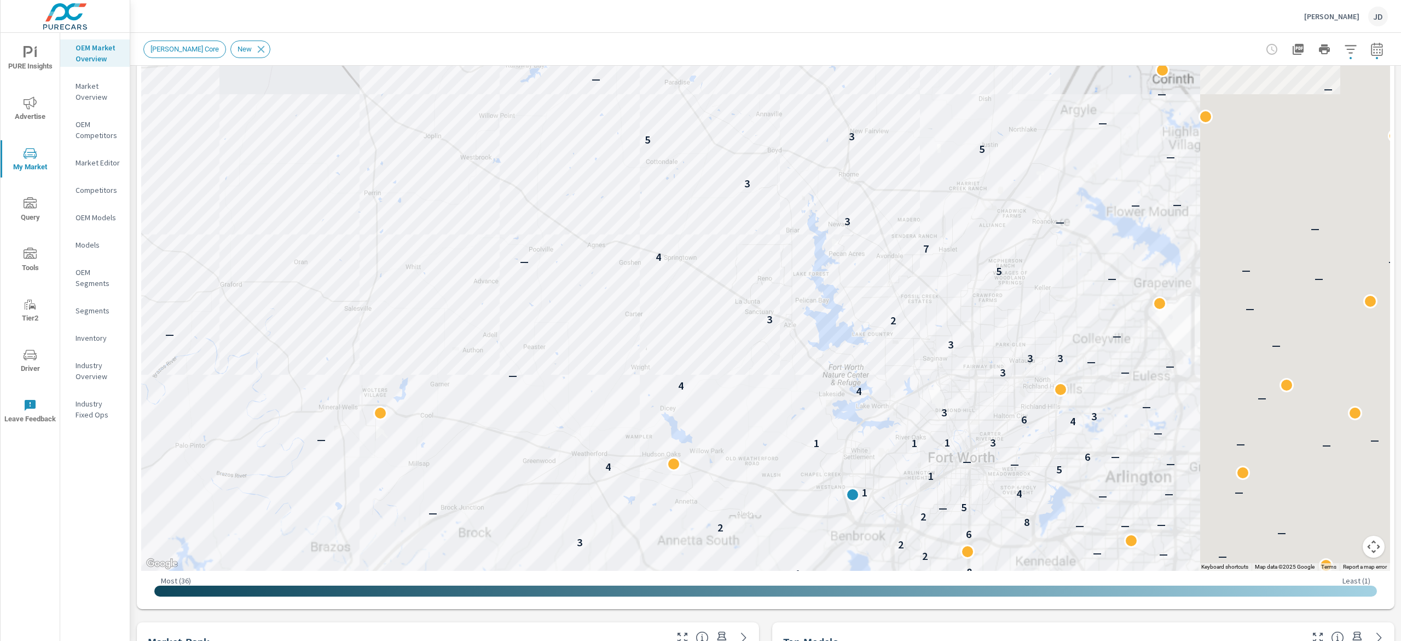
drag, startPoint x: 279, startPoint y: 124, endPoint x: 866, endPoint y: 225, distance: 595.4
click at [281, 118] on div "6 — 6 — 6 3 — — 10 — 4 — 5 — 6 5 — — — — 1 8 2 — — — 2 3 6 — 2 — — — 8 2 — — 5 …" at bounding box center [765, 266] width 1249 height 609
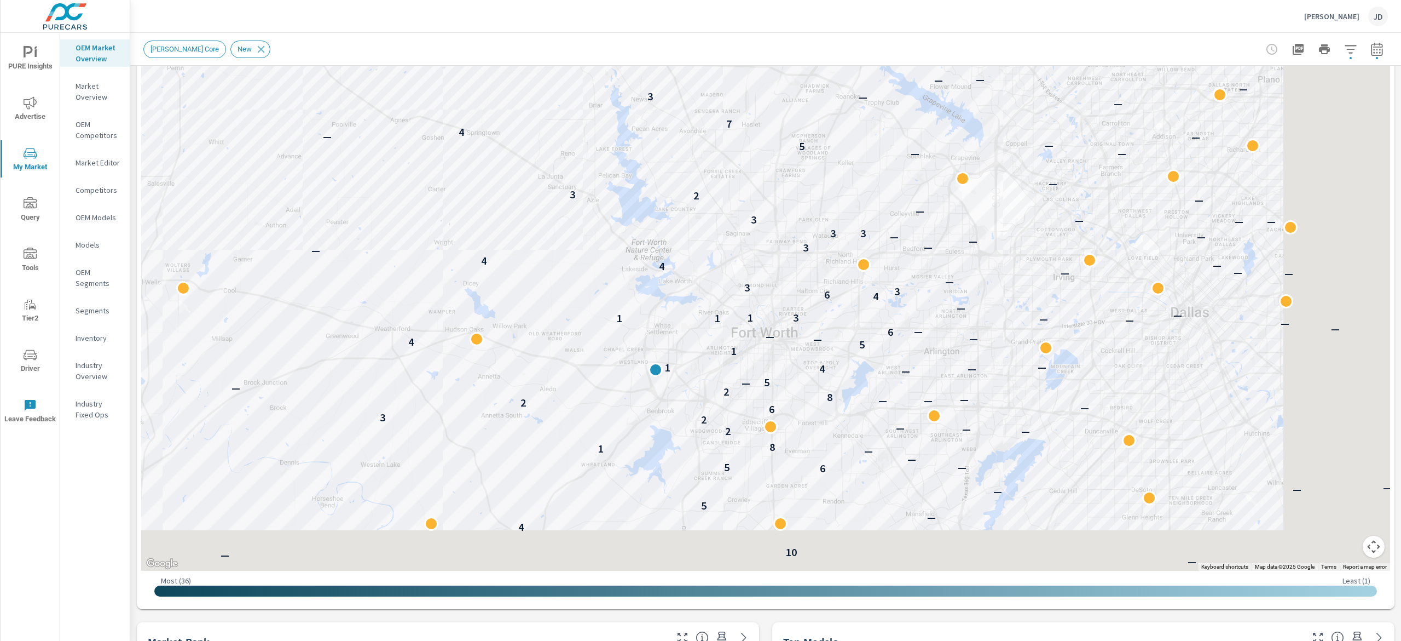
click at [601, 160] on div "— 6 — — — — — — — — 6 — 6 — 6 3 — — 10 — 4 — — 5 — — — — 6 5 — — — — 1 8 2 — — …" at bounding box center [917, 345] width 701 height 394
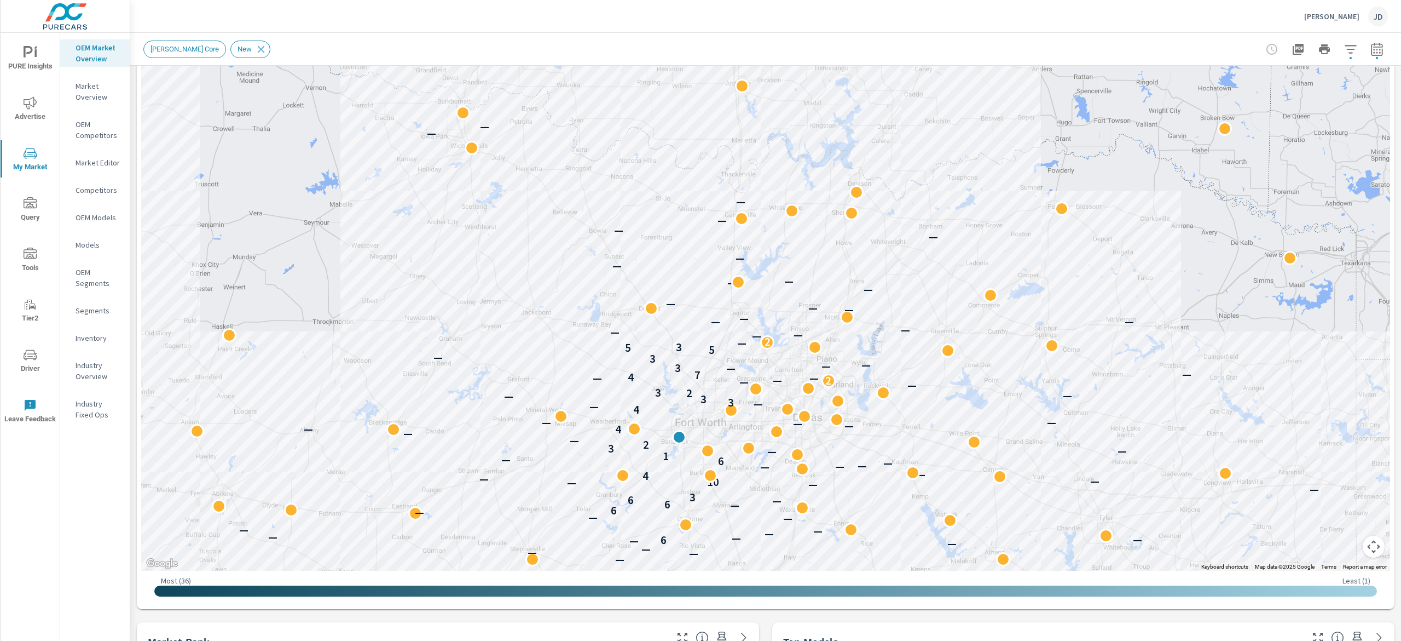
drag, startPoint x: 841, startPoint y: 190, endPoint x: 826, endPoint y: 281, distance: 92.8
click at [846, 281] on div "— — — — — — — — — — — — — — — — — — — — — — — — — — — — — — — — — — — — — — — —…" at bounding box center [765, 266] width 1249 height 609
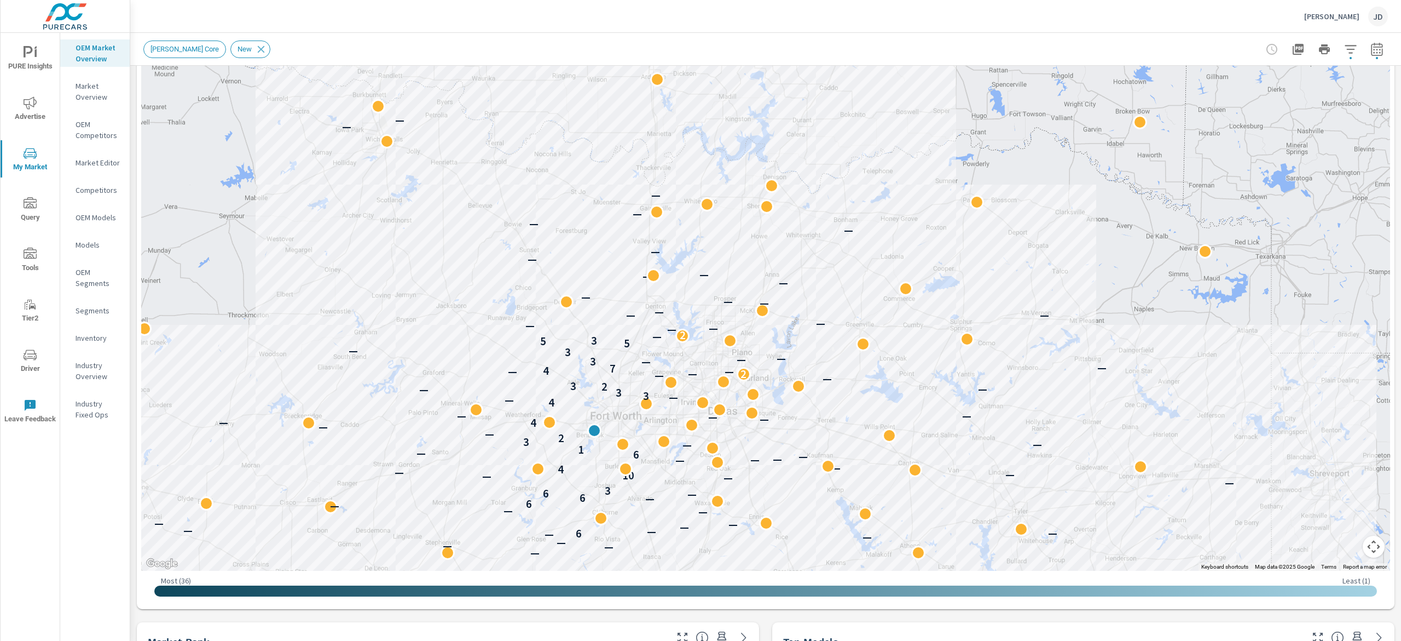
drag, startPoint x: 970, startPoint y: 177, endPoint x: 885, endPoint y: 170, distance: 85.2
click at [885, 170] on div "— — — — — — — — — — — — — — — — — — — — — — — — — — — — — — — — — 6 — — — — — —…" at bounding box center [765, 266] width 1249 height 609
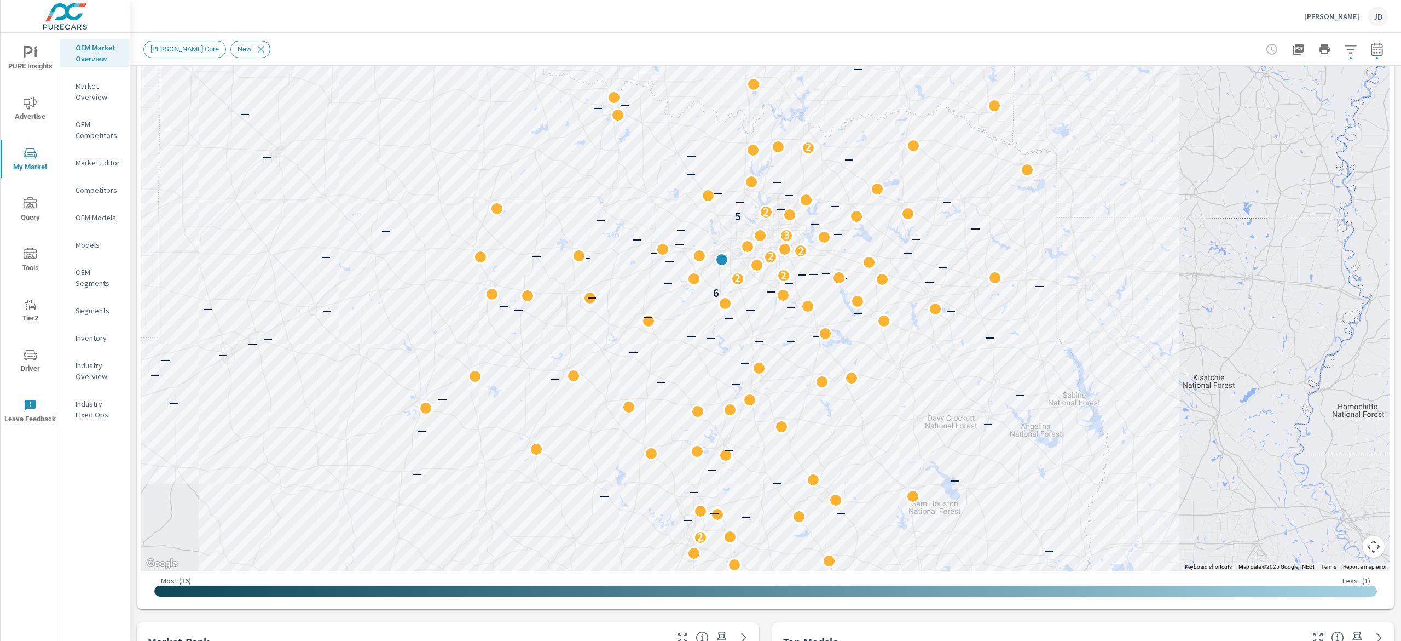
drag, startPoint x: 828, startPoint y: 256, endPoint x: 813, endPoint y: 209, distance: 49.0
click at [813, 209] on div "— — — — — — — — — — — — 2 — — — — — — — — — — — — — — — — — — — — — — — — — — —…" at bounding box center [765, 266] width 1249 height 609
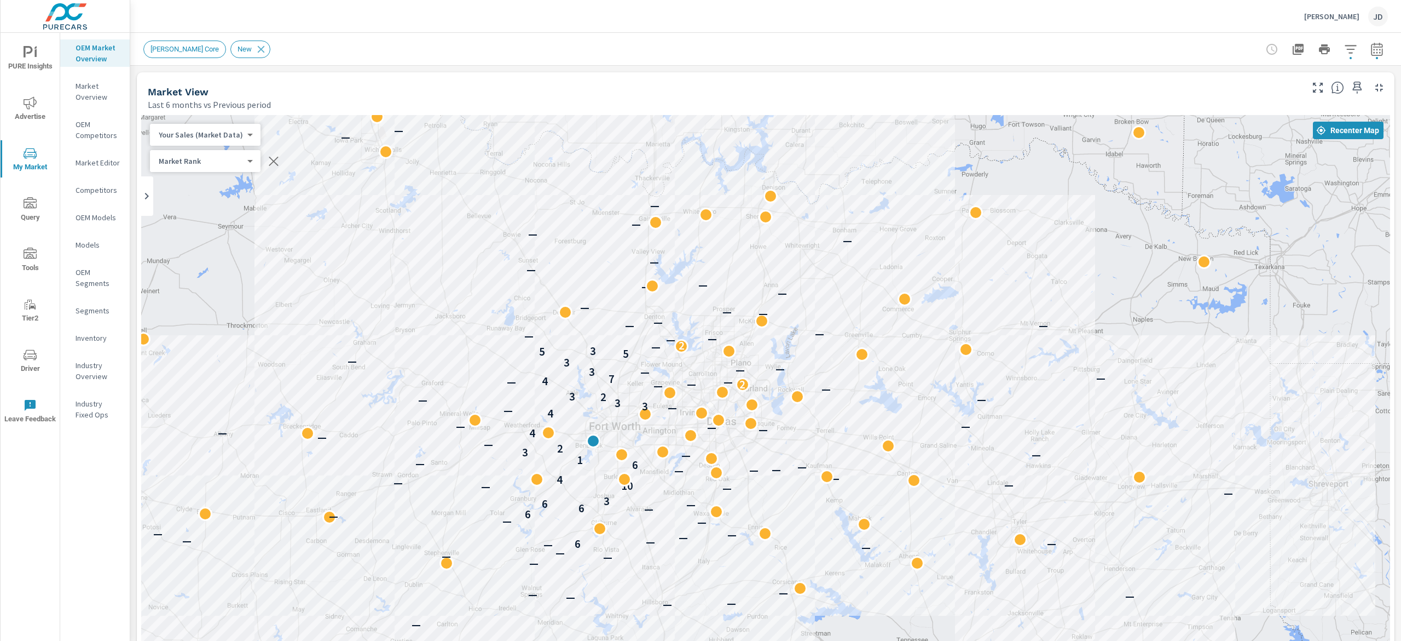
drag, startPoint x: 1400, startPoint y: 527, endPoint x: 1400, endPoint y: 107, distance: 419.9
click at [1400, 107] on div "Market Overview Moritz Chevrolet Report date range: Apr 01, 2025 - Sep 30, 2025…" at bounding box center [765, 337] width 1271 height 608
click at [865, 27] on div "Moritz Chevrolet JD" at bounding box center [765, 16] width 1245 height 32
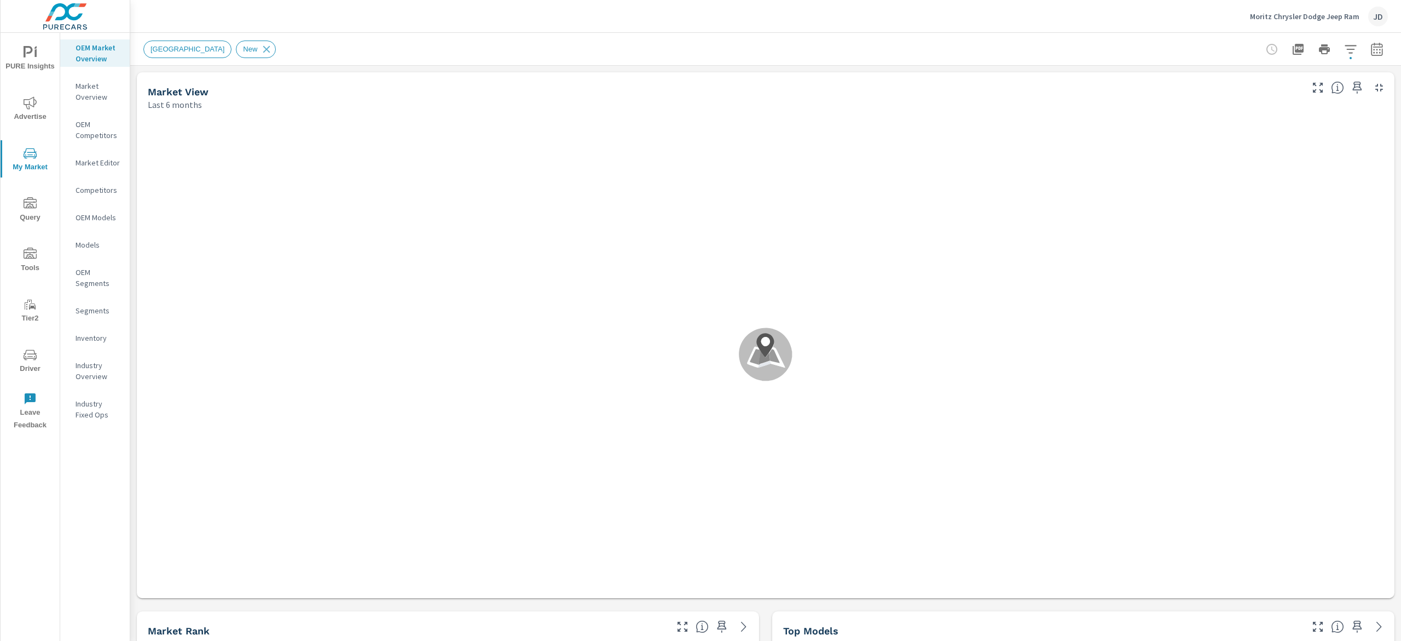
scroll to position [82, 0]
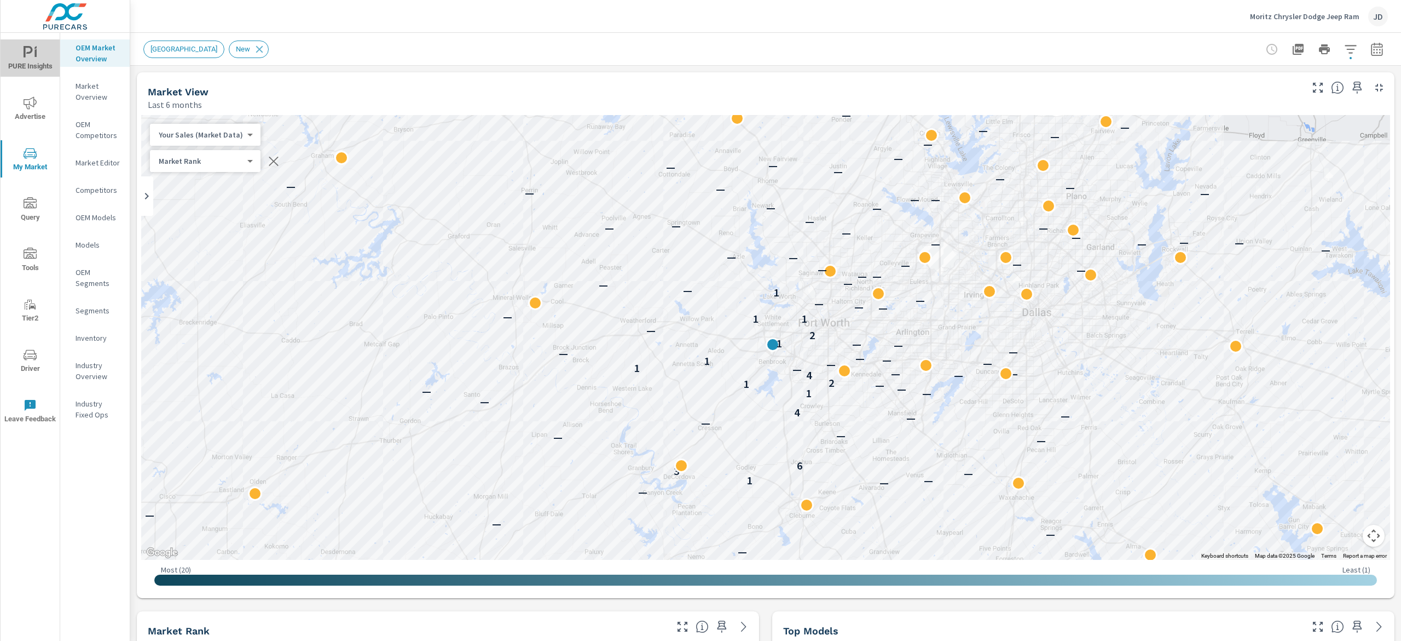
click at [34, 56] on icon "nav menu" at bounding box center [30, 52] width 13 height 13
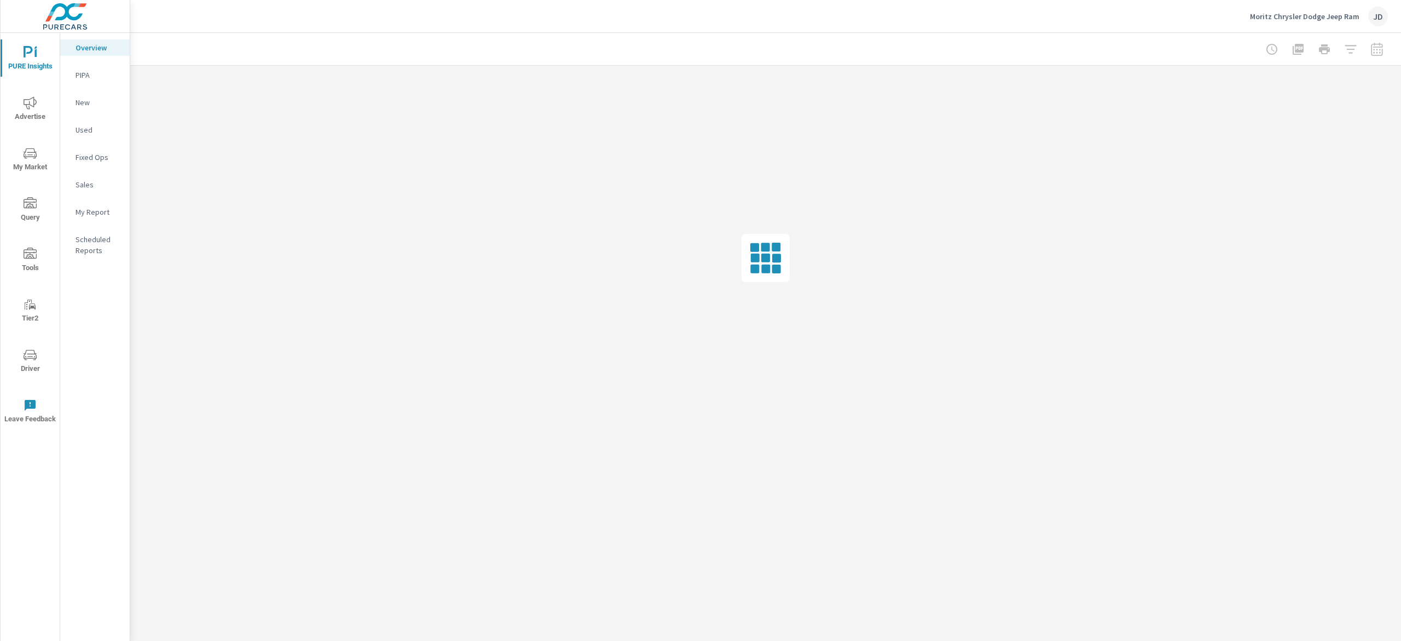
click at [88, 102] on p "New" at bounding box center [98, 102] width 45 height 11
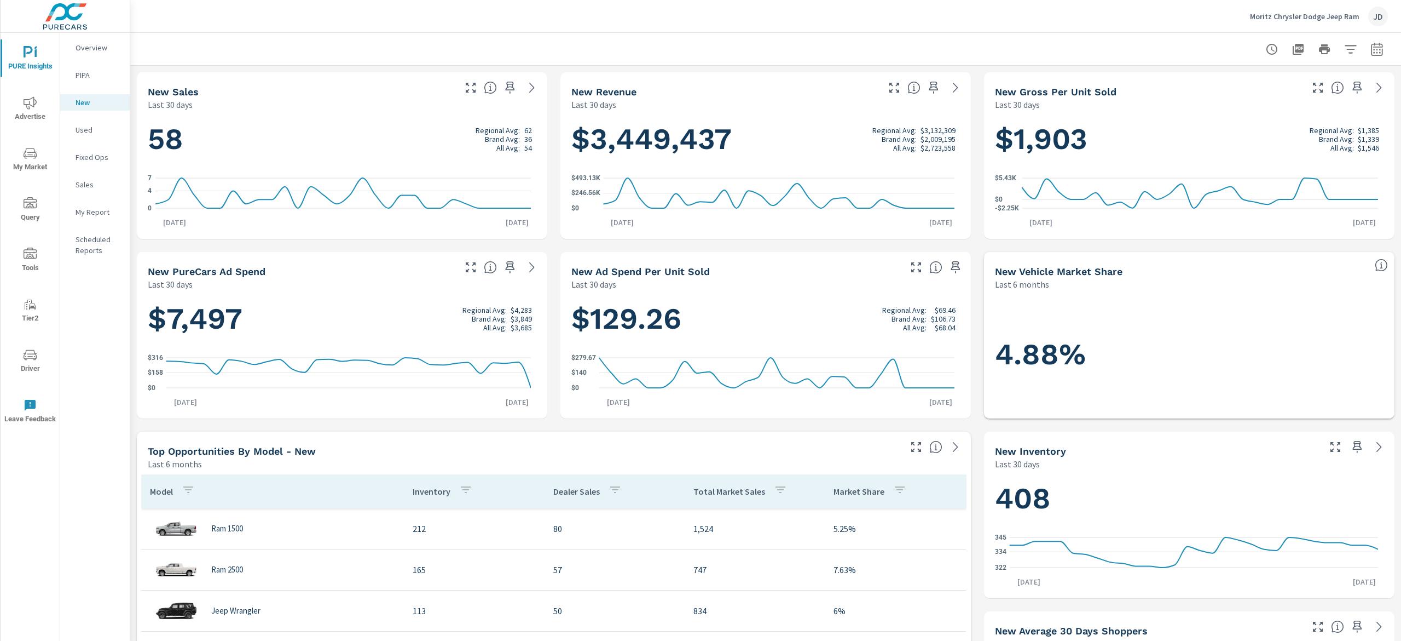
click at [1371, 44] on icon "button" at bounding box center [1377, 49] width 13 height 13
click at [1288, 103] on select "Custom Yesterday Last week Last 7 days Last 14 days Last 30 days Last 45 days L…" at bounding box center [1272, 95] width 109 height 22
click at [1330, 91] on div "Custom Yesterday Last week Last 7 days Last 14 days Last 30 days Last 45 days L…" at bounding box center [1273, 94] width 118 height 31
click at [1324, 89] on select "Custom Yesterday Last week Last 7 days Last 14 days Last 30 days Last 45 days L…" at bounding box center [1272, 95] width 109 height 22
select select "Last month"
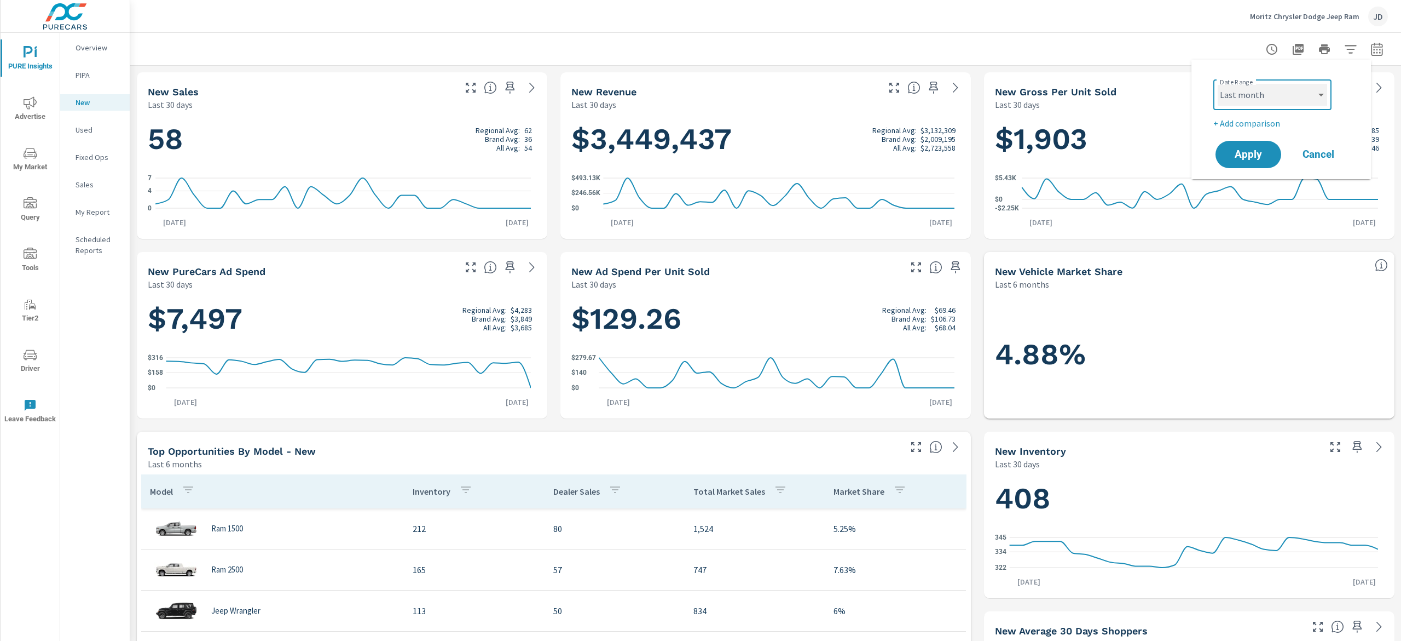
click at [1218, 84] on select "Custom Yesterday Last week Last 7 days Last 14 days Last 30 days Last 45 days L…" at bounding box center [1272, 95] width 109 height 22
click at [1249, 123] on p "+ Add comparison" at bounding box center [1284, 123] width 140 height 13
select select "Previous period"
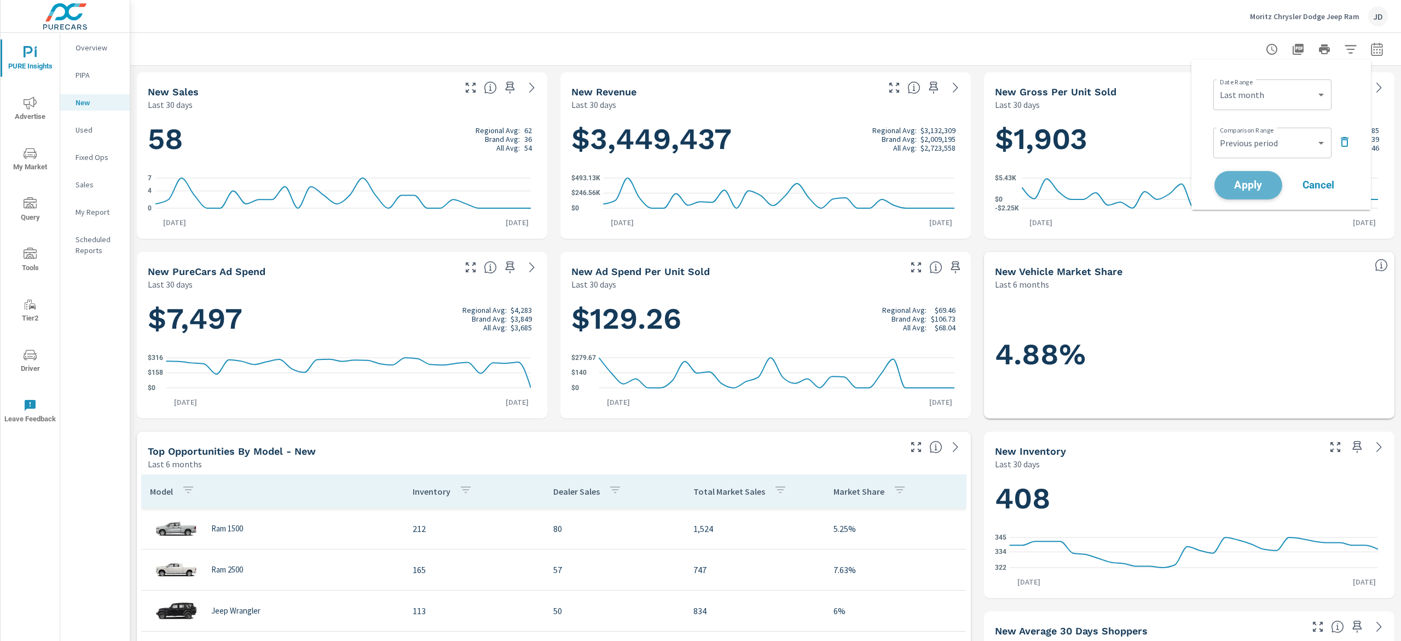
click at [1249, 181] on span "Apply" at bounding box center [1248, 185] width 45 height 10
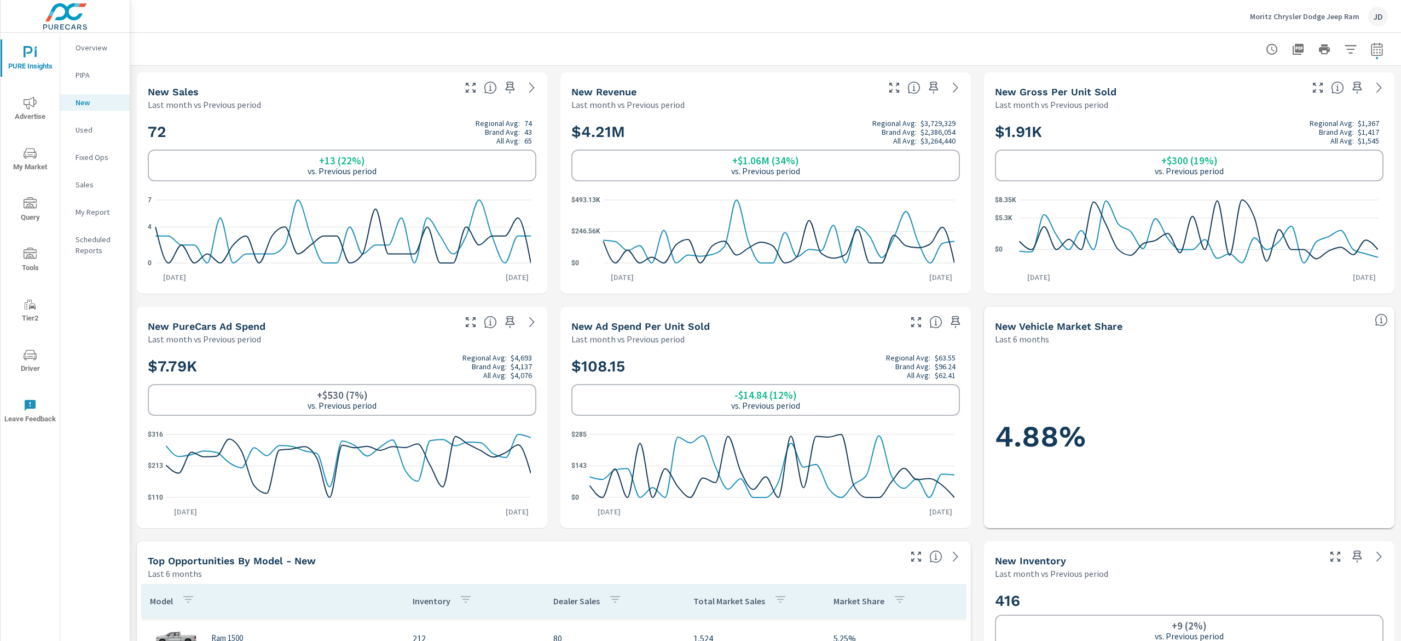
click at [80, 135] on div "Used" at bounding box center [95, 130] width 70 height 16
click at [31, 153] on icon "nav menu" at bounding box center [30, 153] width 13 height 13
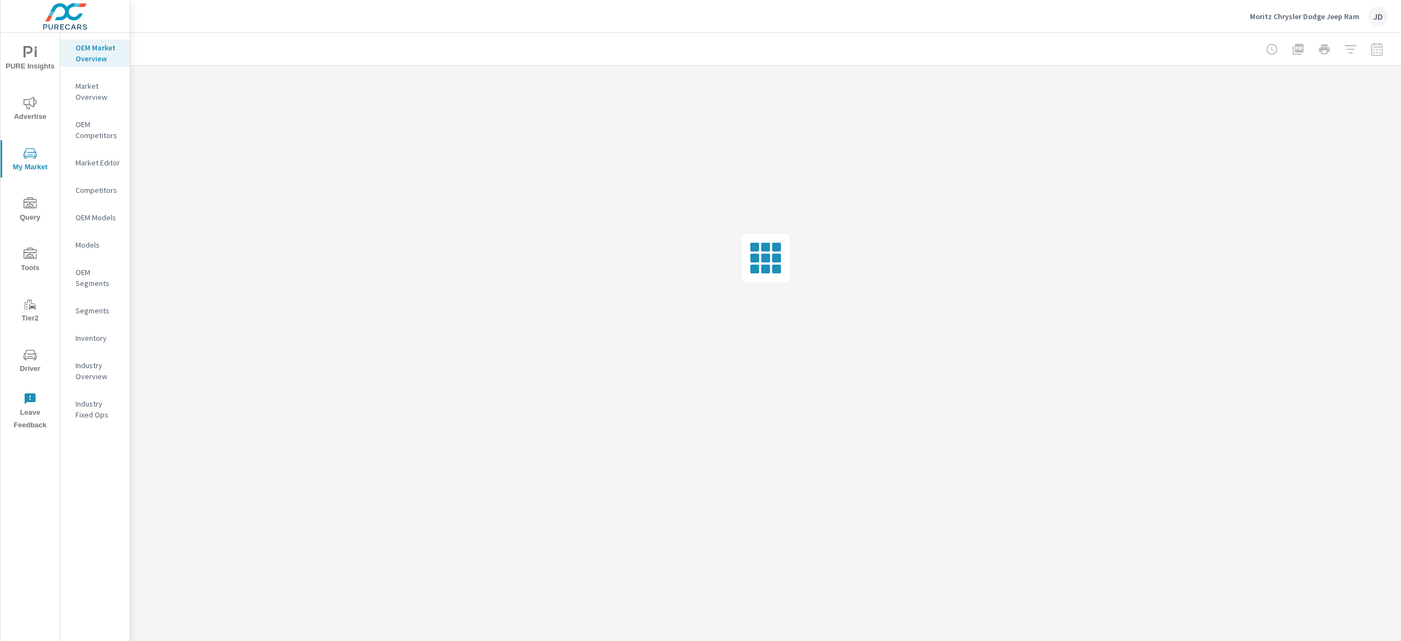
click at [96, 335] on p "Inventory" at bounding box center [98, 337] width 45 height 11
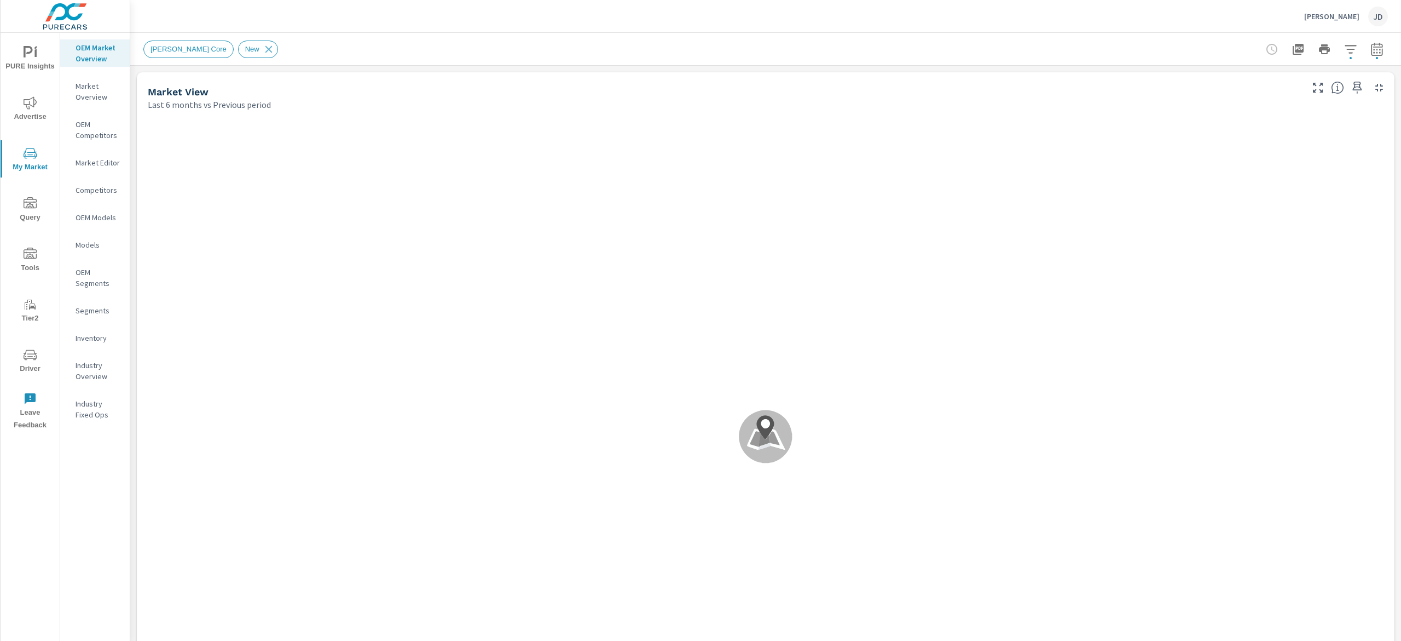
click at [78, 339] on p "Inventory" at bounding box center [98, 337] width 45 height 11
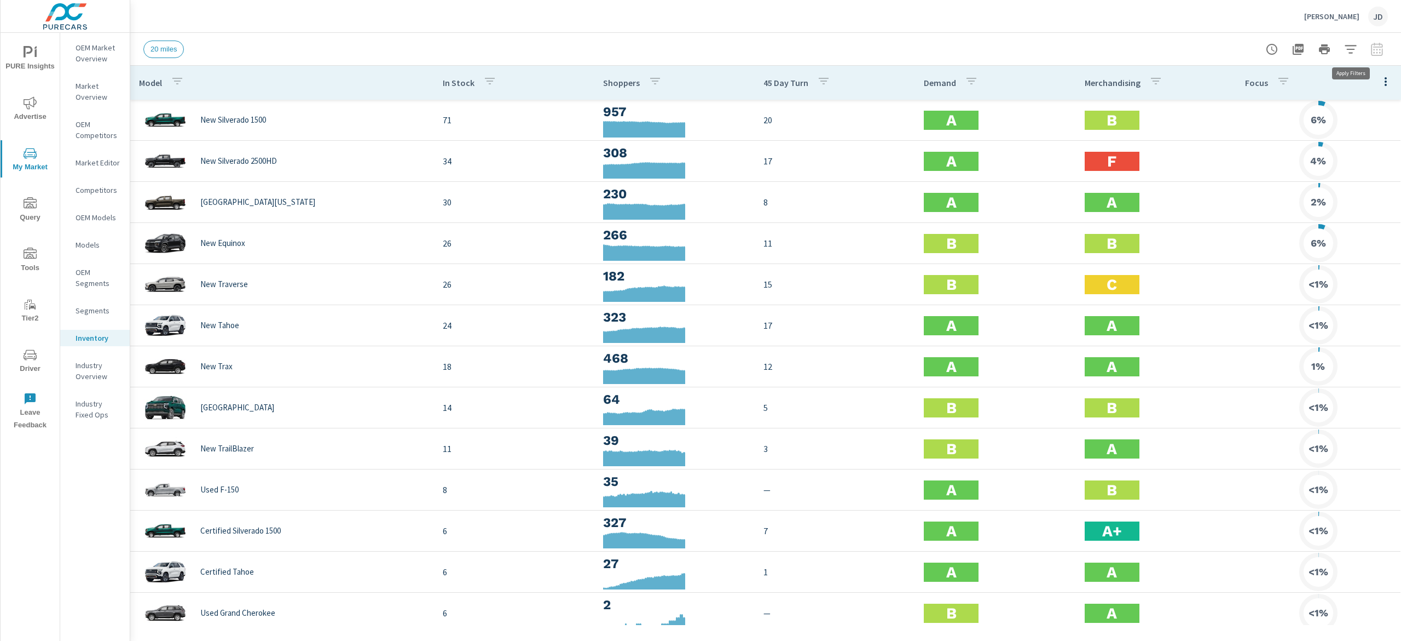
click at [1356, 43] on icon "button" at bounding box center [1351, 49] width 13 height 13
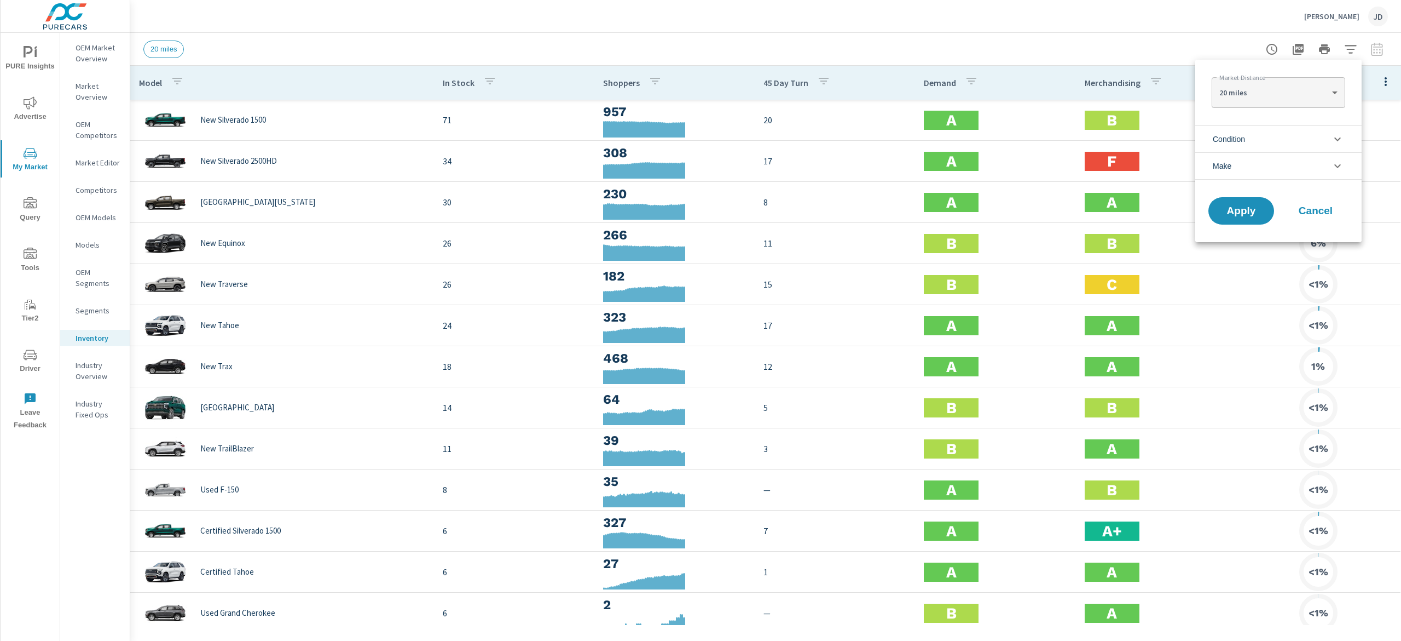
click at [1323, 137] on li "Condition" at bounding box center [1279, 138] width 166 height 27
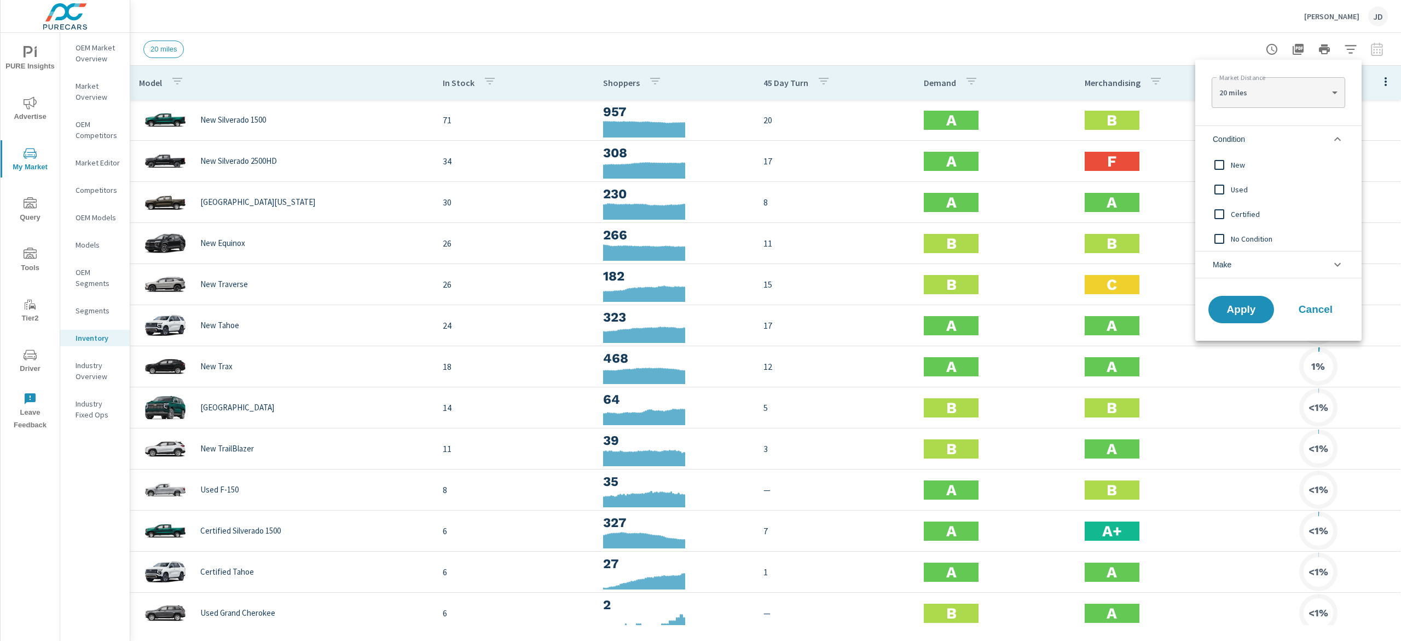
click at [1249, 165] on span "New" at bounding box center [1291, 164] width 120 height 13
drag, startPoint x: 1240, startPoint y: 312, endPoint x: 1248, endPoint y: 326, distance: 16.4
click at [1239, 313] on span "Apply" at bounding box center [1242, 309] width 44 height 10
